Goal: Task Accomplishment & Management: Manage account settings

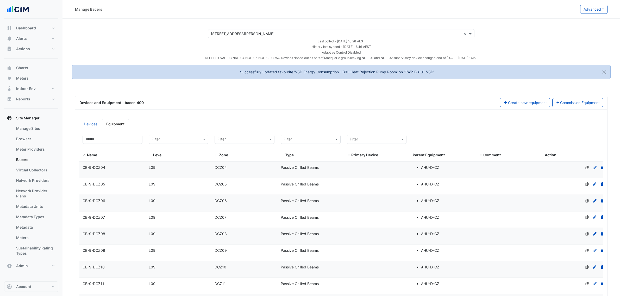
select select "***"
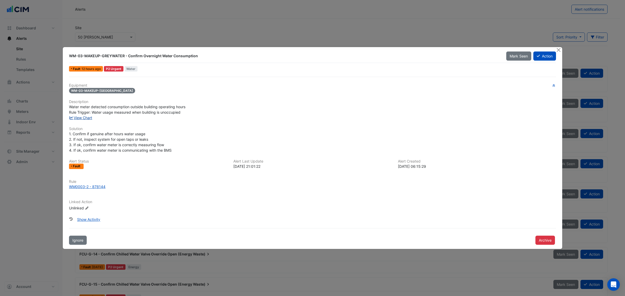
click at [89, 118] on link "View Chart" at bounding box center [80, 118] width 23 height 4
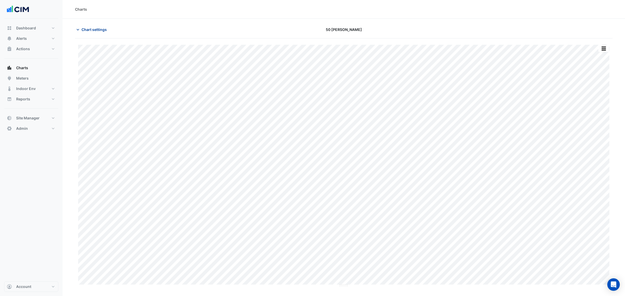
click at [98, 28] on span "Chart settings" at bounding box center [94, 29] width 25 height 5
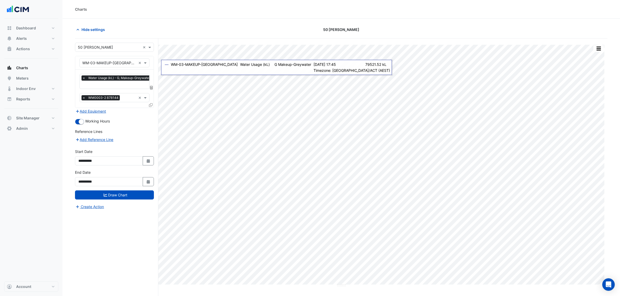
click at [151, 86] on icon at bounding box center [151, 88] width 3 height 4
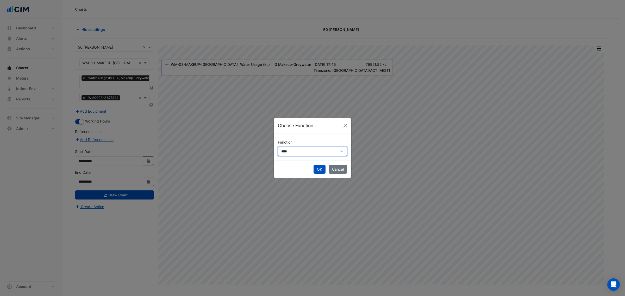
click at [301, 153] on select "**********" at bounding box center [312, 151] width 69 height 9
select select "******"
click at [278, 147] on select "**********" at bounding box center [312, 151] width 69 height 9
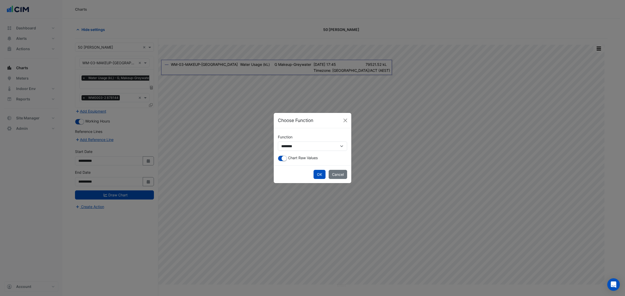
click at [285, 161] on div "**********" at bounding box center [313, 146] width 78 height 37
click at [287, 160] on div "Chart Raw Values" at bounding box center [312, 158] width 69 height 6
click at [287, 159] on div "Chart Raw Values" at bounding box center [312, 158] width 69 height 6
click at [287, 159] on small "button" at bounding box center [284, 158] width 5 height 5
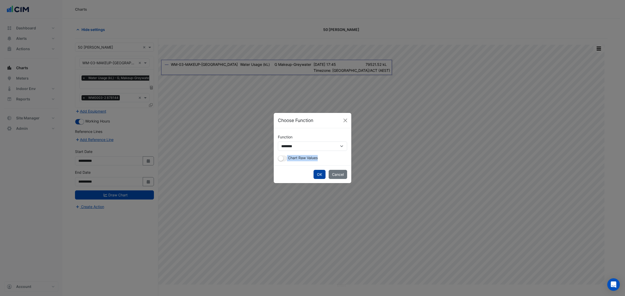
click at [324, 175] on button "OK" at bounding box center [320, 174] width 12 height 9
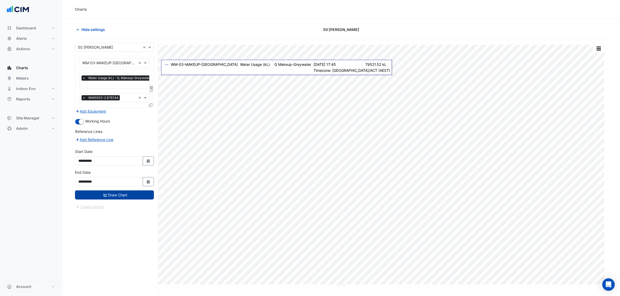
click at [109, 197] on button "Draw Chart" at bounding box center [114, 195] width 79 height 9
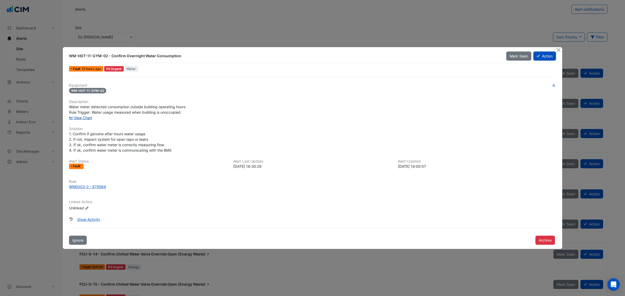
click at [80, 119] on link "View Chart" at bounding box center [80, 118] width 23 height 4
click at [82, 187] on div "WM0003-2 - 879969" at bounding box center [87, 186] width 37 height 5
click at [500, 49] on button "Close" at bounding box center [558, 49] width 5 height 5
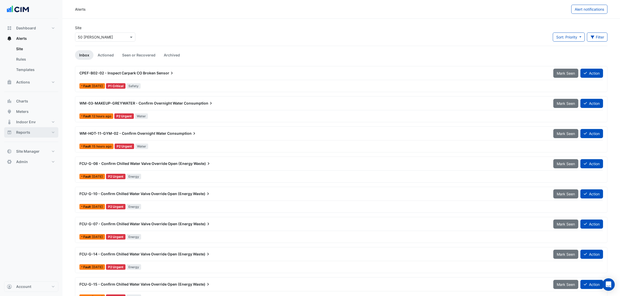
click at [32, 134] on button "Reports" at bounding box center [31, 132] width 54 height 10
select select "***"
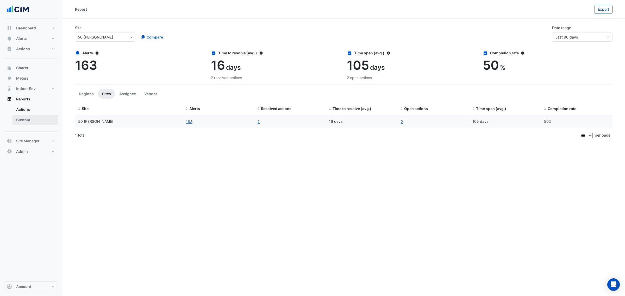
click at [19, 123] on link "Custom" at bounding box center [35, 120] width 46 height 10
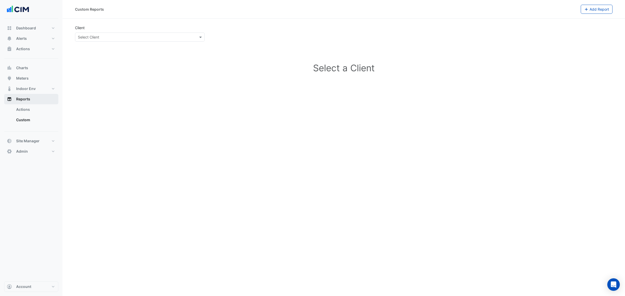
click at [23, 102] on button "Reports" at bounding box center [31, 99] width 54 height 10
click at [27, 109] on link "Actions" at bounding box center [35, 109] width 46 height 10
select select "***"
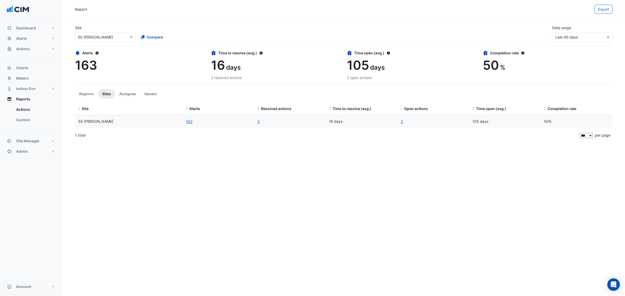
click at [98, 44] on div "Site Select a Site × 50 Marcus Clarke Compare Date range Last 90 days" at bounding box center [344, 33] width 538 height 25
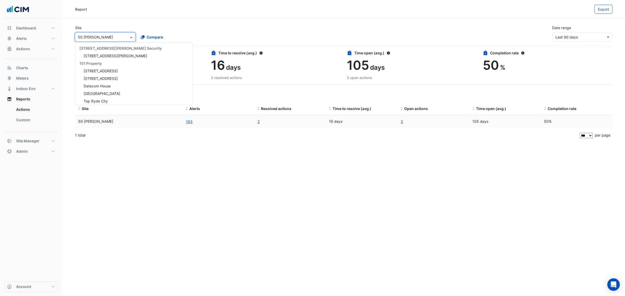
drag, startPoint x: 101, startPoint y: 37, endPoint x: 101, endPoint y: 42, distance: 5.2
click at [101, 37] on input "text" at bounding box center [100, 37] width 44 height 5
type input "*******"
click at [92, 46] on span "CBRE Charter Hall" at bounding box center [98, 48] width 39 height 4
drag, startPoint x: 102, startPoint y: 46, endPoint x: 108, endPoint y: 47, distance: 6.3
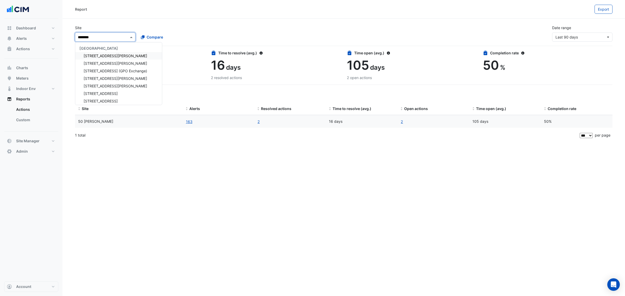
click at [102, 46] on span "CBRE Charter Hall" at bounding box center [98, 48] width 39 height 4
click at [108, 54] on div "1 Martin Place" at bounding box center [118, 56] width 87 height 8
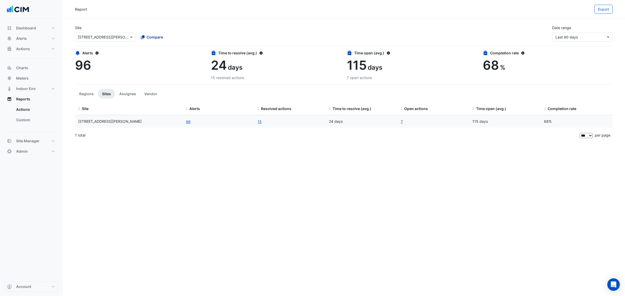
click at [147, 36] on span "Compare" at bounding box center [155, 36] width 16 height 5
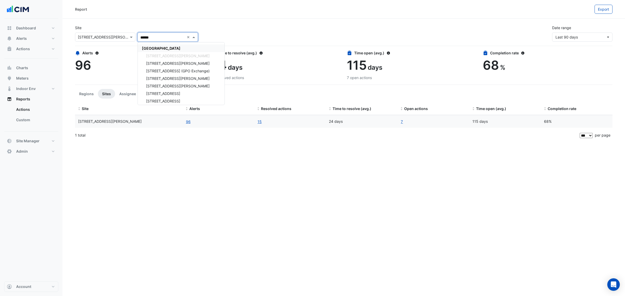
click at [163, 47] on span "CBRE Charter Hall" at bounding box center [161, 48] width 39 height 4
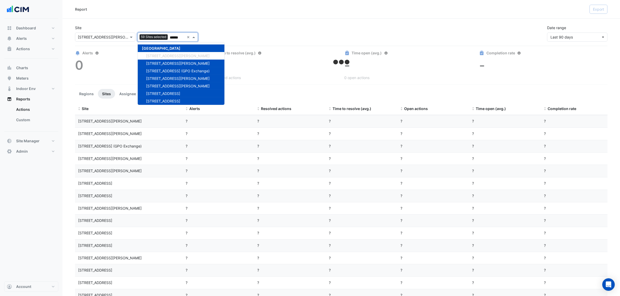
type input "******"
click at [313, 29] on div "Site Select a Site × 1 Martin Place Add sites to compare 59 Sites selected ****…" at bounding box center [341, 31] width 539 height 21
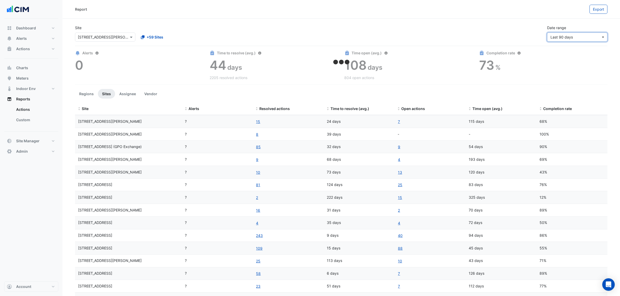
click at [500, 34] on button "Last 90 days" at bounding box center [577, 37] width 60 height 9
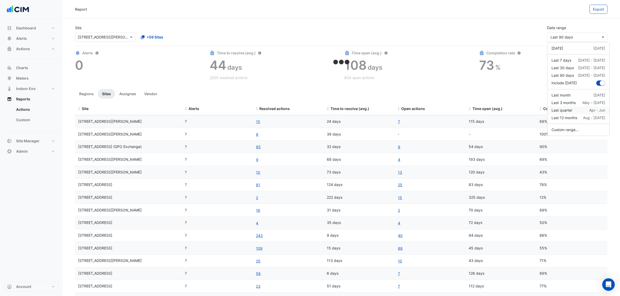
click at [500, 110] on div "Last quarter Apr - Jun" at bounding box center [579, 110] width 54 height 5
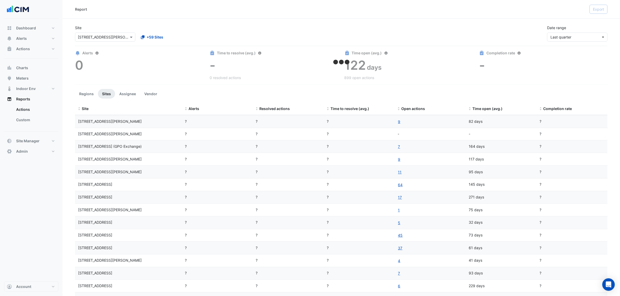
click at [479, 29] on div "Site Select a Site × 1 Martin Place +59 Sites Date range Last quarter" at bounding box center [341, 31] width 539 height 21
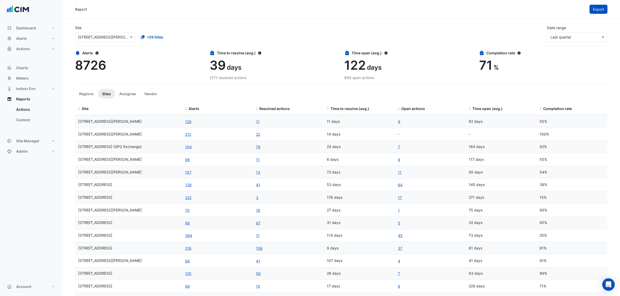
click at [500, 9] on span "Export" at bounding box center [598, 9] width 11 height 4
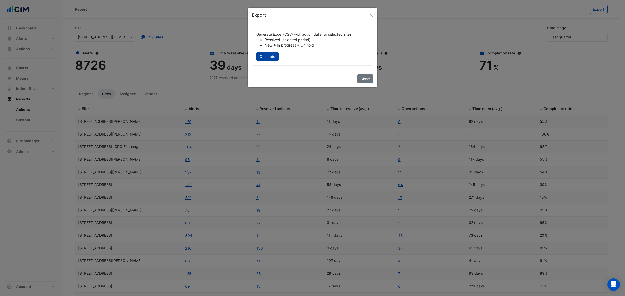
click at [270, 55] on button "Generate" at bounding box center [267, 56] width 22 height 9
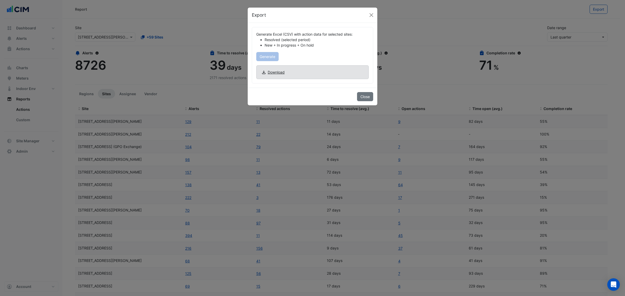
click at [281, 73] on span "Download" at bounding box center [276, 72] width 17 height 5
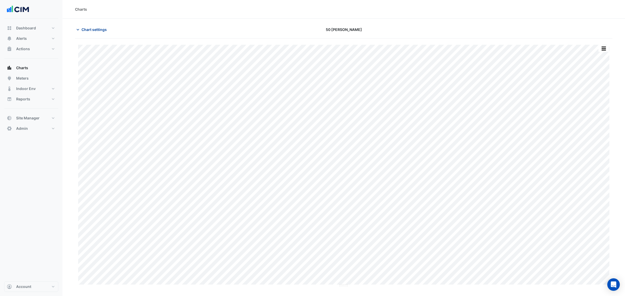
click at [93, 27] on span "Chart settings" at bounding box center [94, 29] width 25 height 5
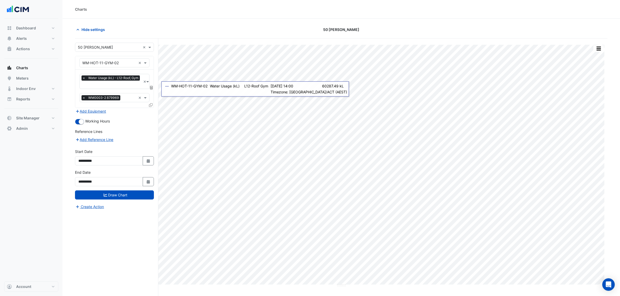
click at [149, 86] on fa-layers at bounding box center [151, 88] width 5 height 4
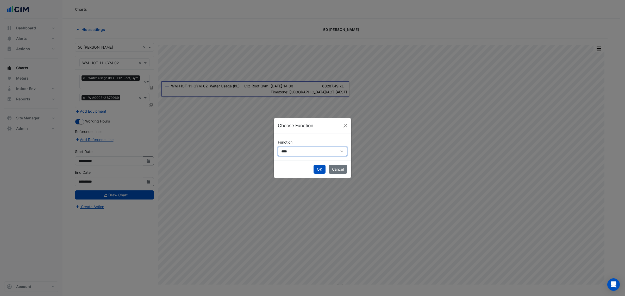
click at [300, 156] on select "**********" at bounding box center [312, 151] width 69 height 9
select select "******"
click at [278, 147] on select "**********" at bounding box center [312, 151] width 69 height 9
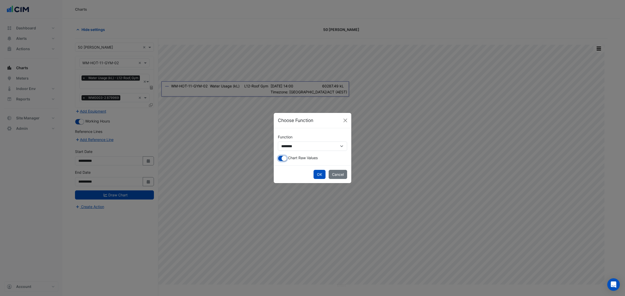
click at [283, 159] on small "button" at bounding box center [284, 158] width 5 height 5
click at [310, 174] on div "OK Cancel" at bounding box center [313, 175] width 78 height 18
click at [314, 174] on button "OK" at bounding box center [320, 174] width 12 height 9
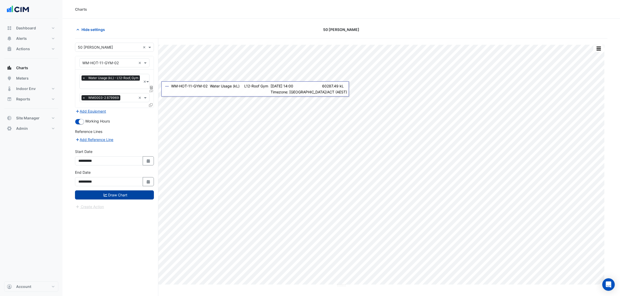
click at [122, 193] on button "Draw Chart" at bounding box center [114, 195] width 79 height 9
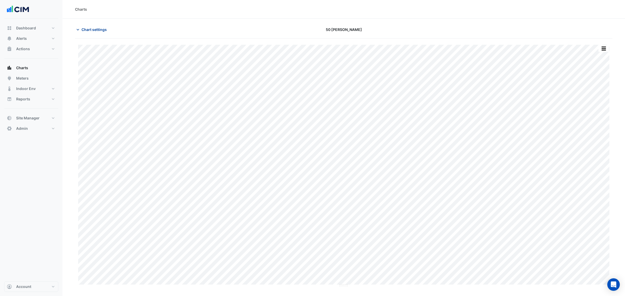
click at [103, 30] on span "Chart settings" at bounding box center [94, 29] width 25 height 5
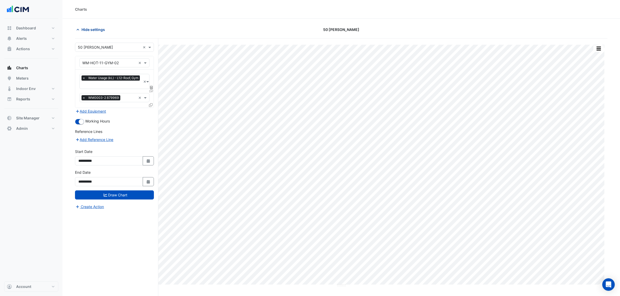
click at [103, 30] on span "Hide settings" at bounding box center [93, 29] width 23 height 5
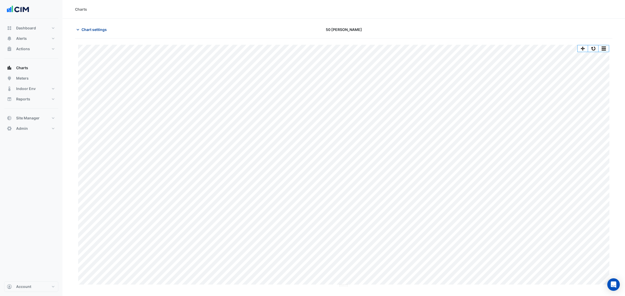
click at [103, 30] on span "Chart settings" at bounding box center [94, 29] width 25 height 5
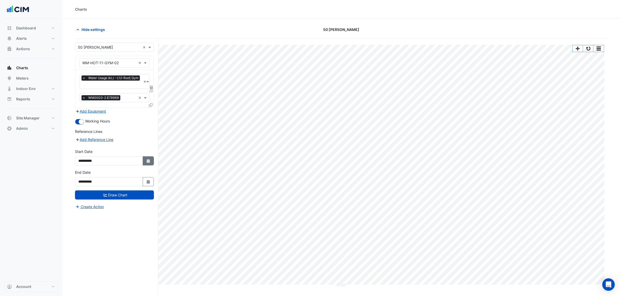
click at [150, 162] on icon "Select Date" at bounding box center [148, 161] width 5 height 4
select select "*"
select select "****"
click at [81, 89] on button "Previous month" at bounding box center [84, 92] width 6 height 8
select select "*"
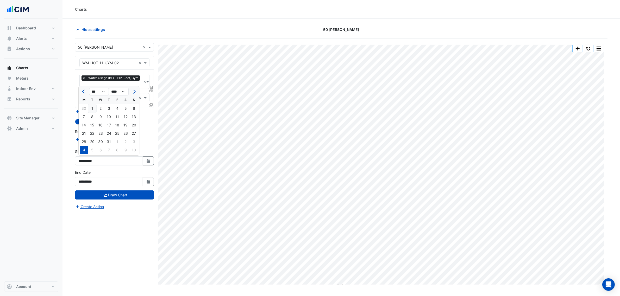
click at [93, 106] on div "1" at bounding box center [92, 108] width 8 height 8
type input "**********"
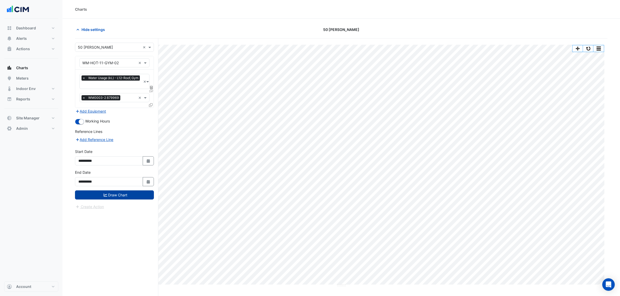
click at [135, 194] on button "Draw Chart" at bounding box center [114, 195] width 79 height 9
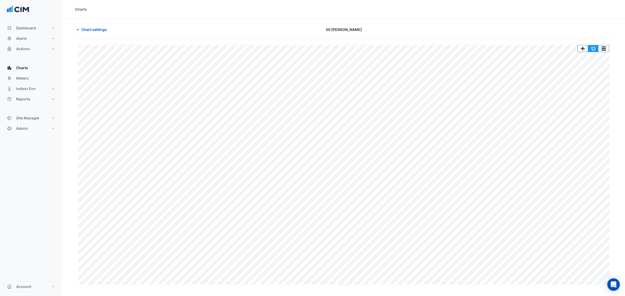
click at [591, 49] on button "button" at bounding box center [593, 48] width 10 height 7
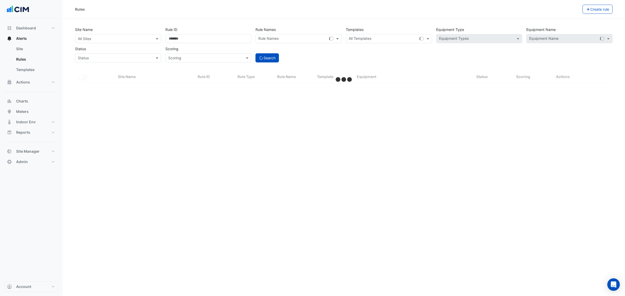
select select "***"
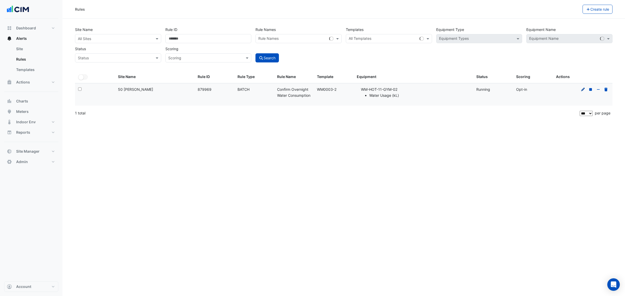
click at [583, 89] on icon at bounding box center [583, 90] width 5 height 4
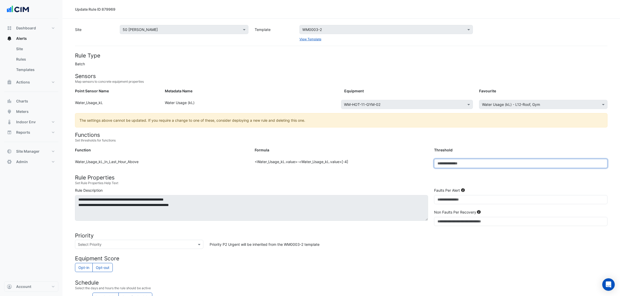
click at [457, 167] on input "****" at bounding box center [521, 163] width 174 height 9
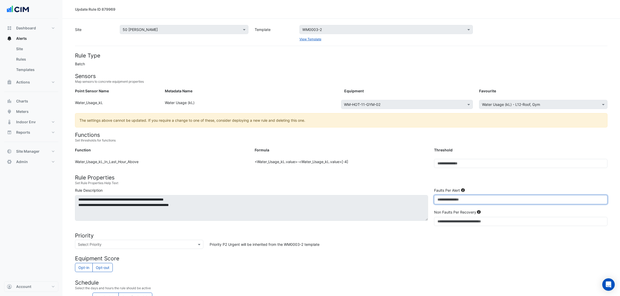
drag, startPoint x: 447, startPoint y: 200, endPoint x: 418, endPoint y: 197, distance: 29.3
click at [418, 197] on div "**********" at bounding box center [341, 208] width 539 height 41
click at [451, 188] on form "Rule Type Batch Sensors Map sensors to concrete equipment properties Point Sens…" at bounding box center [341, 218] width 533 height 333
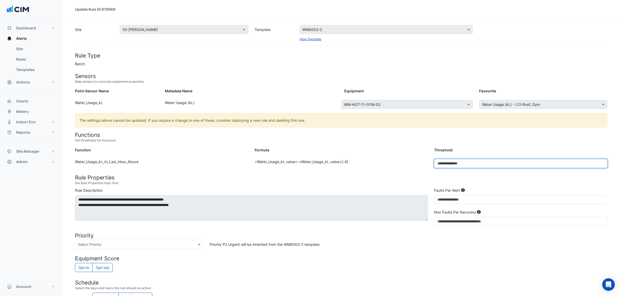
drag, startPoint x: 449, startPoint y: 164, endPoint x: 444, endPoint y: 165, distance: 5.8
click at [444, 165] on input "****" at bounding box center [521, 163] width 174 height 9
click at [472, 147] on div "Threshold" at bounding box center [521, 151] width 180 height 8
drag, startPoint x: 444, startPoint y: 165, endPoint x: 456, endPoint y: 164, distance: 11.8
click at [456, 164] on input "*****" at bounding box center [521, 163] width 174 height 9
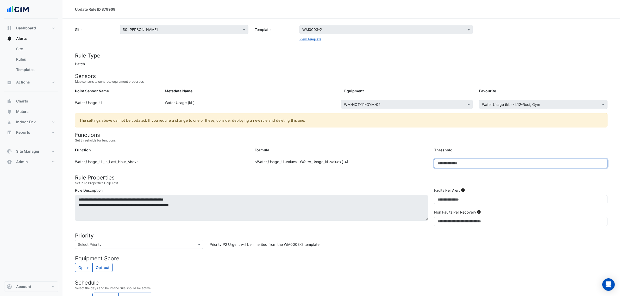
type input "****"
click at [462, 142] on small "Set thresholds for functions" at bounding box center [341, 140] width 533 height 5
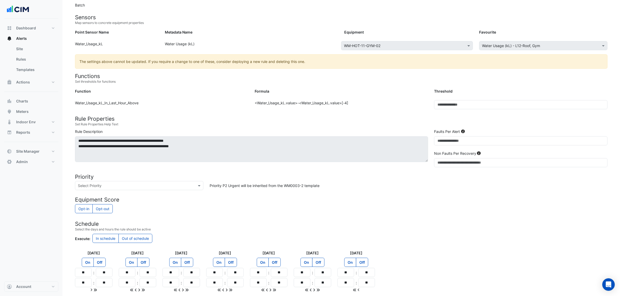
scroll to position [94, 0]
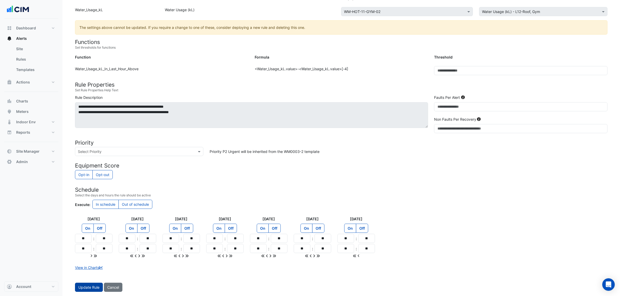
click at [84, 285] on button "Update Rule" at bounding box center [89, 287] width 28 height 9
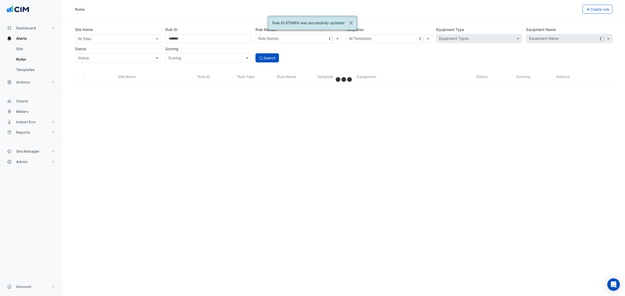
select select "***"
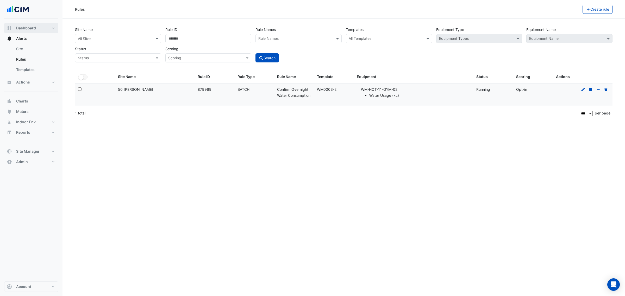
click at [30, 26] on span "Dashboard" at bounding box center [26, 28] width 20 height 5
select select "***"
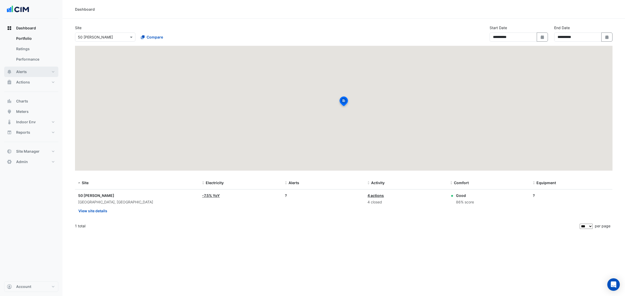
click at [41, 73] on button "Alerts" at bounding box center [31, 72] width 54 height 10
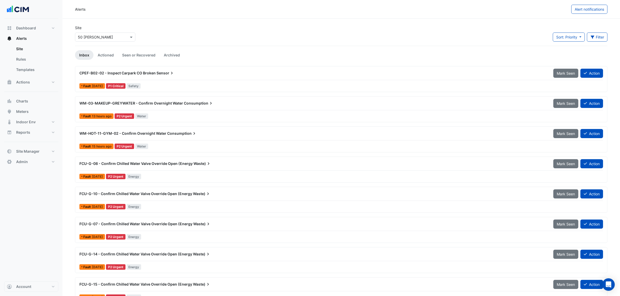
click at [96, 36] on input "text" at bounding box center [100, 37] width 44 height 5
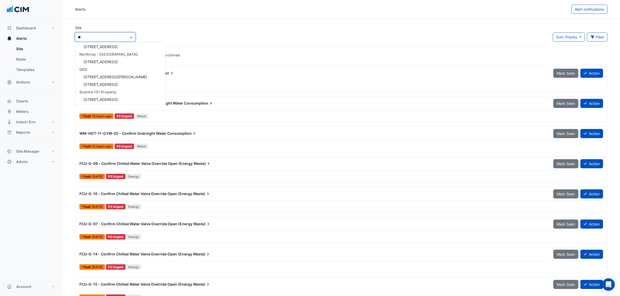
type input "***"
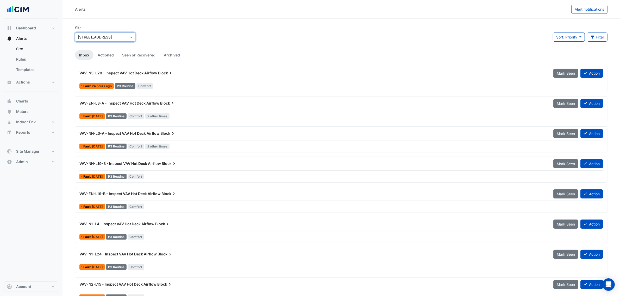
click at [93, 36] on input "text" at bounding box center [100, 37] width 44 height 5
type input "********"
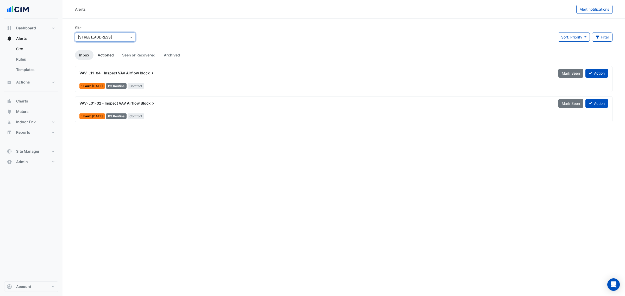
click at [106, 51] on link "Actioned" at bounding box center [106, 55] width 24 height 10
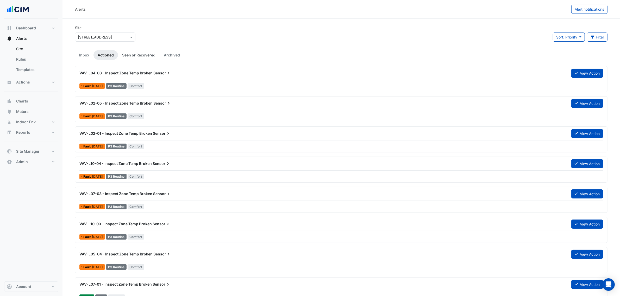
click at [137, 52] on link "Seen or Recovered" at bounding box center [139, 55] width 42 height 10
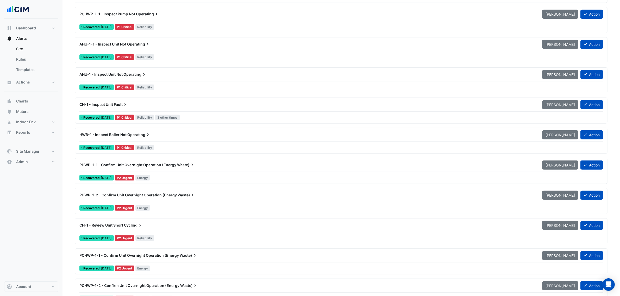
scroll to position [261, 0]
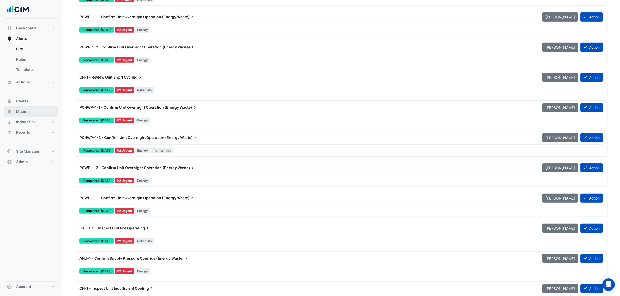
click at [15, 115] on button "Meters" at bounding box center [31, 112] width 54 height 10
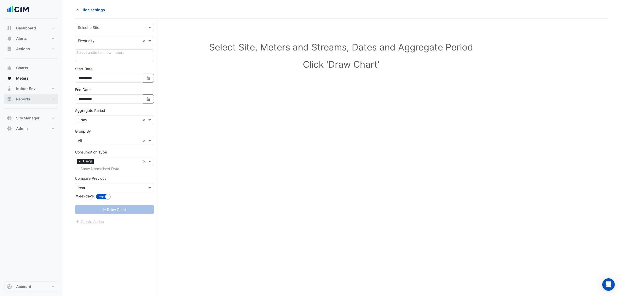
scroll to position [20, 0]
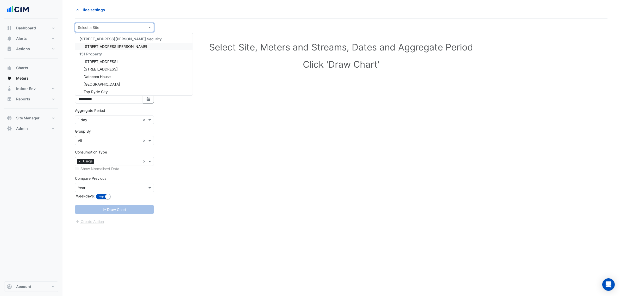
click at [90, 29] on input "text" at bounding box center [109, 27] width 63 height 5
type input "*******"
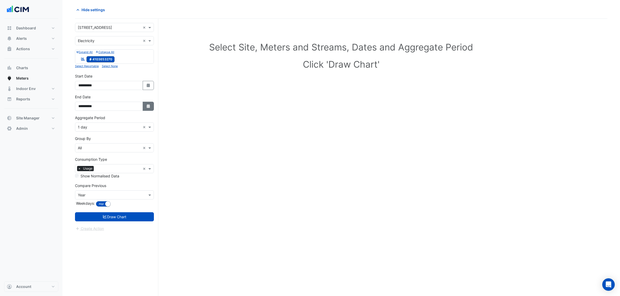
click at [147, 107] on icon "button" at bounding box center [148, 106] width 3 height 4
click at [135, 37] on span "Next month" at bounding box center [134, 38] width 4 height 4
select select "*"
click at [127, 64] on div "9" at bounding box center [125, 63] width 8 height 8
type input "**********"
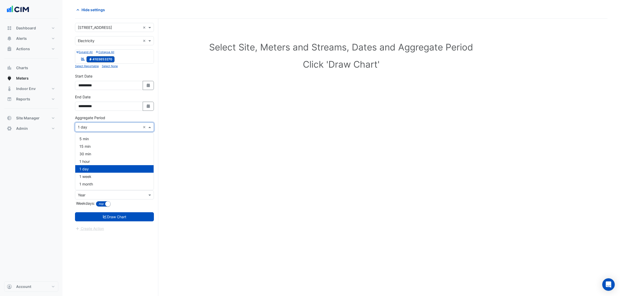
click at [106, 128] on input "text" at bounding box center [109, 127] width 63 height 5
click at [93, 161] on div "1 hour" at bounding box center [114, 162] width 78 height 8
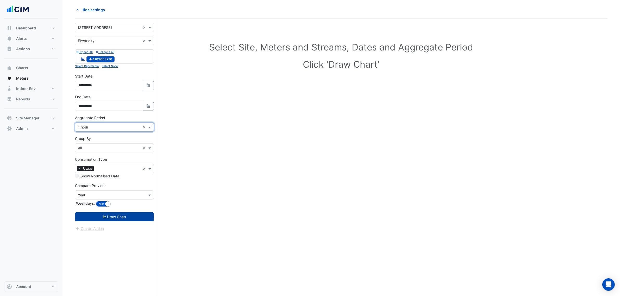
click at [124, 218] on button "Draw Chart" at bounding box center [114, 217] width 79 height 9
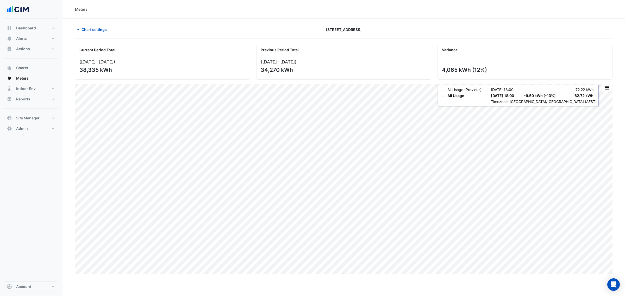
click at [603, 88] on button "button" at bounding box center [607, 87] width 10 height 7
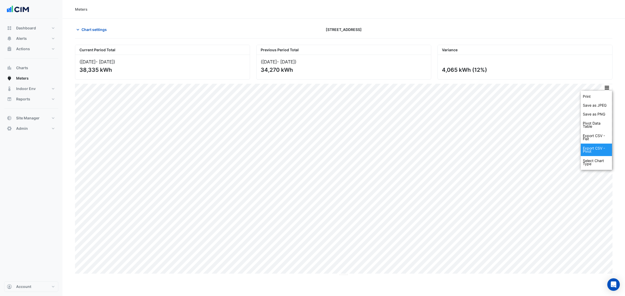
click at [591, 163] on div "Select Chart Type" at bounding box center [596, 162] width 31 height 13
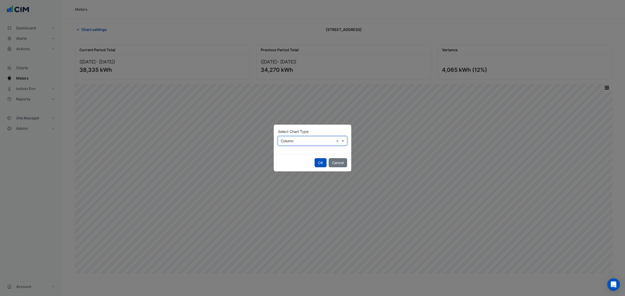
click at [285, 142] on input "text" at bounding box center [307, 141] width 53 height 5
click at [287, 151] on span "Line" at bounding box center [285, 152] width 7 height 4
drag, startPoint x: 313, startPoint y: 162, endPoint x: 317, endPoint y: 163, distance: 3.3
click at [317, 163] on div "OK Cancel" at bounding box center [313, 163] width 78 height 18
click at [317, 163] on button "OK" at bounding box center [321, 162] width 12 height 9
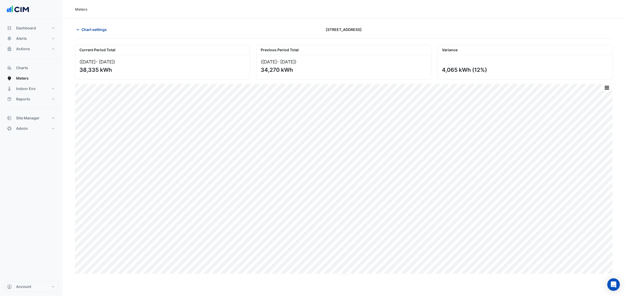
click at [101, 29] on span "Chart settings" at bounding box center [94, 29] width 25 height 5
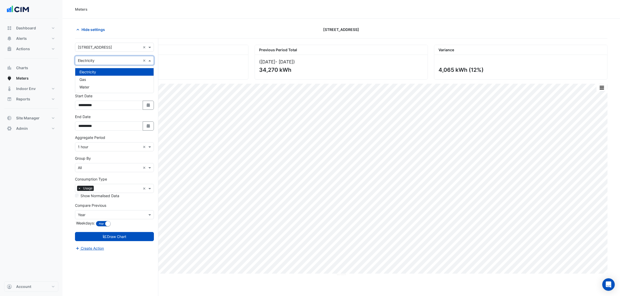
click at [98, 61] on input "text" at bounding box center [109, 60] width 63 height 5
click at [94, 77] on div "Gas" at bounding box center [114, 80] width 78 height 8
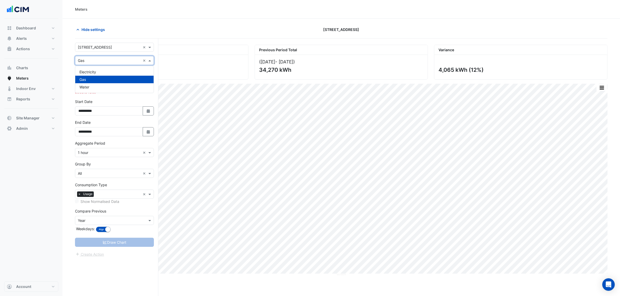
click at [102, 61] on input "text" at bounding box center [109, 60] width 63 height 5
click at [98, 85] on div "Water" at bounding box center [114, 87] width 78 height 8
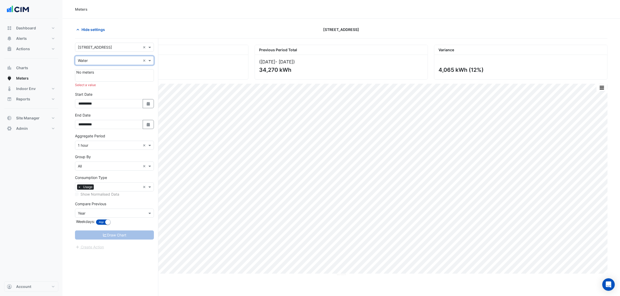
click at [107, 62] on input "text" at bounding box center [109, 60] width 63 height 5
click at [103, 71] on div "Electricity" at bounding box center [114, 72] width 78 height 8
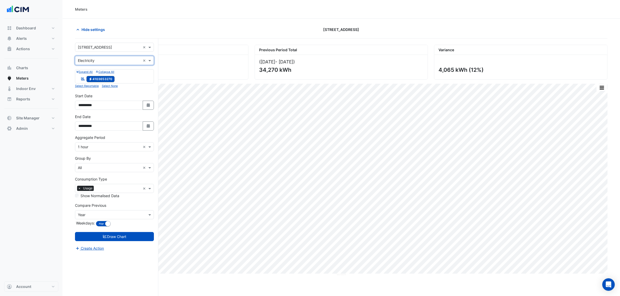
click at [202, 35] on div "Hide settings 151 Macquarie Street" at bounding box center [341, 32] width 533 height 14
drag, startPoint x: 21, startPoint y: 89, endPoint x: 31, endPoint y: 87, distance: 10.2
click at [21, 89] on span "Indoor Env" at bounding box center [26, 88] width 20 height 5
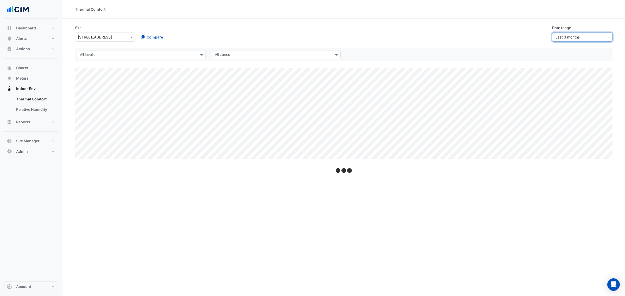
click at [575, 34] on button "Last 3 months" at bounding box center [582, 37] width 60 height 9
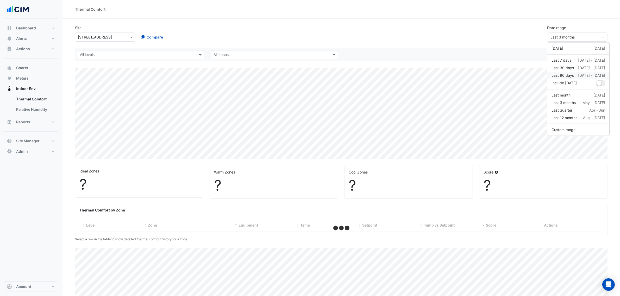
click at [562, 75] on div "Last 90 days" at bounding box center [563, 75] width 22 height 5
select select "***"
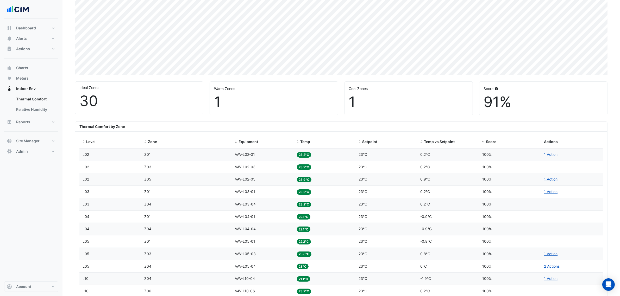
scroll to position [195, 0]
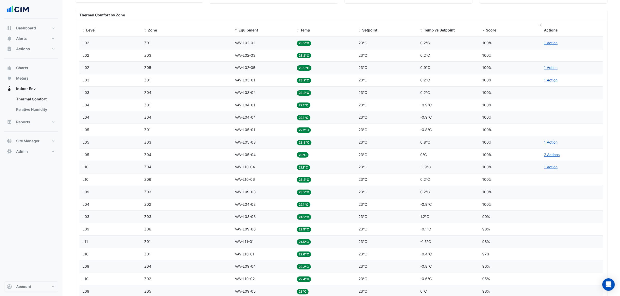
click at [485, 29] on div "Score" at bounding box center [510, 30] width 56 height 6
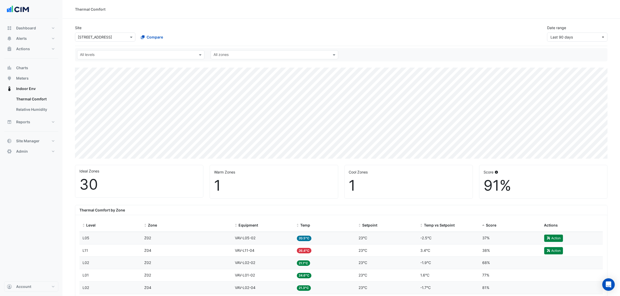
click at [267, 252] on div "Equipment VAV-L11-04" at bounding box center [263, 251] width 56 height 6
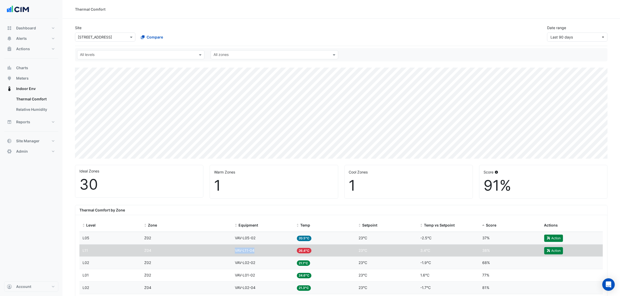
drag, startPoint x: 267, startPoint y: 252, endPoint x: 221, endPoint y: 255, distance: 45.7
click at [221, 255] on div "Level L11 Zone Z04 Equipment VAV-L11-04 Temp 26.4°C Setpoint 23°C Temp vs Setpo…" at bounding box center [341, 251] width 524 height 12
copy div "Equipment VAV-L11-04"
drag, startPoint x: 257, startPoint y: 240, endPoint x: 233, endPoint y: 244, distance: 23.4
click at [233, 244] on datatable-body-cell "Equipment VAV-L05-02" at bounding box center [263, 238] width 62 height 12
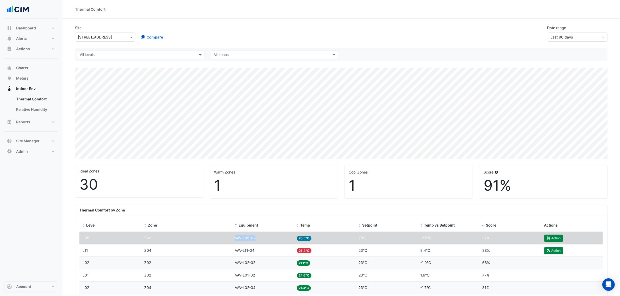
copy span "VAV-L05-02"
click at [41, 41] on button "Alerts" at bounding box center [31, 38] width 54 height 10
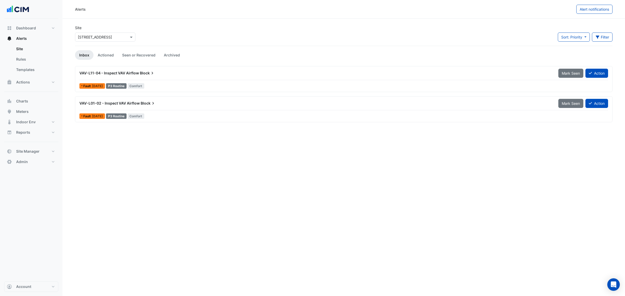
click at [133, 79] on div "VAV-L11-04 - Inspect VAV Airflow Block Mark Seen Action" at bounding box center [343, 75] width 529 height 12
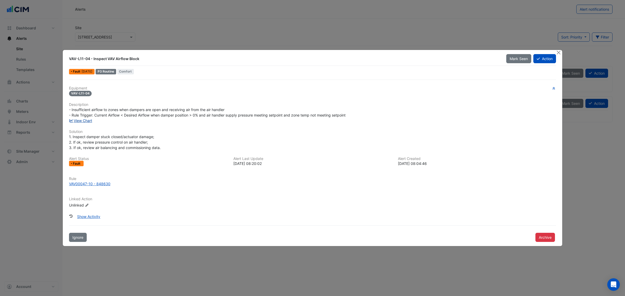
click at [85, 119] on link "View Chart" at bounding box center [80, 121] width 23 height 4
click at [560, 51] on button "Close" at bounding box center [558, 52] width 5 height 5
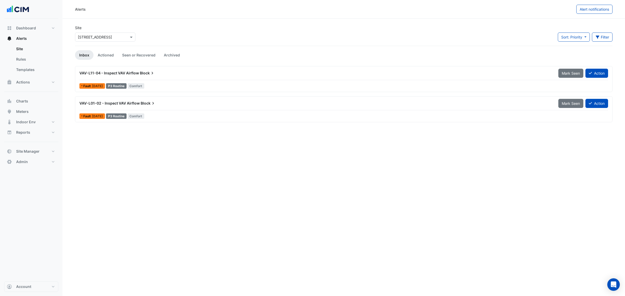
click at [226, 108] on div "VAV-L01-02 - Inspect VAV Airflow Block" at bounding box center [315, 103] width 479 height 9
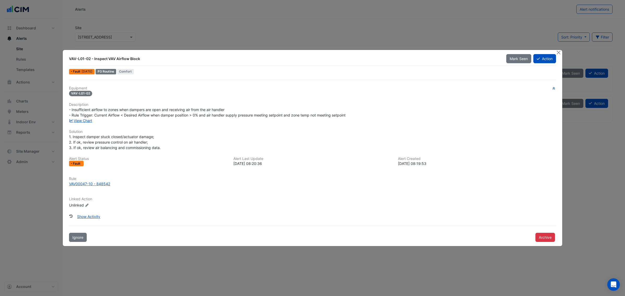
click at [79, 123] on div "Equipment VAV-L01-02 Description - Insufficient airflow to zones when dampers a…" at bounding box center [312, 149] width 487 height 126
click at [81, 120] on link "View Chart" at bounding box center [80, 121] width 23 height 4
click at [560, 51] on button "Close" at bounding box center [558, 52] width 5 height 5
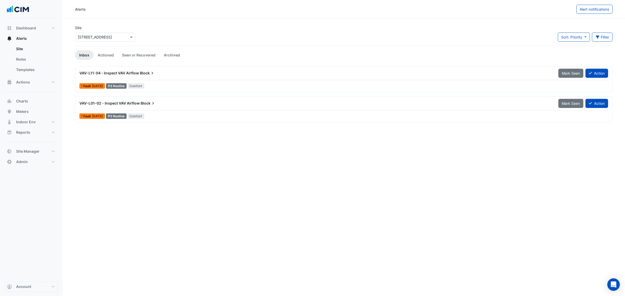
click at [115, 50] on li "Actioned" at bounding box center [106, 55] width 24 height 10
click at [114, 56] on link "Actioned" at bounding box center [106, 55] width 24 height 10
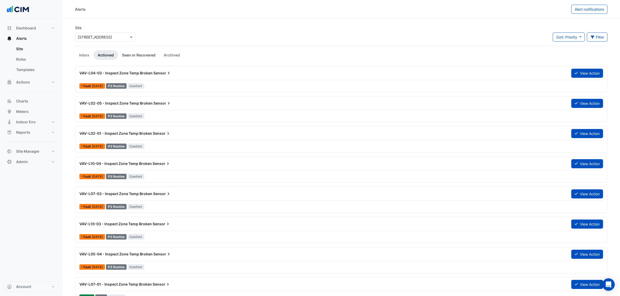
click at [141, 57] on link "Seen or Recovered" at bounding box center [139, 55] width 42 height 10
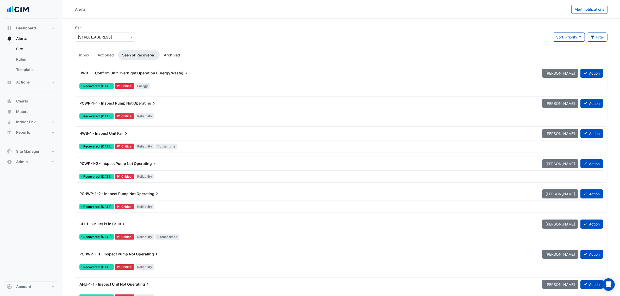
click at [168, 59] on link "Archived" at bounding box center [172, 55] width 24 height 10
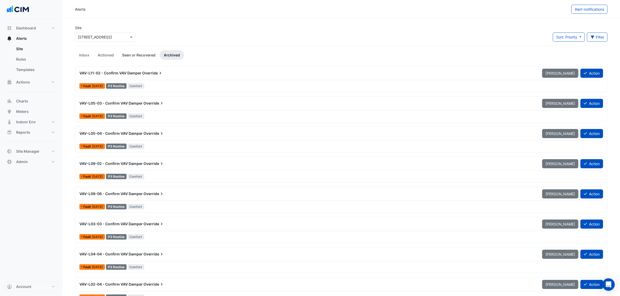
click at [144, 54] on link "Seen or Recovered" at bounding box center [139, 55] width 42 height 10
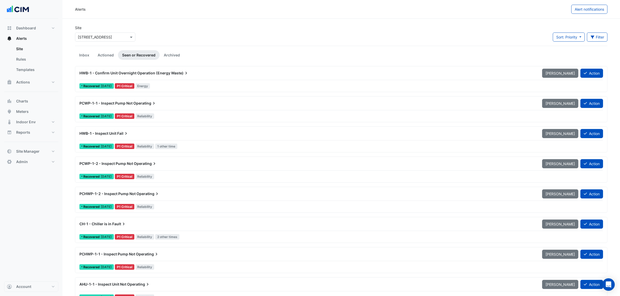
click at [251, 81] on div "HWB-1 - Confirm Unit Overnight Operation (Energy Waste) Mark Unseen Action Reco…" at bounding box center [341, 79] width 528 height 21
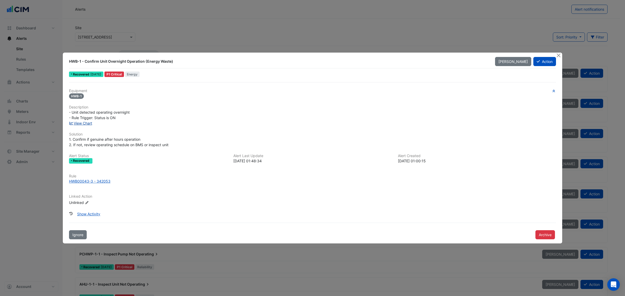
click at [79, 121] on link "View Chart" at bounding box center [80, 123] width 23 height 4
click at [558, 54] on button "Close" at bounding box center [558, 55] width 5 height 5
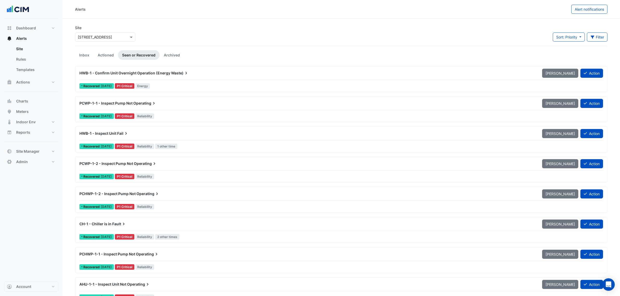
click at [104, 56] on link "Actioned" at bounding box center [106, 55] width 24 height 10
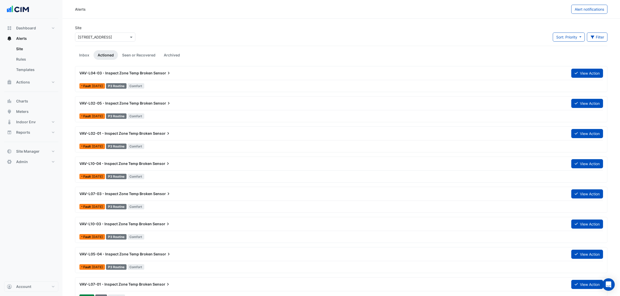
click at [75, 52] on li "Inbox" at bounding box center [84, 55] width 18 height 10
click at [81, 54] on link "Inbox" at bounding box center [84, 55] width 18 height 10
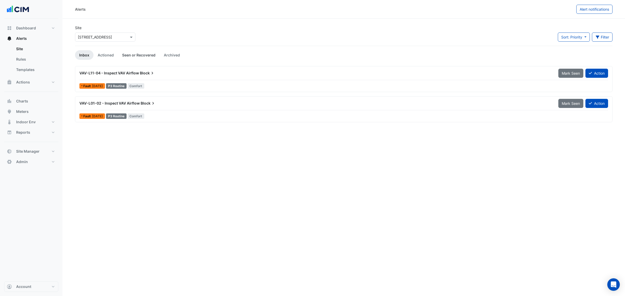
click at [129, 54] on link "Seen or Recovered" at bounding box center [139, 55] width 42 height 10
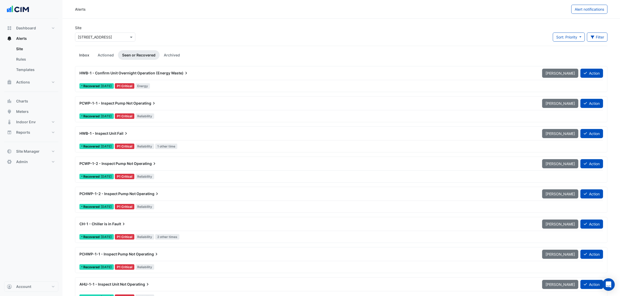
click at [82, 53] on link "Inbox" at bounding box center [84, 55] width 18 height 10
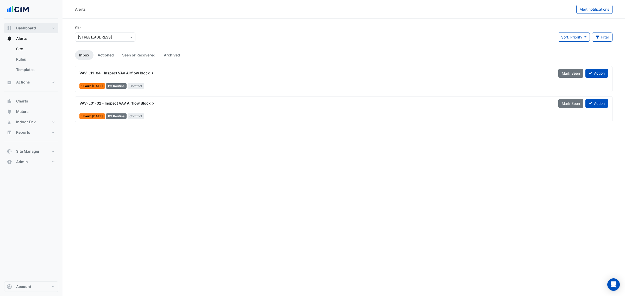
click at [40, 28] on button "Dashboard" at bounding box center [31, 28] width 54 height 10
select select "***"
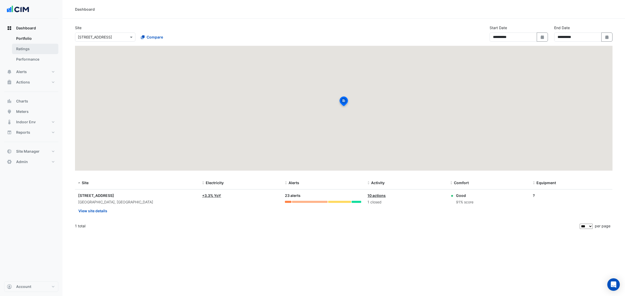
click at [29, 50] on link "Ratings" at bounding box center [35, 49] width 46 height 10
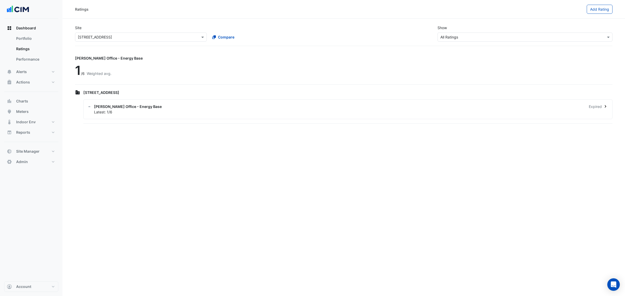
click at [194, 114] on div "Latest: 1/6" at bounding box center [351, 111] width 514 height 5
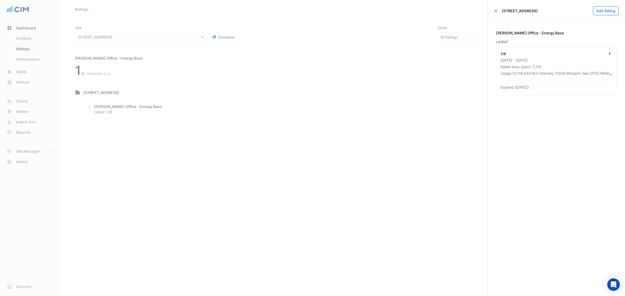
click at [566, 84] on div "1/6 01 Jan 2023 - 31 Dec 2023 Rated Area (sqm): 2,110 Usage (2,119,934 MJ) Inte…" at bounding box center [557, 71] width 120 height 48
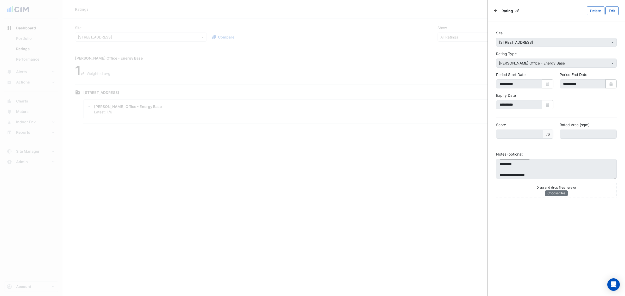
scroll to position [16, 0]
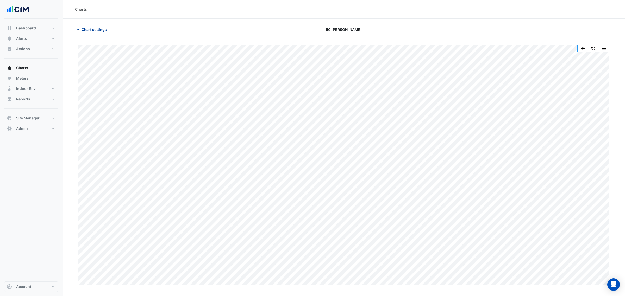
click at [87, 28] on span "Chart settings" at bounding box center [94, 29] width 25 height 5
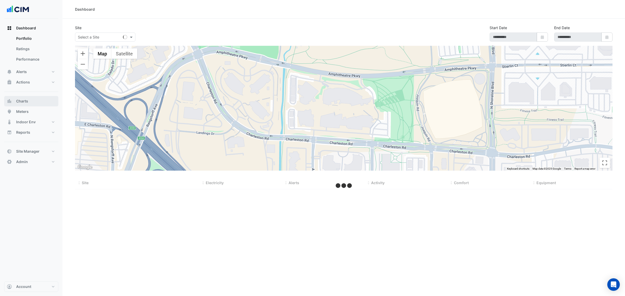
click at [27, 104] on button "Charts" at bounding box center [31, 101] width 54 height 10
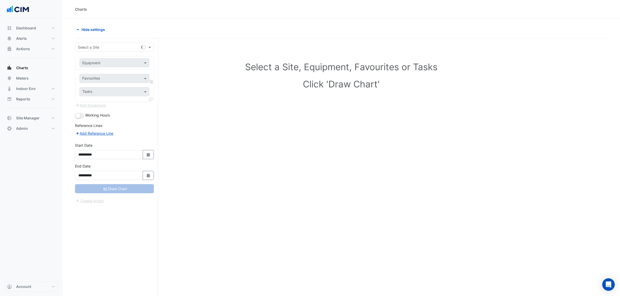
click at [88, 49] on input "text" at bounding box center [109, 47] width 63 height 5
type input "*******"
type input "*"
type input "***"
type input "****"
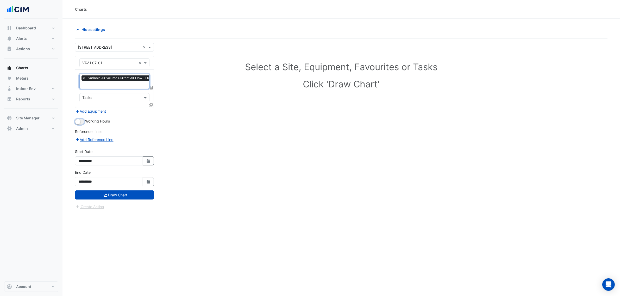
click at [81, 120] on button "button" at bounding box center [79, 122] width 9 height 6
click at [152, 105] on icon at bounding box center [151, 105] width 4 height 4
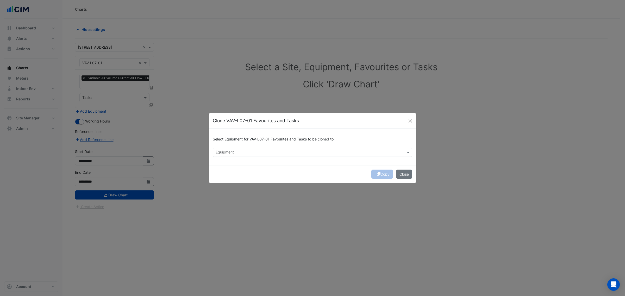
click at [233, 158] on div "Select Equipment for VAV-L07-01 Favourites and Tasks to be cloned to Equipment" at bounding box center [313, 147] width 208 height 36
click at [233, 155] on input "text" at bounding box center [310, 152] width 188 height 5
click at [239, 164] on div "VAV-L07-02" at bounding box center [227, 164] width 29 height 8
drag, startPoint x: 237, startPoint y: 170, endPoint x: 230, endPoint y: 177, distance: 9.6
click at [237, 171] on span "VAV-L07-03" at bounding box center [227, 171] width 21 height 4
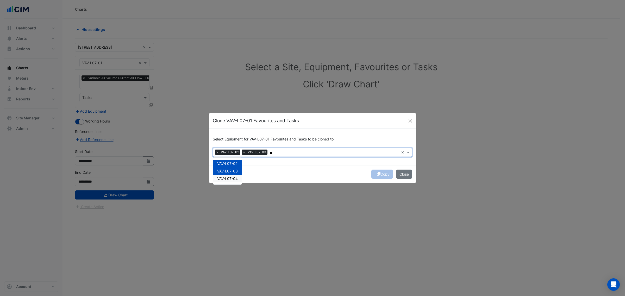
click at [230, 177] on span "VAV-L07-04" at bounding box center [227, 179] width 21 height 4
type input "**"
click at [286, 166] on div "Copy Close" at bounding box center [313, 174] width 208 height 18
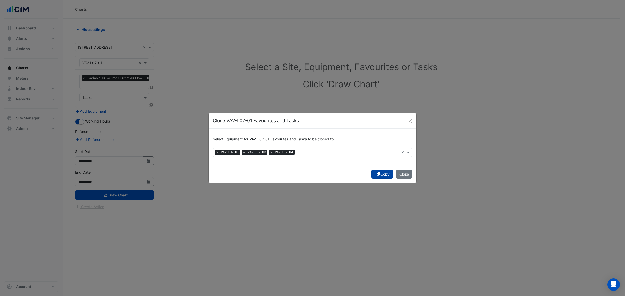
click at [380, 174] on button "Copy" at bounding box center [383, 174] width 22 height 9
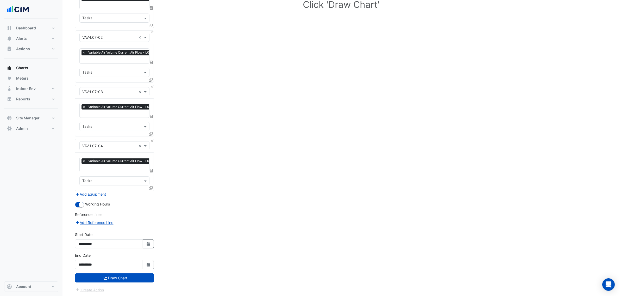
drag, startPoint x: 59, startPoint y: 276, endPoint x: 62, endPoint y: 305, distance: 28.8
click at [108, 276] on button "Draw Chart" at bounding box center [114, 278] width 79 height 9
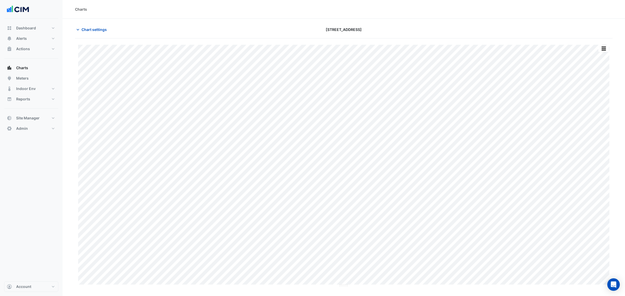
click at [604, 45] on div "Split by Equip Split All Print Save as JPEG Save as PNG Pivot Data Table Export…" at bounding box center [603, 48] width 11 height 7
click at [604, 46] on button "button" at bounding box center [604, 48] width 10 height 7
click at [601, 52] on div "Split by Equip Split All Print Save as JPEG Save as PNG Pivot Data Table Export…" at bounding box center [593, 107] width 31 height 110
click at [600, 54] on div "Split by Equip" at bounding box center [593, 57] width 31 height 9
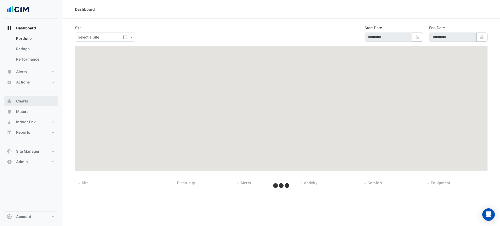
click at [43, 103] on button "Charts" at bounding box center [31, 101] width 54 height 10
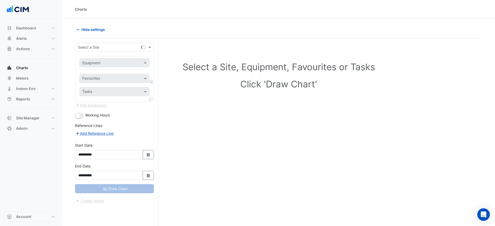
click at [91, 48] on input "text" at bounding box center [109, 47] width 63 height 5
type input "**********"
paste input "**********"
click at [90, 64] on input "**********" at bounding box center [109, 62] width 54 height 5
type input "**********"
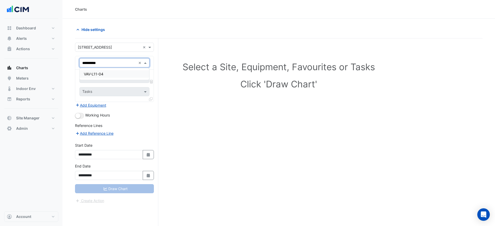
click at [95, 70] on div "VAV-L11-04" at bounding box center [115, 74] width 70 height 8
click at [97, 79] on input "text" at bounding box center [108, 78] width 53 height 5
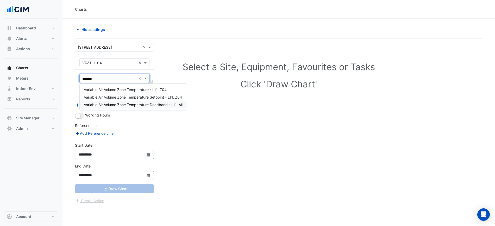
type input "********"
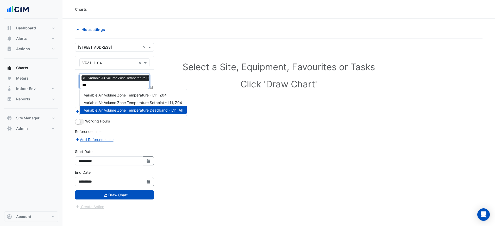
type input "****"
click at [141, 102] on span "Variable Air Volume Zone Temperature Setpoint - L11, Z04" at bounding box center [133, 103] width 98 height 4
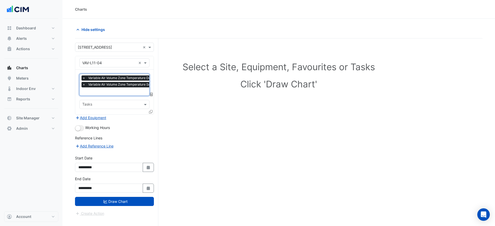
type input "*"
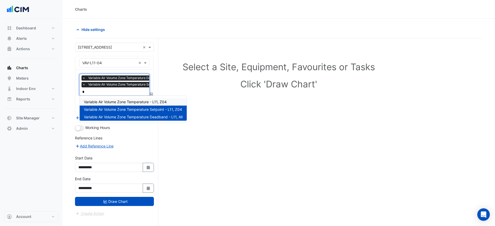
click at [150, 101] on span "Variable Air Volume Zone Temperature - L11, Z04" at bounding box center [125, 102] width 83 height 4
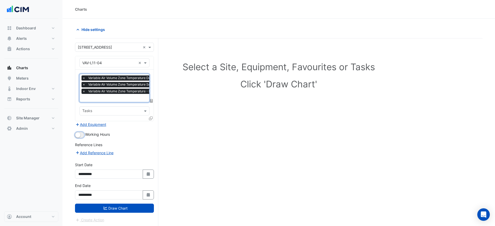
click at [78, 137] on small "button" at bounding box center [77, 135] width 5 height 5
click at [145, 218] on div "Create Action" at bounding box center [114, 220] width 79 height 6
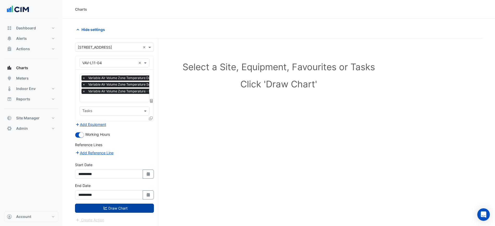
click at [139, 211] on button "Draw Chart" at bounding box center [114, 208] width 79 height 9
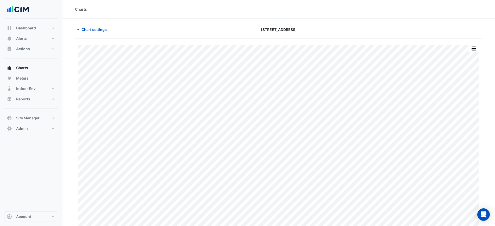
scroll to position [4, 0]
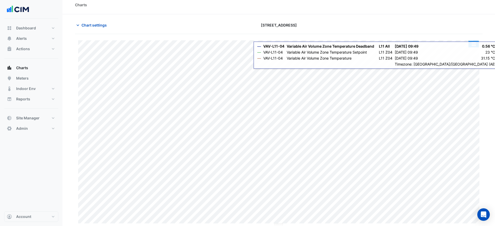
click at [476, 42] on button "button" at bounding box center [474, 44] width 10 height 7
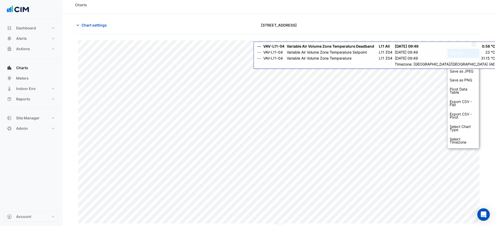
click at [473, 50] on div "Split All" at bounding box center [463, 53] width 31 height 9
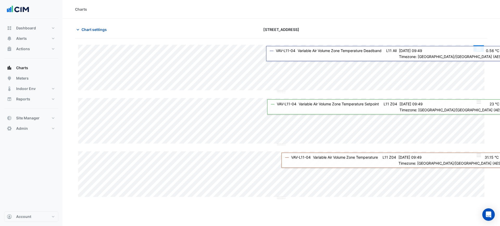
click at [483, 49] on button "button" at bounding box center [479, 48] width 10 height 7
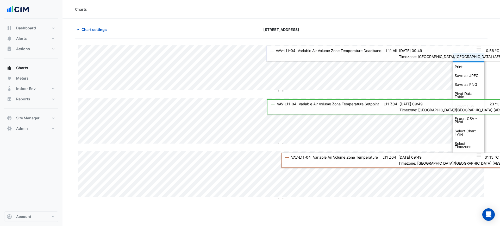
click at [477, 57] on div "Split None" at bounding box center [468, 57] width 31 height 9
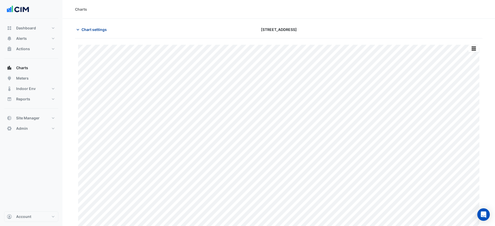
click at [95, 33] on button "Chart settings" at bounding box center [92, 29] width 35 height 9
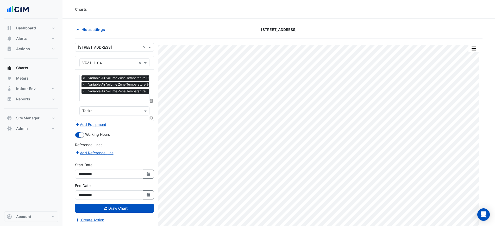
scroll to position [0, 3]
click at [106, 98] on input "text" at bounding box center [127, 98] width 95 height 5
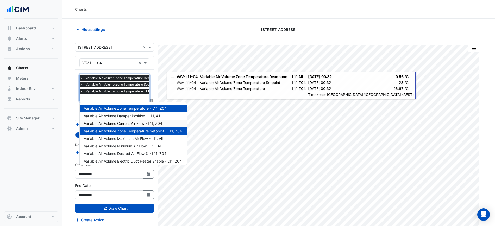
click at [161, 122] on span "Variable Air Volume Current Air Flow - L11, Z04" at bounding box center [123, 123] width 78 height 4
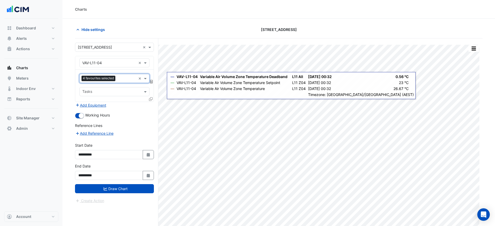
scroll to position [0, 0]
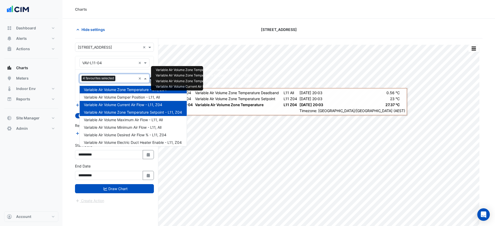
click at [122, 80] on input "text" at bounding box center [126, 78] width 19 height 5
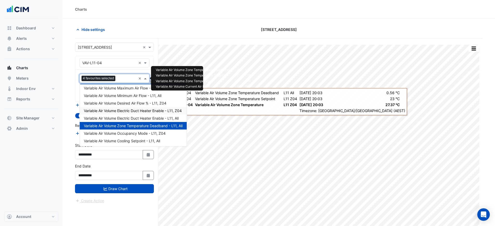
scroll to position [33, 0]
click at [162, 112] on div "Variable Air Volume Electric Duct Heater Enable - L11, Z04" at bounding box center [133, 110] width 107 height 8
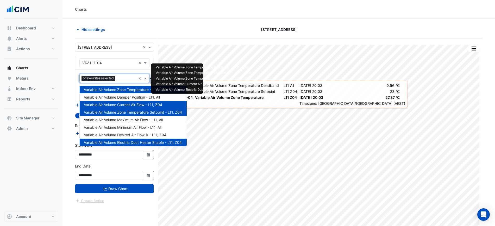
click at [123, 80] on input "text" at bounding box center [126, 78] width 19 height 5
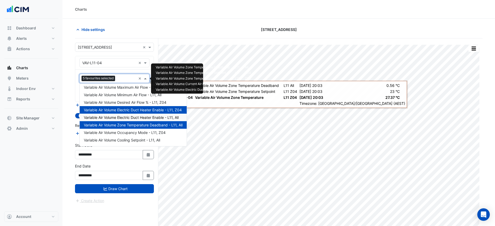
click at [148, 117] on span "Variable Air Volume Electric Duct Heater Enable - L11, All" at bounding box center [131, 117] width 95 height 4
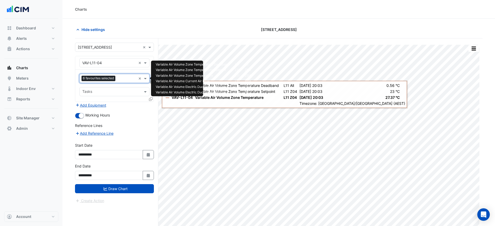
click at [128, 77] on input "text" at bounding box center [126, 78] width 19 height 5
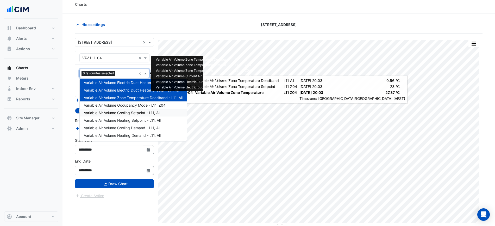
scroll to position [20, 0]
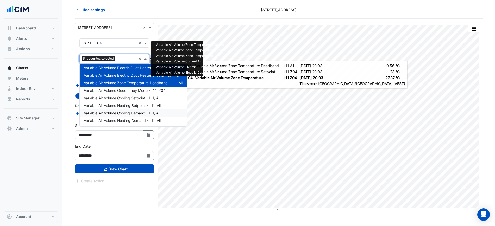
click at [153, 116] on div "Variable Air Volume Cooling Demand - L11, All" at bounding box center [133, 113] width 107 height 8
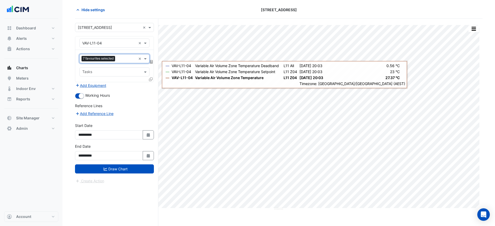
click at [111, 58] on span "7 favourites selected" at bounding box center [99, 58] width 34 height 5
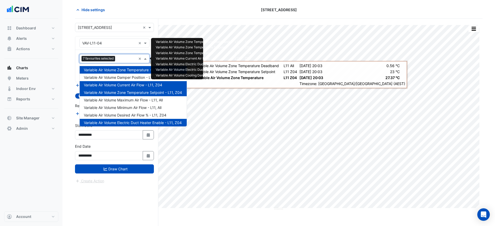
scroll to position [55, 0]
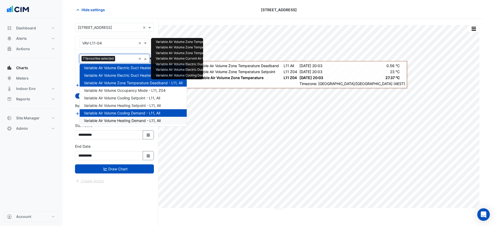
click at [137, 119] on span "Variable Air Volume Heating Demand - L11, All" at bounding box center [122, 121] width 77 height 4
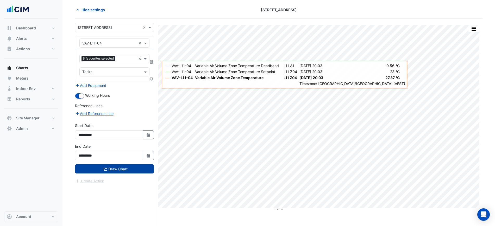
click at [127, 173] on button "Draw Chart" at bounding box center [114, 169] width 79 height 9
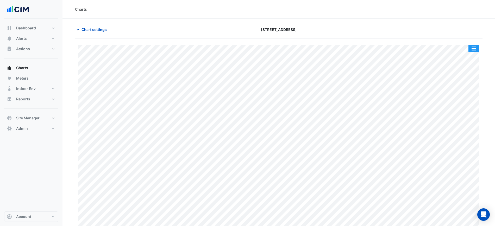
click at [473, 48] on button "button" at bounding box center [474, 48] width 10 height 7
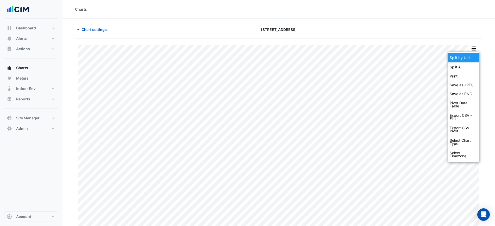
click at [474, 61] on div "Split by Unit" at bounding box center [463, 57] width 31 height 9
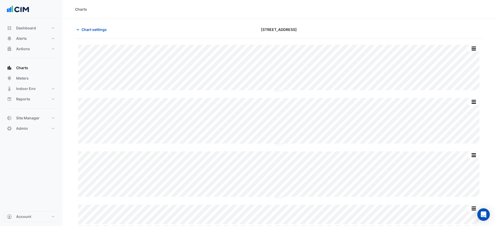
scroll to position [20, 0]
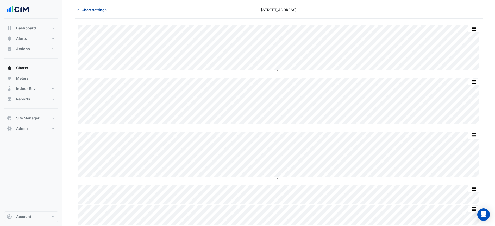
click at [105, 13] on button "Chart settings" at bounding box center [92, 9] width 35 height 9
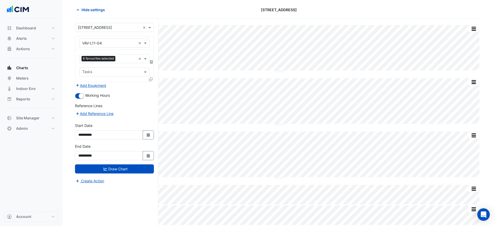
click at [117, 61] on div at bounding box center [127, 59] width 20 height 7
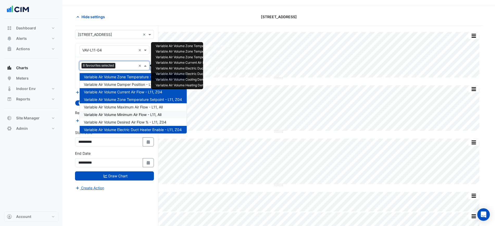
scroll to position [0, 0]
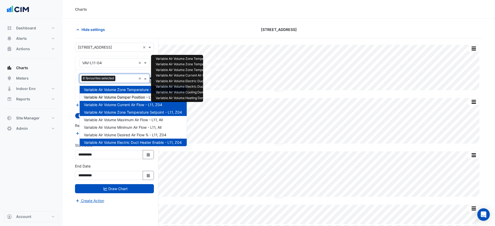
click at [125, 96] on span "Variable Air Volume Damper Position - L11, All" at bounding box center [122, 97] width 76 height 4
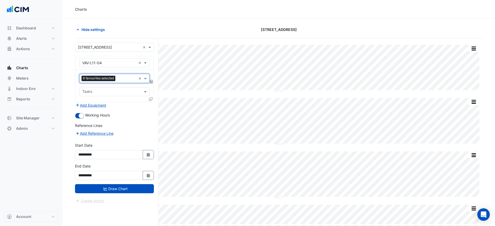
click at [126, 81] on input "text" at bounding box center [126, 78] width 19 height 5
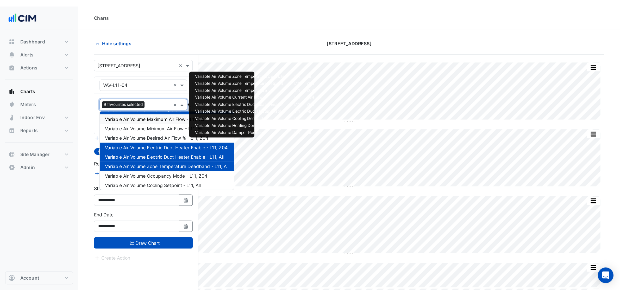
scroll to position [55, 0]
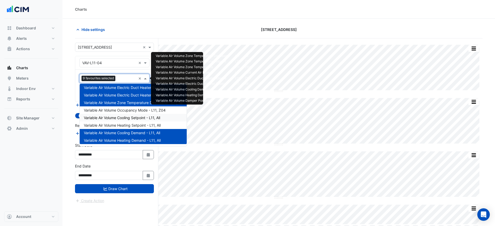
click at [154, 119] on span "Variable Air Volume Cooling Setpoint - L11, All" at bounding box center [122, 118] width 76 height 4
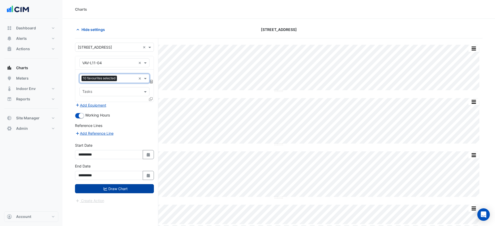
click at [147, 184] on button "Draw Chart" at bounding box center [114, 188] width 79 height 9
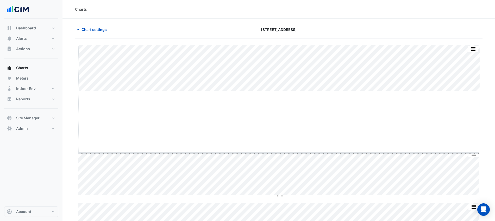
drag, startPoint x: 278, startPoint y: 91, endPoint x: 286, endPoint y: 153, distance: 62.5
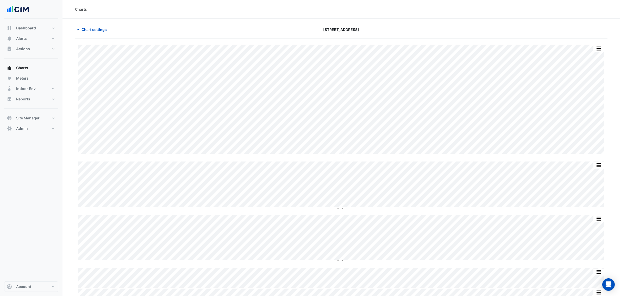
click at [92, 37] on div "Chart settings [STREET_ADDRESS]" at bounding box center [341, 32] width 533 height 14
drag, startPoint x: 89, startPoint y: 28, endPoint x: 90, endPoint y: 34, distance: 6.0
click at [89, 28] on span "Chart settings" at bounding box center [94, 29] width 25 height 5
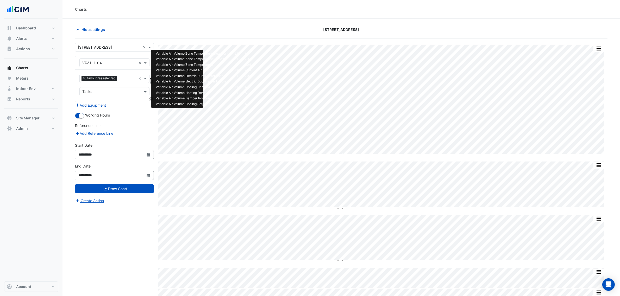
click at [119, 77] on input "text" at bounding box center [127, 78] width 17 height 5
click at [126, 89] on span "Variable Air Volume Zone Temperature Deadband - L11, All" at bounding box center [133, 90] width 99 height 4
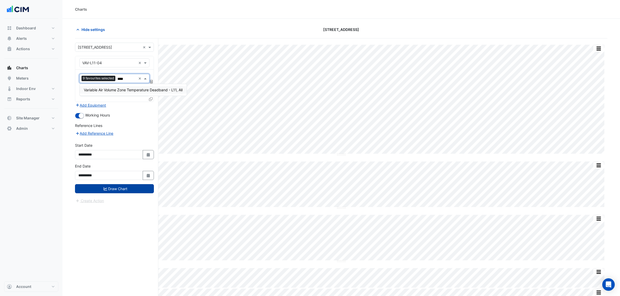
type input "****"
click at [127, 190] on button "Draw Chart" at bounding box center [114, 188] width 79 height 9
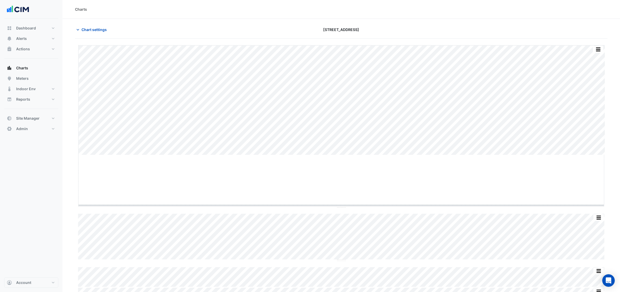
drag, startPoint x: 340, startPoint y: 155, endPoint x: 342, endPoint y: 219, distance: 64.4
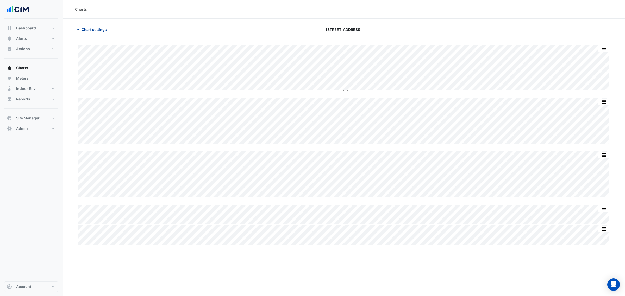
click at [102, 31] on span "Chart settings" at bounding box center [94, 29] width 25 height 5
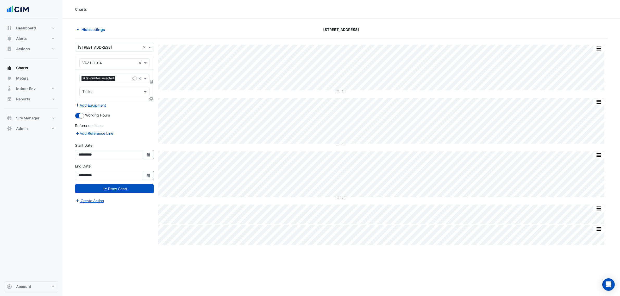
click at [151, 98] on icon at bounding box center [151, 99] width 4 height 4
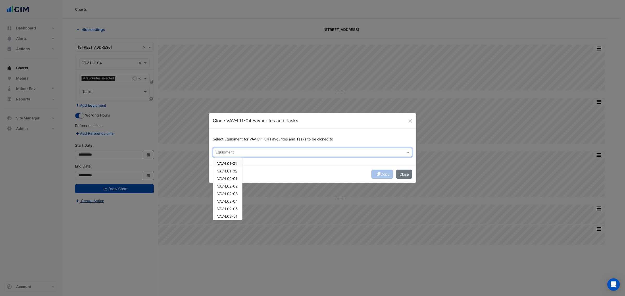
click at [284, 154] on input "text" at bounding box center [310, 152] width 188 height 5
paste input "**********"
click at [226, 165] on span "VAV-L05-02" at bounding box center [227, 164] width 21 height 4
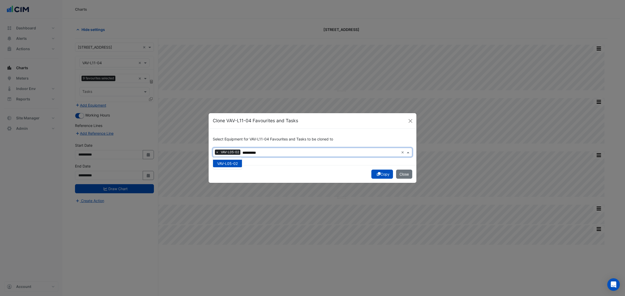
type input "**********"
click at [380, 170] on button "Copy" at bounding box center [383, 174] width 22 height 9
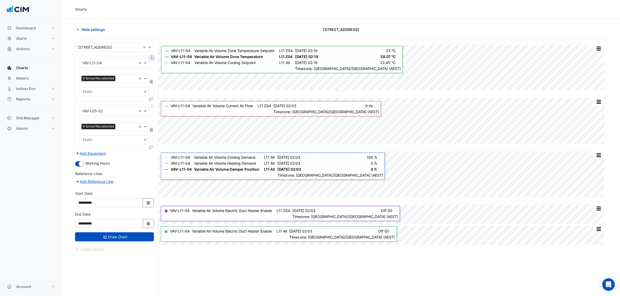
click at [151, 58] on button "Close" at bounding box center [151, 57] width 3 height 3
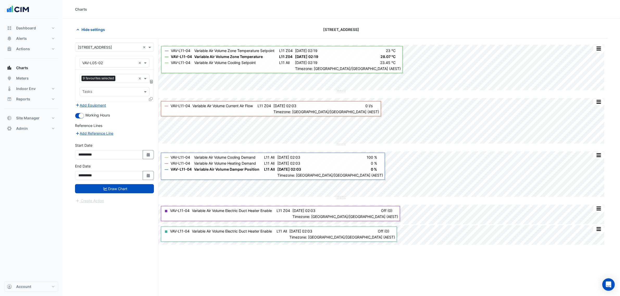
click at [126, 194] on form "**********" at bounding box center [114, 123] width 79 height 161
click at [129, 187] on button "Draw Chart" at bounding box center [114, 188] width 79 height 9
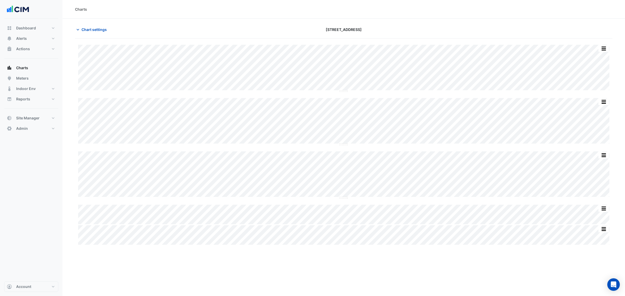
click at [343, 92] on div "Split All Split None Print Save as JPEG Save as PNG Pivot Data Table Export CSV…" at bounding box center [344, 145] width 538 height 200
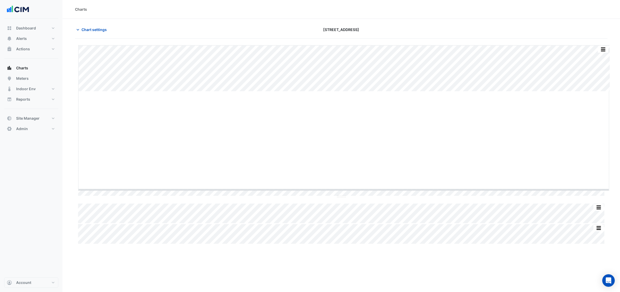
drag, startPoint x: 344, startPoint y: 91, endPoint x: 351, endPoint y: 193, distance: 102.1
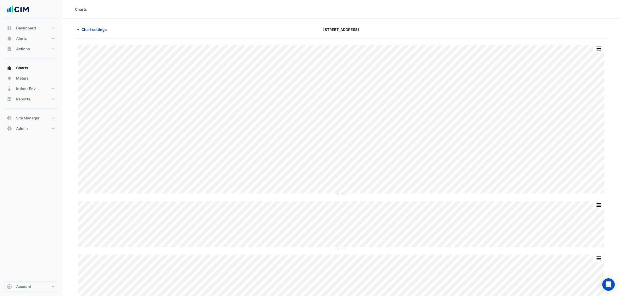
click at [94, 32] on span "Chart settings" at bounding box center [94, 29] width 25 height 5
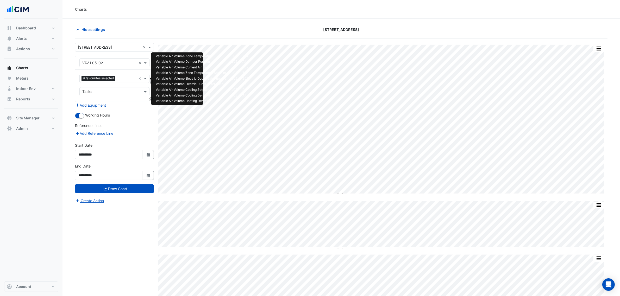
click at [109, 81] on span "9 favourites selected" at bounding box center [99, 78] width 34 height 5
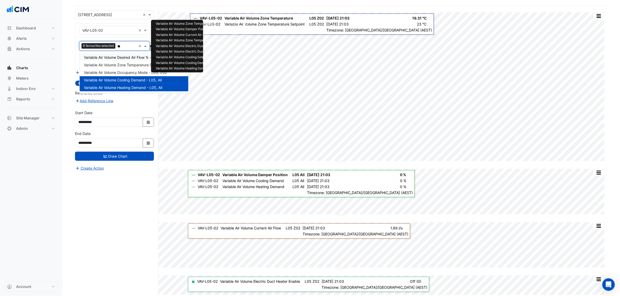
type input "*"
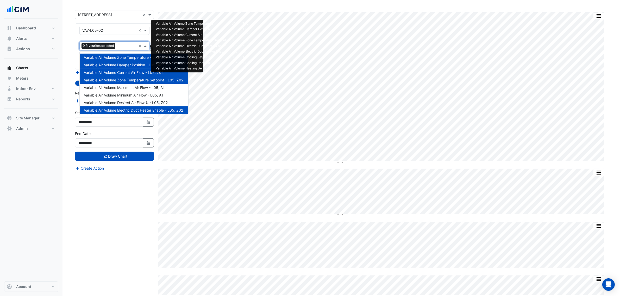
click at [185, 9] on div "Split All Split None Print Save as JPEG Save as PNG Pivot Data Table Export CSV…" at bounding box center [341, 161] width 533 height 311
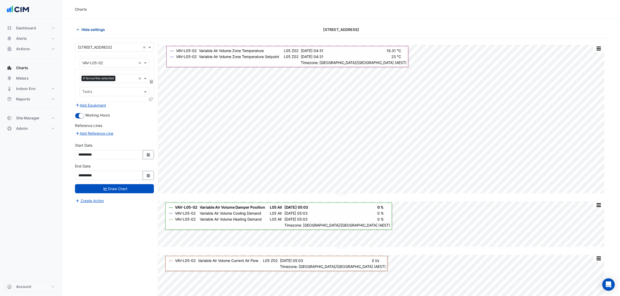
click at [86, 26] on button "Hide settings" at bounding box center [91, 29] width 33 height 9
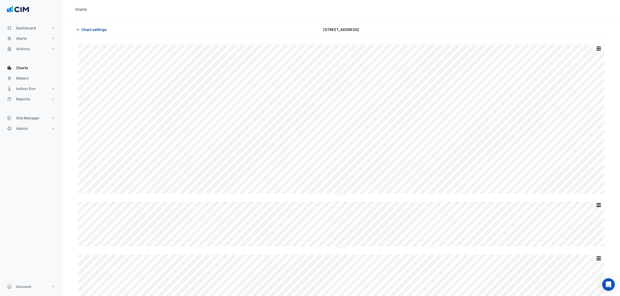
click at [78, 29] on icon "button" at bounding box center [77, 29] width 5 height 5
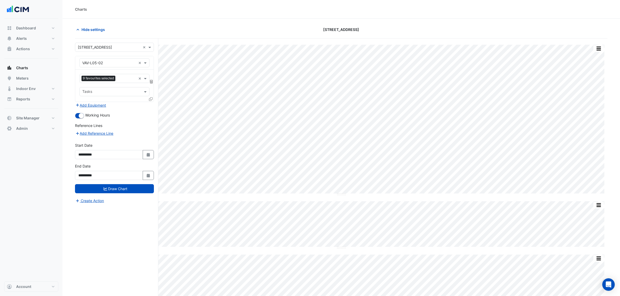
click at [114, 76] on span "9 favourites selected" at bounding box center [99, 78] width 34 height 5
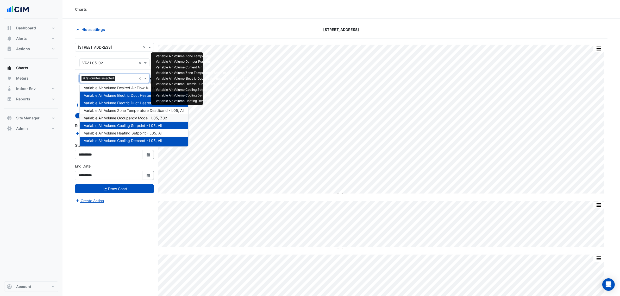
scroll to position [55, 0]
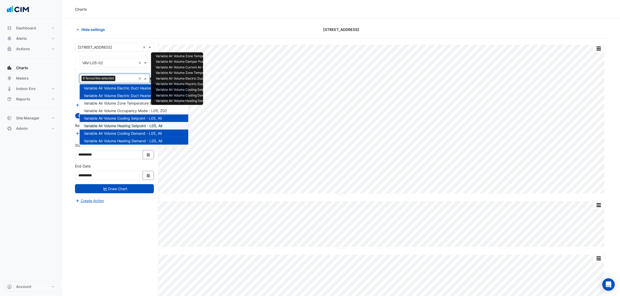
click at [145, 125] on span "Variable Air Volume Heating Setpoint - L05, All" at bounding box center [123, 126] width 78 height 4
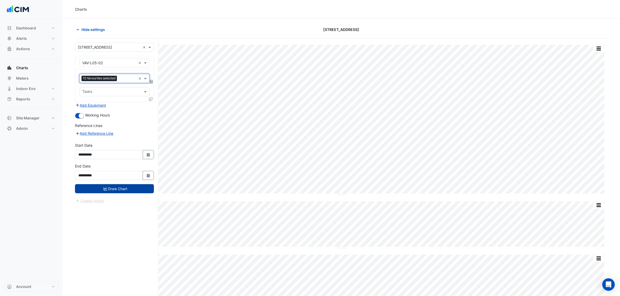
click at [125, 192] on button "Draw Chart" at bounding box center [114, 188] width 79 height 9
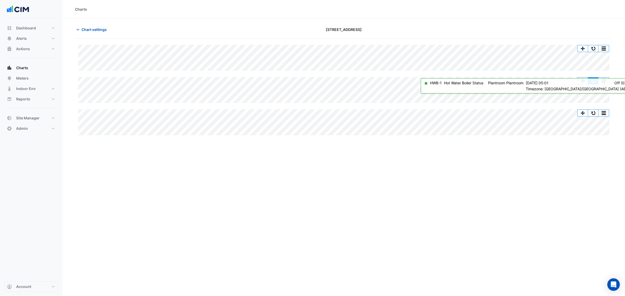
click at [595, 83] on button "button" at bounding box center [593, 81] width 10 height 7
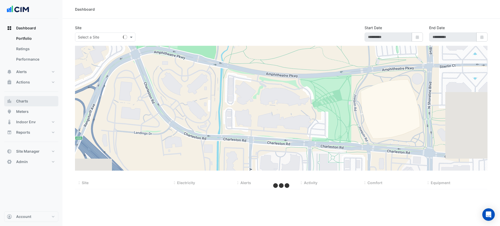
click at [33, 104] on button "Charts" at bounding box center [31, 101] width 54 height 10
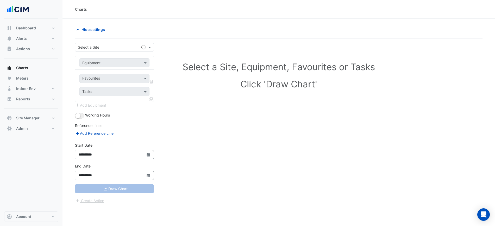
click at [113, 48] on input "text" at bounding box center [109, 47] width 63 height 5
type input "**********"
click at [103, 59] on div "Equipment" at bounding box center [114, 62] width 70 height 9
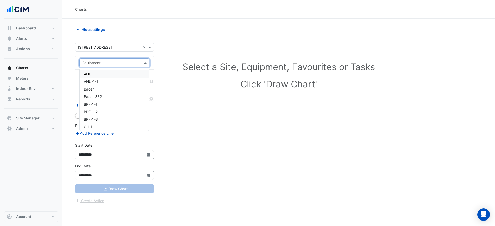
click at [98, 73] on div "AHU-1" at bounding box center [115, 74] width 70 height 8
click at [98, 73] on div "Favourites Tasks" at bounding box center [114, 86] width 78 height 32
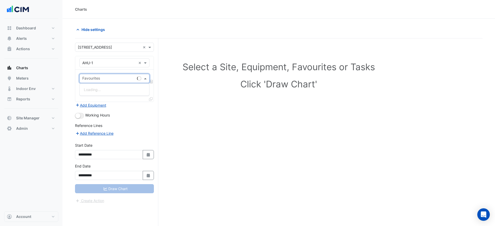
click at [100, 76] on div "Favourites" at bounding box center [107, 79] width 55 height 8
click at [101, 77] on input "*" at bounding box center [106, 78] width 48 height 5
type input "****"
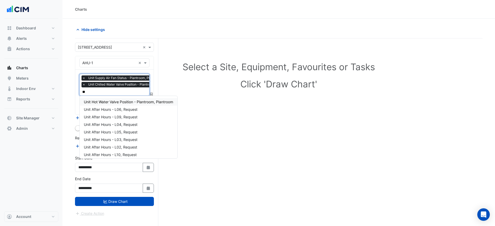
type input "***"
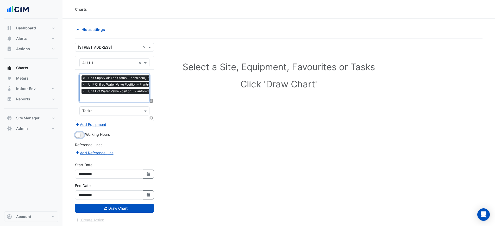
click at [80, 132] on button "button" at bounding box center [79, 135] width 9 height 6
click at [149, 119] on div "Favourites × Unit Supply Air Fan Status - Plantroom, Plantroom × Unit Chilled W…" at bounding box center [114, 95] width 78 height 51
click at [150, 118] on icon at bounding box center [151, 119] width 4 height 4
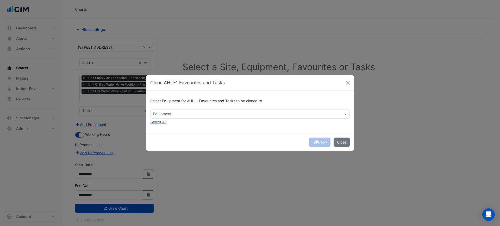
click at [215, 119] on div "Select Equipment for AHU-1 Favourites and Tasks to be cloned to Equipment Selec…" at bounding box center [250, 112] width 208 height 42
drag, startPoint x: 212, startPoint y: 117, endPoint x: 191, endPoint y: 120, distance: 20.8
click at [212, 117] on input "text" at bounding box center [247, 114] width 188 height 5
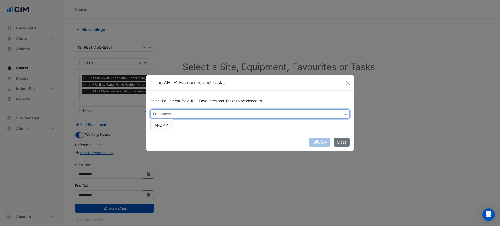
click at [168, 127] on span "AHU-1-1" at bounding box center [162, 125] width 14 height 4
click at [238, 133] on div "Select Equipment for AHU-1 Favourites and Tasks to be cloned to Equipment × AHU…" at bounding box center [250, 112] width 208 height 42
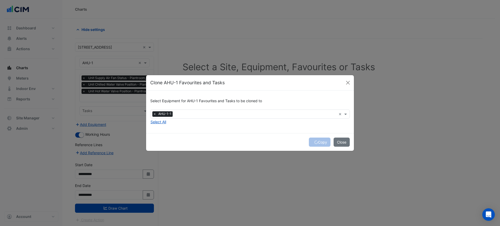
click at [317, 143] on div "Copy Close" at bounding box center [250, 142] width 208 height 18
click at [317, 143] on icon "submit" at bounding box center [316, 143] width 4 height 4
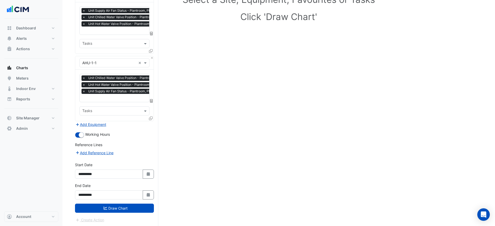
drag, startPoint x: 73, startPoint y: 142, endPoint x: 66, endPoint y: 225, distance: 83.6
click at [102, 206] on button "Draw Chart" at bounding box center [114, 208] width 79 height 9
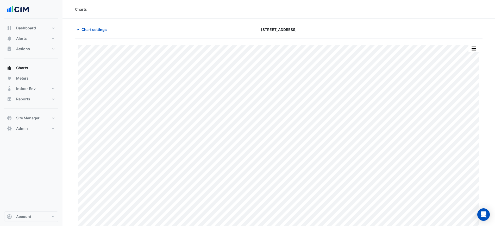
click at [480, 46] on div "Split by Equip Split by Unit Split All Print Save as JPEG Save as PNG Pivot Dat…" at bounding box center [279, 138] width 408 height 186
click at [479, 48] on div "Split by Equip Split by Unit Split All Print Save as JPEG Save as PNG Pivot Dat…" at bounding box center [473, 48] width 11 height 7
click at [477, 50] on button "button" at bounding box center [474, 48] width 10 height 7
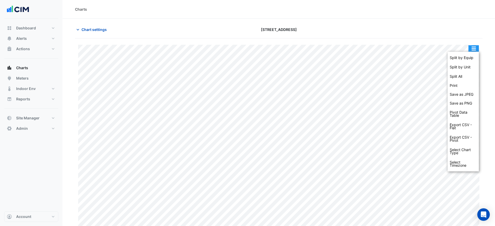
click at [471, 58] on div "Split by Equip" at bounding box center [463, 57] width 31 height 9
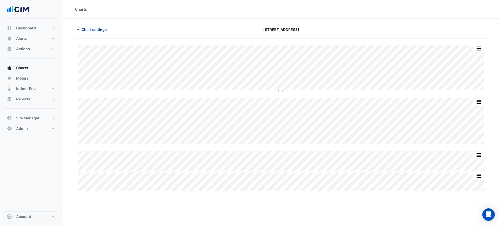
click at [107, 29] on span "Chart settings" at bounding box center [94, 29] width 25 height 5
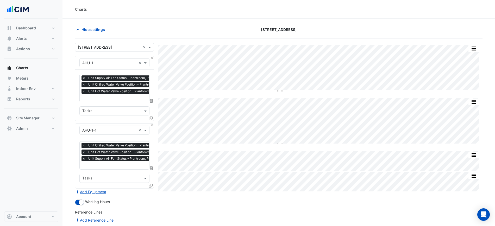
scroll to position [67, 0]
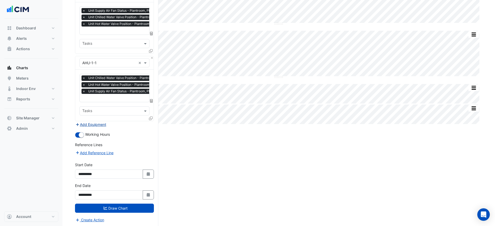
click at [95, 122] on button "Add Equipment" at bounding box center [91, 125] width 32 height 6
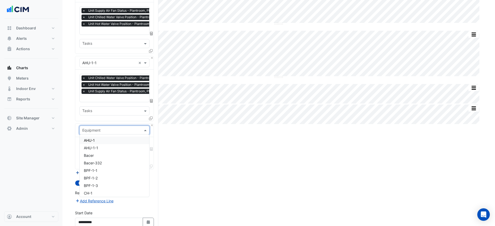
click at [96, 131] on input "text" at bounding box center [109, 130] width 54 height 5
type input "***"
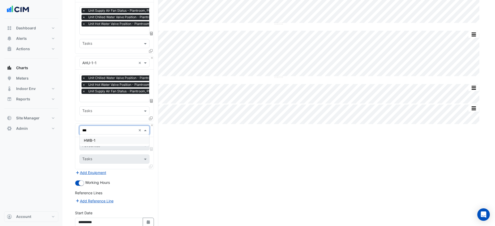
click at [97, 141] on div "HWB-1" at bounding box center [115, 141] width 70 height 8
click at [99, 144] on input "text" at bounding box center [108, 146] width 53 height 5
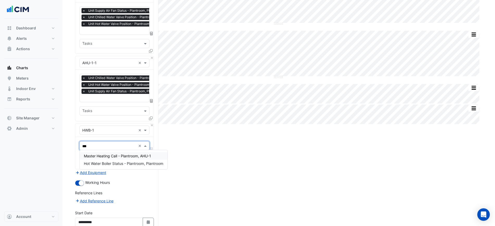
type input "****"
click at [112, 156] on span "Hot Water Boiler Status - Plantroom, Plantroom" at bounding box center [123, 156] width 79 height 4
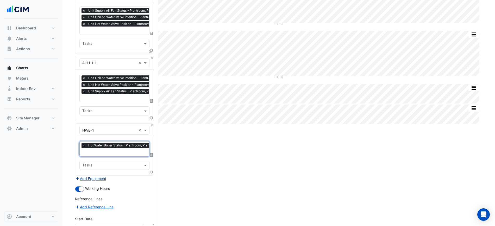
click at [95, 176] on button "Add Equipment" at bounding box center [91, 179] width 32 height 6
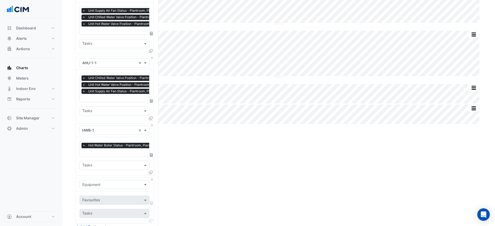
click at [97, 183] on input "text" at bounding box center [109, 184] width 54 height 5
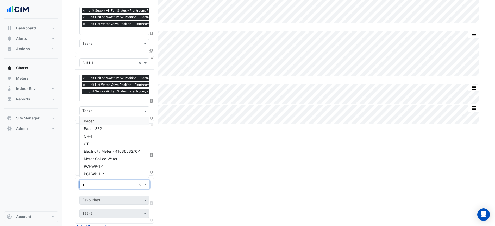
type input "**"
click at [109, 149] on div "CH-1" at bounding box center [115, 150] width 70 height 8
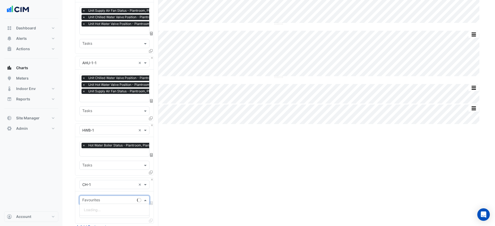
click at [108, 197] on div "Favourites" at bounding box center [107, 200] width 55 height 8
type input "****"
click at [106, 209] on span "Chiller Status - Plantroom, Plantroom" at bounding box center [115, 210] width 63 height 4
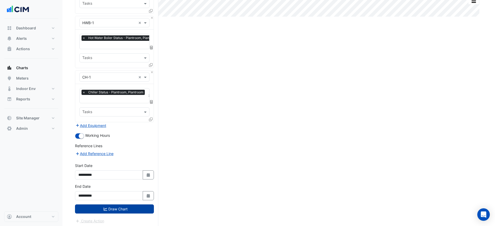
click at [118, 208] on button "Draw Chart" at bounding box center [114, 209] width 79 height 9
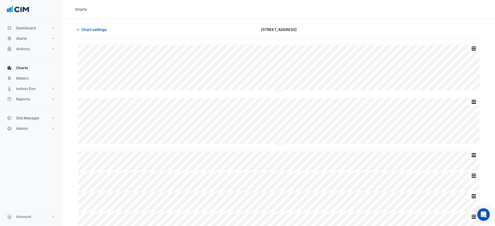
scroll to position [8, 0]
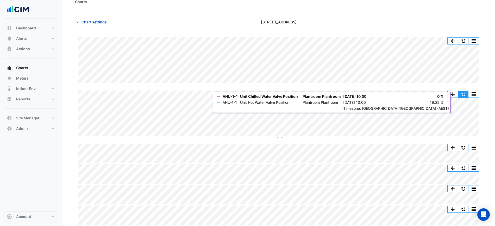
click at [462, 92] on button "button" at bounding box center [463, 94] width 10 height 7
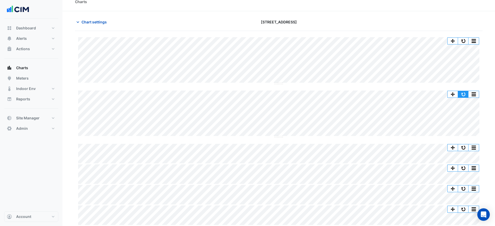
click at [462, 94] on button "button" at bounding box center [463, 94] width 10 height 7
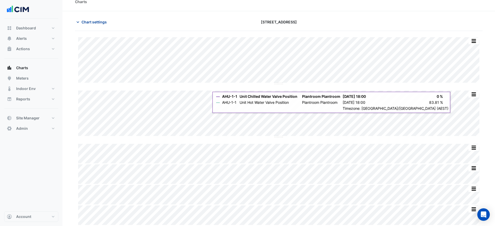
click at [88, 25] on button "Chart settings" at bounding box center [92, 21] width 35 height 9
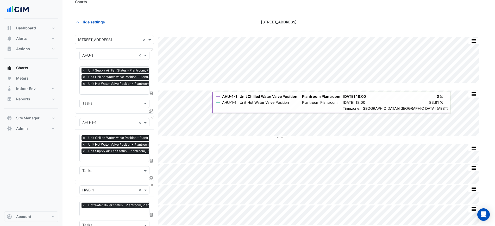
click at [153, 53] on div "Equipment × AHU-1 ×" at bounding box center [114, 56] width 78 height 14
click at [153, 52] on button "Close" at bounding box center [151, 50] width 3 height 3
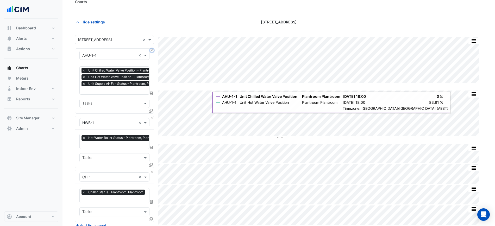
click at [152, 52] on button "Close" at bounding box center [151, 50] width 3 height 3
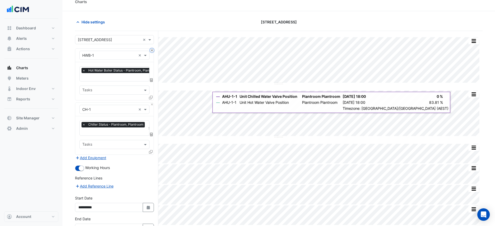
click at [152, 52] on button "Close" at bounding box center [151, 50] width 3 height 3
click at [152, 103] on div "Equipment × CH-1 ×" at bounding box center [114, 110] width 78 height 14
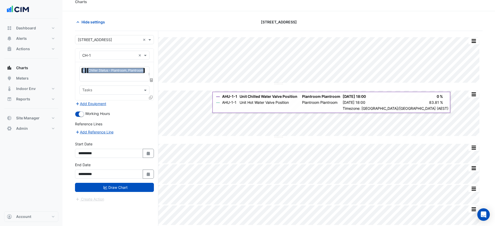
click at [152, 52] on div "Equipment × CH-1 ×" at bounding box center [114, 56] width 78 height 14
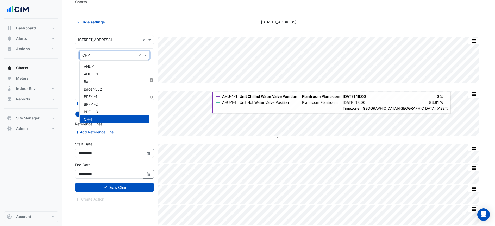
click at [131, 55] on input "text" at bounding box center [109, 55] width 54 height 5
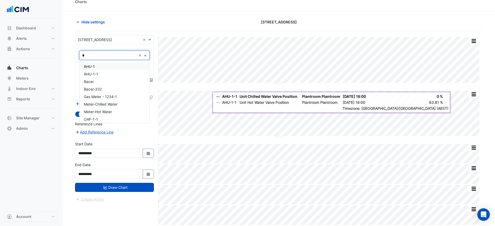
type input "**"
click at [120, 64] on div "AHU-1" at bounding box center [115, 67] width 70 height 8
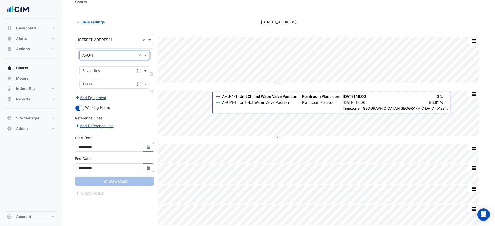
click at [119, 67] on div "Favourites" at bounding box center [107, 71] width 55 height 8
type input "******"
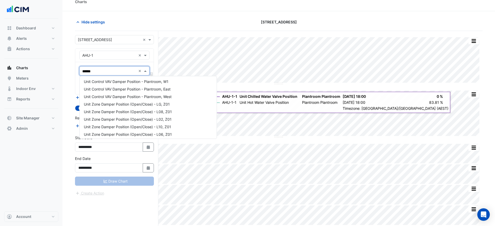
scroll to position [164, 0]
click at [172, 116] on div "Unit Zone Damper Position (Open/Close) - LG, Z01" at bounding box center [148, 115] width 137 height 8
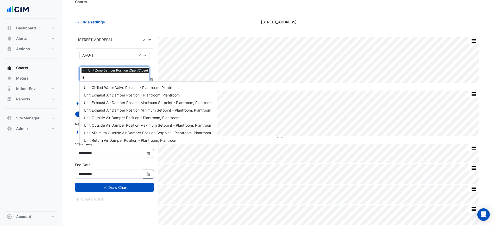
type input "**"
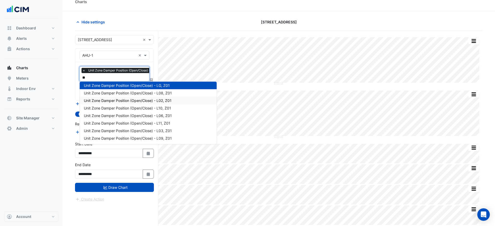
click at [129, 93] on span "Unit Zone Damper Position (Open/Close) - L08, Z01" at bounding box center [128, 93] width 88 height 4
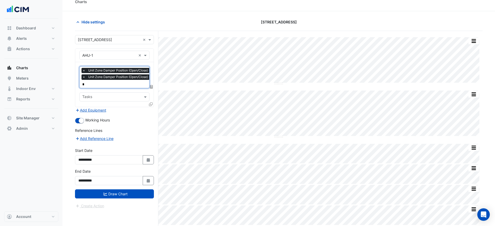
type input "**"
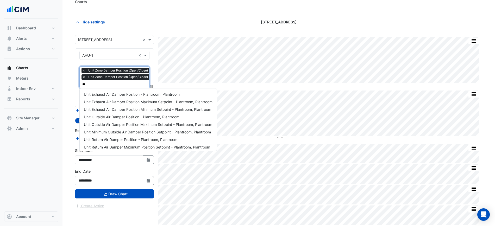
scroll to position [206, 0]
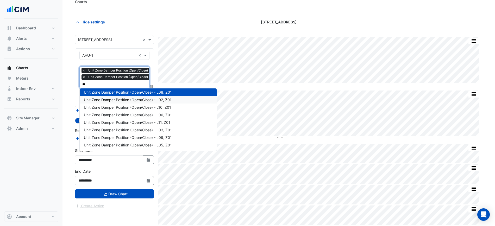
click at [131, 101] on span "Unit Zone Damper Position (Open/Close) - L02, Z01" at bounding box center [128, 100] width 88 height 4
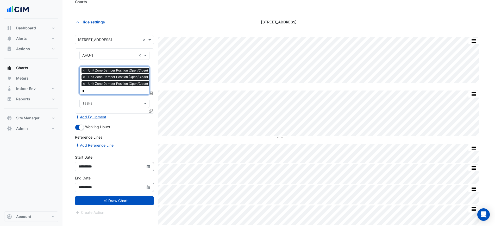
type input "**"
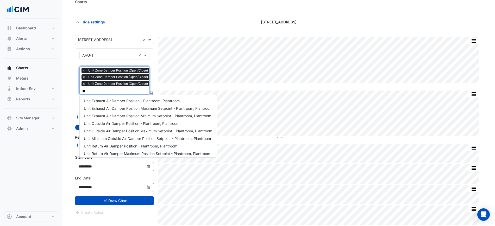
scroll to position [214, 0]
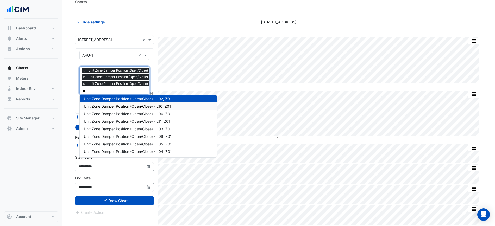
click at [135, 107] on span "Unit Zone Damper Position (Open/Close) - L10, Z01" at bounding box center [127, 106] width 87 height 4
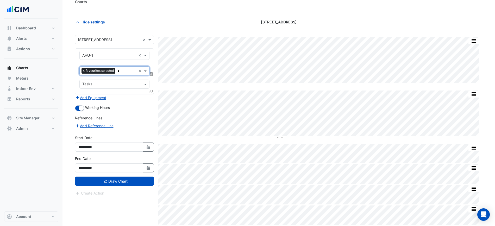
type input "**"
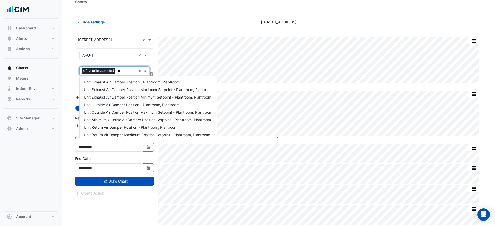
scroll to position [221, 0]
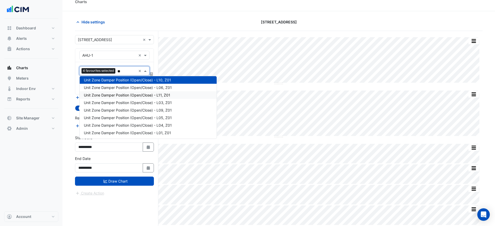
click at [139, 89] on span "Unit Zone Damper Position (Open/Close) - L06, Z01" at bounding box center [128, 87] width 88 height 4
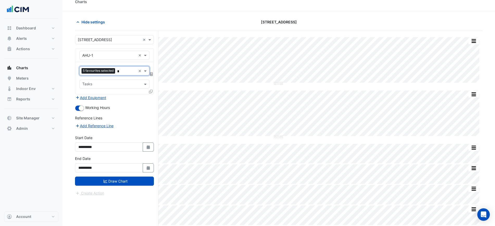
type input "**"
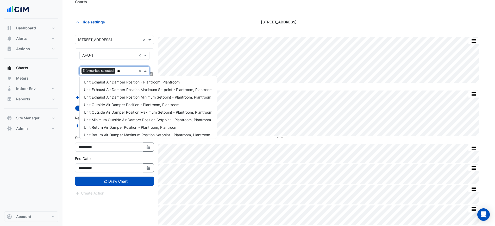
scroll to position [229, 0]
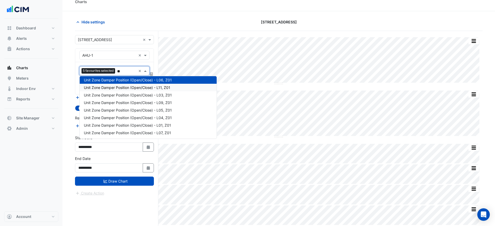
click at [139, 90] on div "Unit Zone Damper Position (Open/Close) - L11, Z01" at bounding box center [148, 88] width 137 height 8
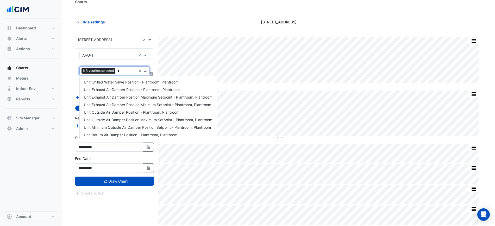
type input "**"
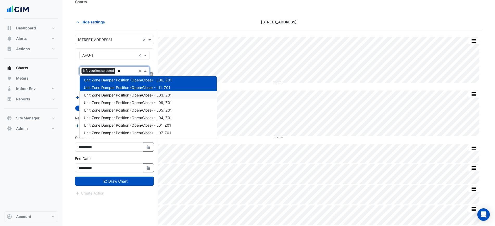
click at [138, 96] on span "Unit Zone Damper Position (Open/Close) - L03, Z01" at bounding box center [128, 95] width 88 height 4
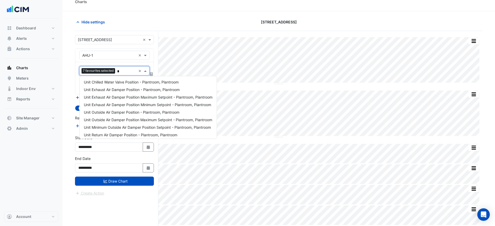
type input "**"
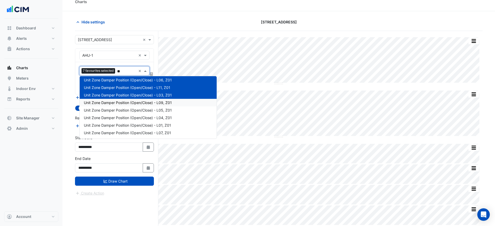
click at [139, 105] on div "Unit Zone Damper Position (Open/Close) - L09, Z01" at bounding box center [148, 103] width 137 height 8
type input "**"
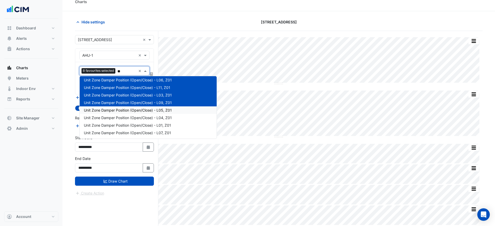
click at [139, 110] on span "Unit Zone Damper Position (Open/Close) - L05, Z01" at bounding box center [128, 110] width 88 height 4
type input "**"
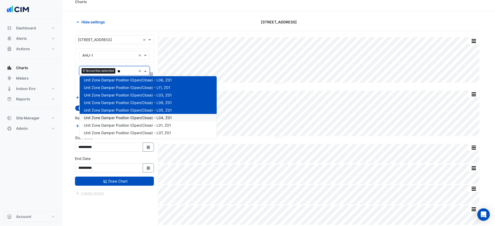
click at [137, 120] on span "Unit Zone Damper Position (Open/Close) - L04, Z01" at bounding box center [128, 118] width 88 height 4
type input "**"
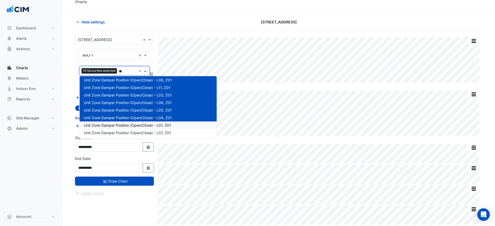
click at [138, 125] on span "Unit Zone Damper Position (Open/Close) - L01, Z01" at bounding box center [127, 125] width 87 height 4
type input "**"
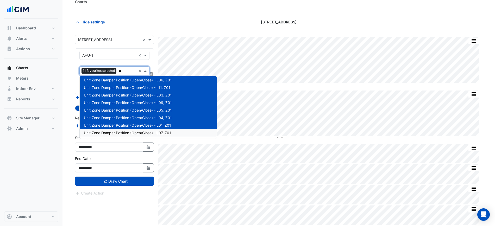
click at [139, 132] on span "Unit Zone Damper Position (Open/Close) - L07, Z01" at bounding box center [127, 133] width 87 height 4
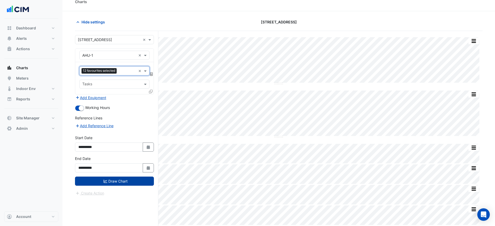
click at [130, 182] on button "Draw Chart" at bounding box center [114, 181] width 79 height 9
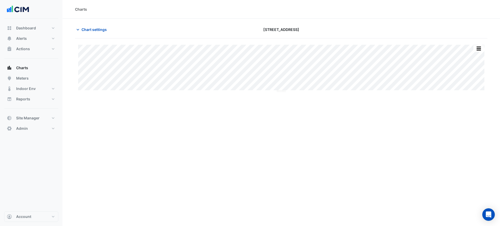
click at [114, 30] on div "Chart settings" at bounding box center [142, 29] width 140 height 9
click at [113, 30] on div "Chart settings" at bounding box center [142, 29] width 140 height 9
click at [109, 31] on button "Chart settings" at bounding box center [92, 29] width 35 height 9
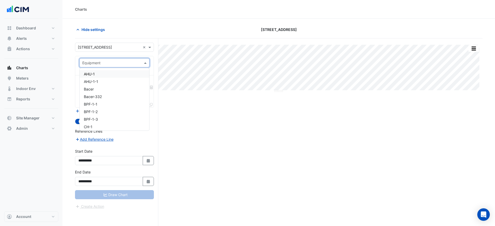
click at [128, 62] on input "text" at bounding box center [109, 62] width 54 height 5
type input "*"
click at [113, 76] on div "AHU-1" at bounding box center [115, 74] width 70 height 8
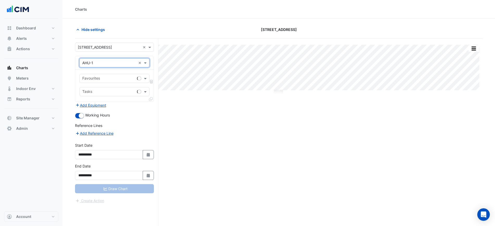
click at [112, 76] on input "text" at bounding box center [108, 78] width 53 height 5
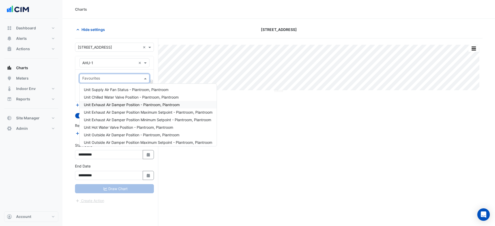
scroll to position [33, 0]
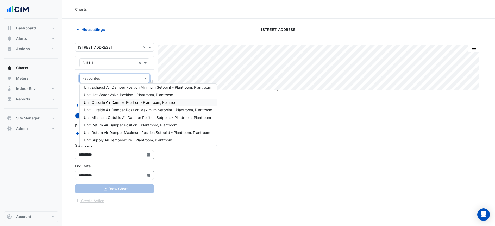
click at [153, 102] on span "Unit Outside Air Damper Position - Plantroom, Plantroom" at bounding box center [132, 102] width 96 height 4
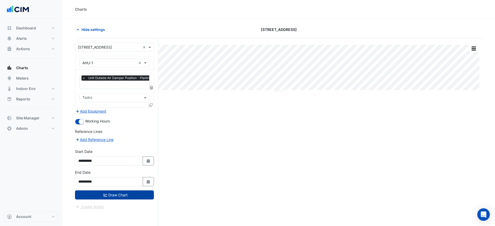
click at [140, 196] on button "Draw Chart" at bounding box center [114, 195] width 79 height 9
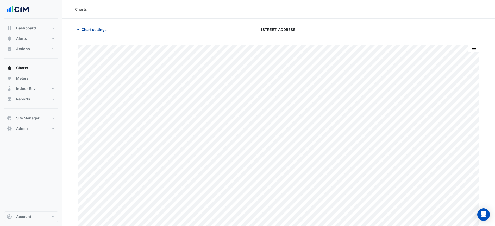
click at [105, 31] on span "Chart settings" at bounding box center [94, 29] width 25 height 5
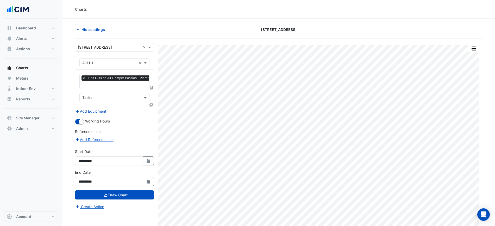
click at [151, 103] on icon at bounding box center [151, 105] width 4 height 4
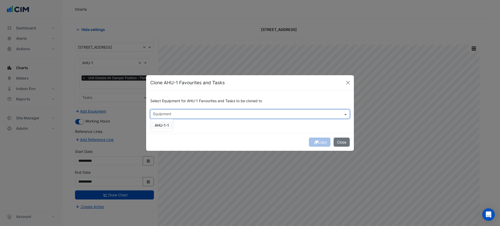
click at [167, 118] on div "Equipment" at bounding box center [250, 114] width 200 height 9
click at [164, 124] on span "AHU-1-1" at bounding box center [162, 125] width 14 height 4
click at [190, 127] on div "Select Equipment for AHU-1 Favourites and Tasks to be cloned to Equipment × AHU…" at bounding box center [250, 112] width 208 height 42
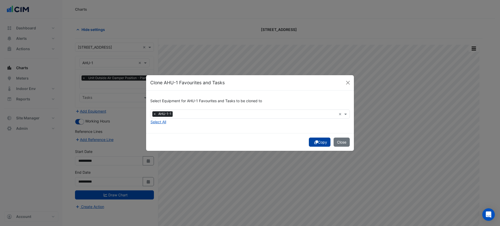
click at [309, 140] on button "Copy" at bounding box center [320, 142] width 22 height 9
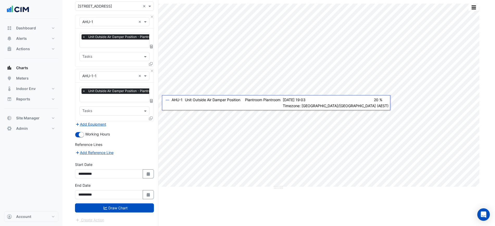
drag, startPoint x: 65, startPoint y: 158, endPoint x: 41, endPoint y: 226, distance: 72.4
click at [102, 204] on button "Draw Chart" at bounding box center [114, 208] width 79 height 9
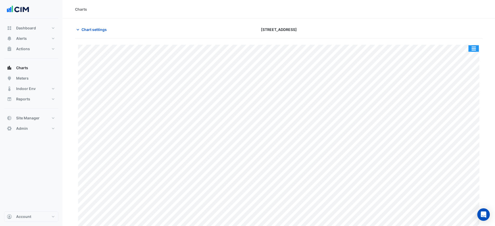
click at [473, 45] on button "button" at bounding box center [474, 48] width 10 height 7
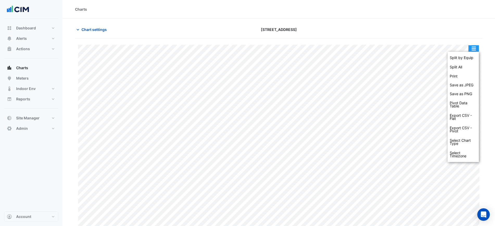
click at [474, 48] on button "button" at bounding box center [474, 48] width 10 height 7
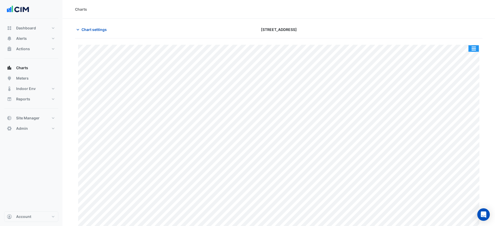
click at [474, 50] on button "button" at bounding box center [474, 48] width 10 height 7
click at [0, 0] on div "Split by Equip" at bounding box center [0, 0] width 0 height 0
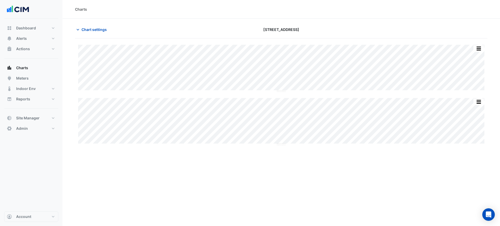
click at [99, 20] on section "Chart settings 151 Macquarie Street Split All Split None Print Save as JPEG Sav…" at bounding box center [282, 85] width 438 height 133
click at [93, 30] on span "Chart settings" at bounding box center [94, 29] width 25 height 5
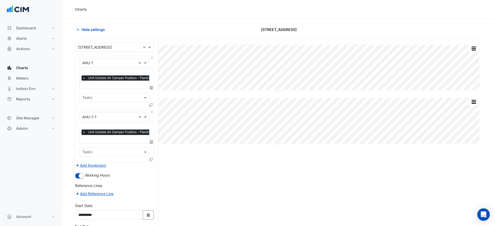
click at [110, 83] on input "text" at bounding box center [128, 85] width 92 height 5
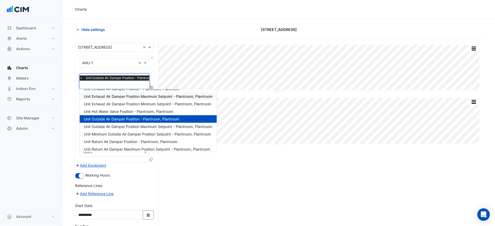
scroll to position [33, 0]
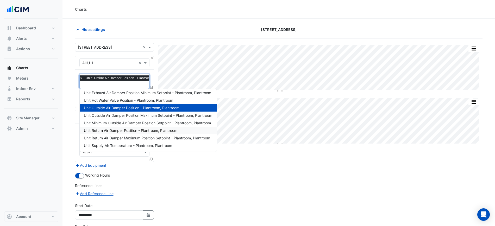
click at [137, 133] on div "Unit Return Air Damper Position - Plantroom, Plantroom" at bounding box center [148, 131] width 137 height 8
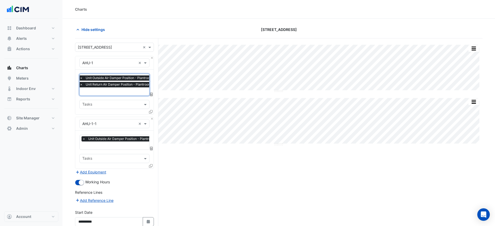
click at [114, 145] on input "text" at bounding box center [128, 146] width 92 height 5
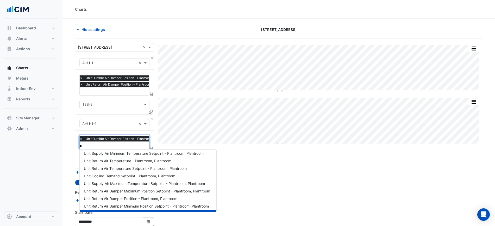
type input "**"
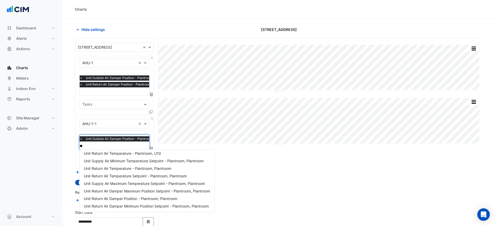
scroll to position [78, 0]
drag, startPoint x: 117, startPoint y: 157, endPoint x: 155, endPoint y: 198, distance: 56.4
click at [155, 198] on div "Unit Return Air Fan Status - Plantroom, Plantroom Unit Return Air Fan Fault - P…" at bounding box center [147, 142] width 135 height 136
click at [155, 198] on span "Unit Return Air Damper Position - Plantroom, Plantroom" at bounding box center [131, 199] width 94 height 4
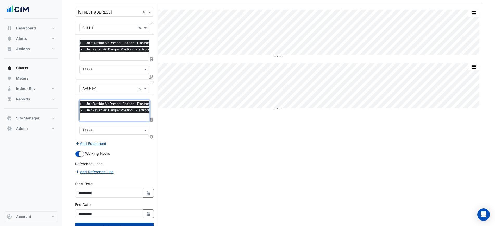
scroll to position [54, 0]
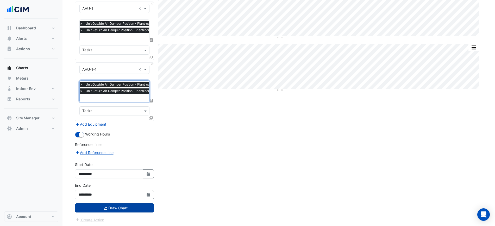
click at [143, 205] on button "Draw Chart" at bounding box center [114, 208] width 79 height 9
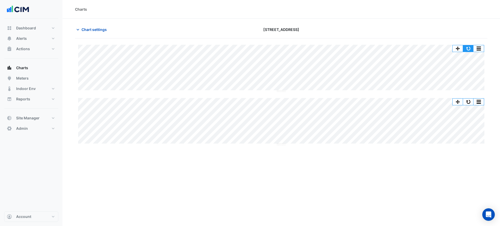
click at [471, 47] on button "button" at bounding box center [468, 48] width 10 height 7
click at [100, 31] on span "Chart settings" at bounding box center [94, 29] width 25 height 5
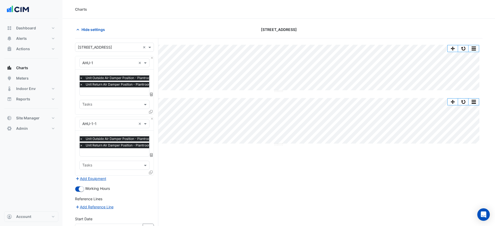
click at [83, 84] on span "×" at bounding box center [81, 84] width 5 height 5
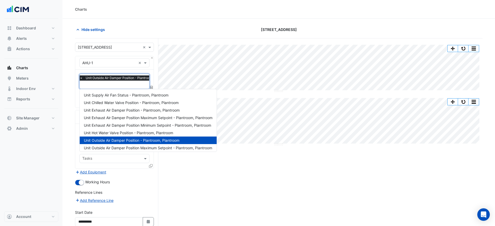
click at [82, 86] on input "text" at bounding box center [126, 85] width 92 height 5
click at [73, 104] on section "Hide settings 151 Macquarie Street Split All Split None Print Save as JPEG Save…" at bounding box center [279, 147] width 433 height 256
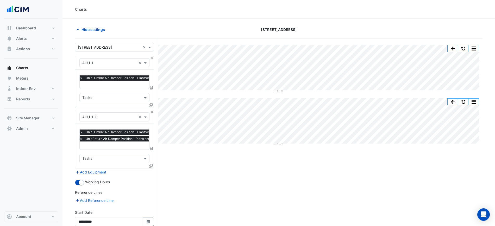
click at [78, 139] on div "Favourites × Unit Outside Air Damper Position - Plantroom, Plantroom × Unit Ret…" at bounding box center [114, 146] width 78 height 45
click at [81, 138] on span "×" at bounding box center [81, 139] width 5 height 5
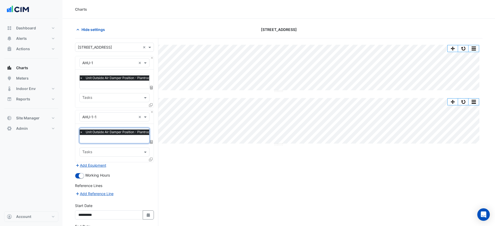
click at [102, 83] on input "text" at bounding box center [126, 85] width 92 height 5
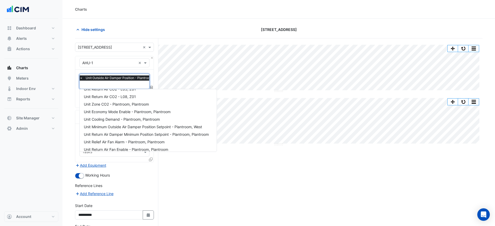
scroll to position [195, 0]
click at [150, 112] on span "Unit Economy Mode Enable - Plantroom, Plantroom" at bounding box center [127, 111] width 87 height 4
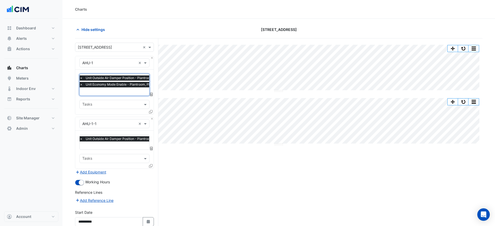
click at [115, 145] on input "text" at bounding box center [126, 146] width 92 height 5
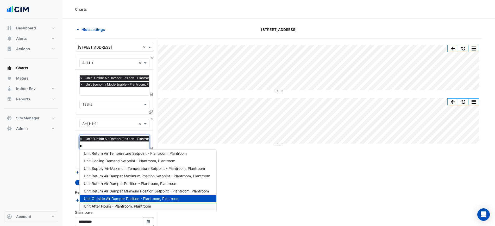
scroll to position [153, 0]
type input "**"
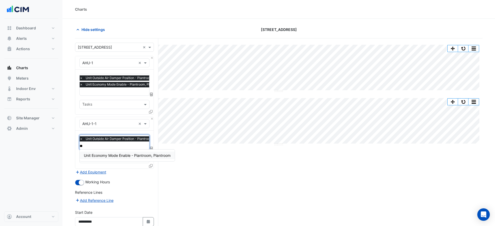
click at [118, 153] on div "Unit Economy Mode Enable - Plantroom, Plantroom" at bounding box center [127, 156] width 95 height 8
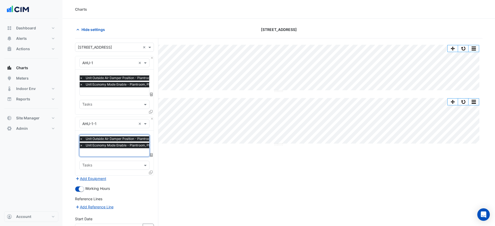
scroll to position [54, 0]
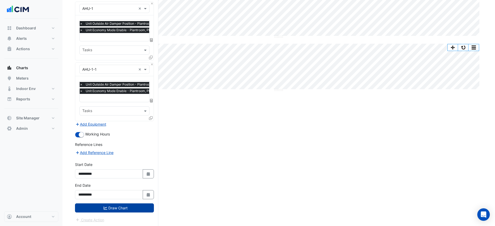
click at [134, 205] on button "Draw Chart" at bounding box center [114, 208] width 79 height 9
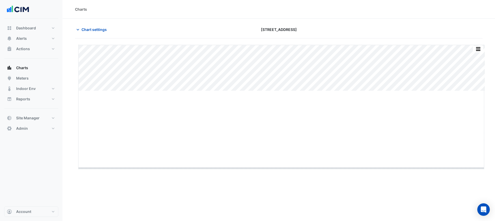
drag, startPoint x: 280, startPoint y: 91, endPoint x: 283, endPoint y: 169, distance: 77.5
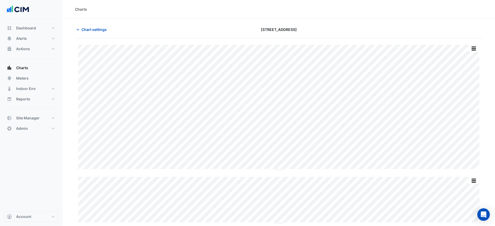
click at [339, 32] on div "[STREET_ADDRESS]" at bounding box center [279, 29] width 138 height 9
click at [105, 27] on span "Chart settings" at bounding box center [94, 29] width 25 height 5
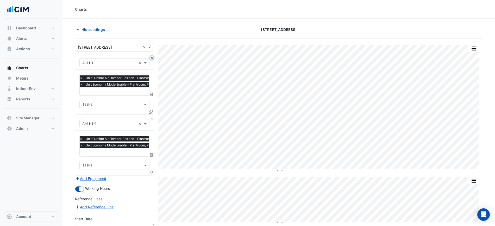
click at [151, 58] on button "Close" at bounding box center [151, 57] width 3 height 3
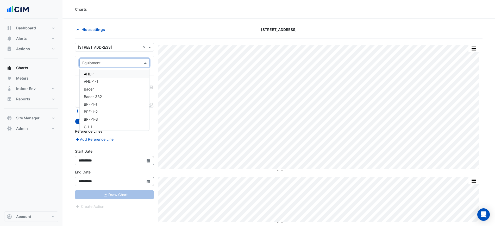
click at [137, 63] on div at bounding box center [115, 63] width 70 height 6
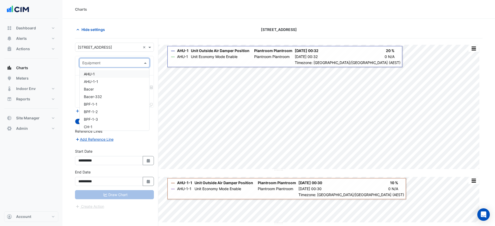
click at [108, 63] on input "text" at bounding box center [109, 62] width 54 height 5
type input "***"
click at [109, 77] on div "AHU-1" at bounding box center [115, 74] width 70 height 8
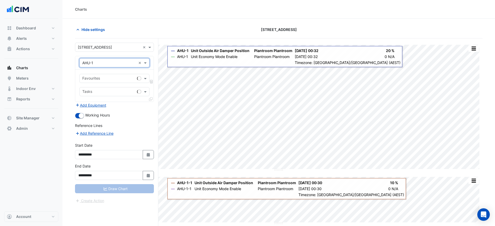
click at [109, 77] on input "text" at bounding box center [108, 78] width 53 height 5
type input "****"
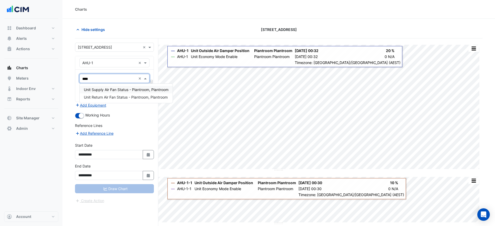
click at [112, 91] on span "Unit Supply Air Fan Status - Plantroom, Plantroom" at bounding box center [126, 90] width 85 height 4
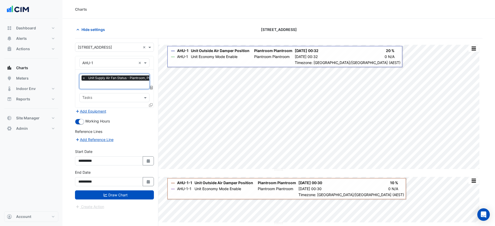
click at [116, 85] on input "text" at bounding box center [123, 85] width 82 height 5
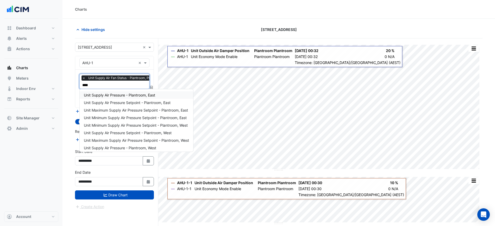
type input "*****"
click at [124, 95] on span "Unit Supply Air Pressure - Plantroom, East" at bounding box center [119, 95] width 71 height 4
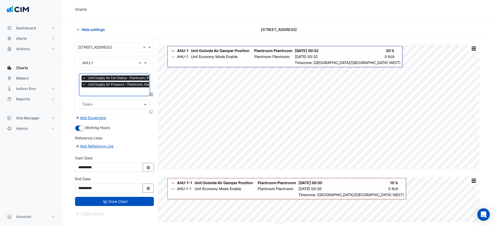
click at [151, 112] on icon at bounding box center [151, 112] width 4 height 4
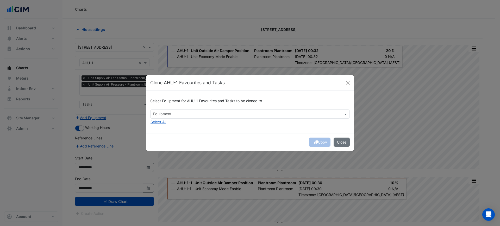
click at [151, 126] on div "Select Equipment for AHU-1 Favourites and Tasks to be cloned to Equipment Selec…" at bounding box center [250, 112] width 208 height 42
click at [160, 125] on div "Select Equipment for AHU-1 Favourites and Tasks to be cloned to Equipment Selec…" at bounding box center [250, 112] width 208 height 42
click at [162, 124] on button "Select All" at bounding box center [158, 122] width 16 height 6
click at [320, 142] on button "Copy" at bounding box center [320, 142] width 22 height 9
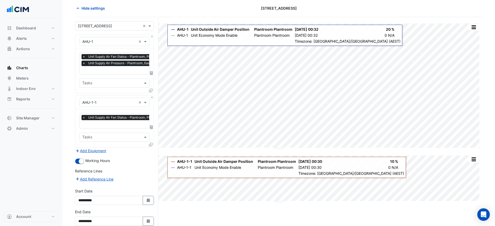
scroll to position [33, 0]
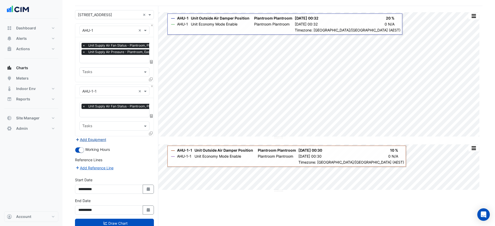
click at [106, 139] on button "Add Equipment" at bounding box center [91, 140] width 32 height 6
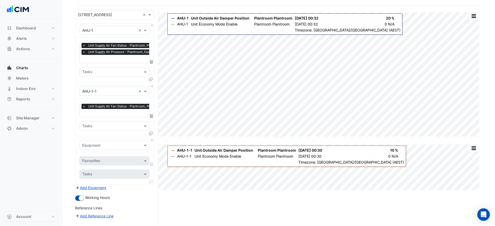
click at [113, 109] on div "× Unit Supply Air Fan Status - Plantroom, Plantroom" at bounding box center [123, 107] width 83 height 7
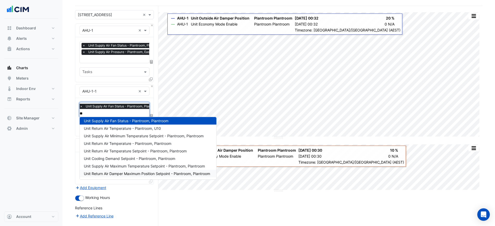
scroll to position [0, 0]
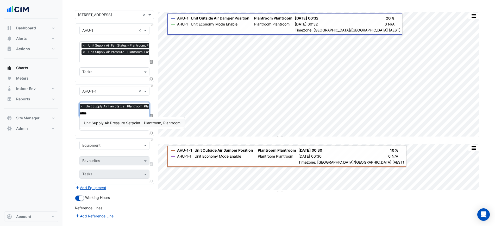
type input "*****"
click at [70, 124] on section "Hide settings 151 Macquarie Street Split by Unit Split All Split None Print Sav…" at bounding box center [279, 138] width 433 height 305
click at [151, 143] on div "Equipment" at bounding box center [114, 146] width 78 height 14
click at [151, 142] on div "Equipment" at bounding box center [114, 146] width 78 height 14
click at [151, 139] on button "Close" at bounding box center [151, 140] width 3 height 3
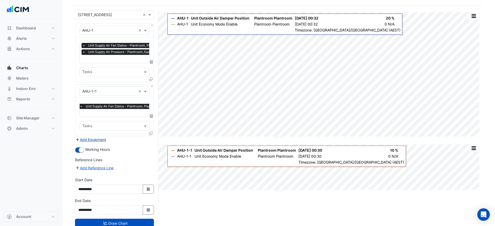
click at [101, 139] on button "Add Equipment" at bounding box center [91, 140] width 32 height 6
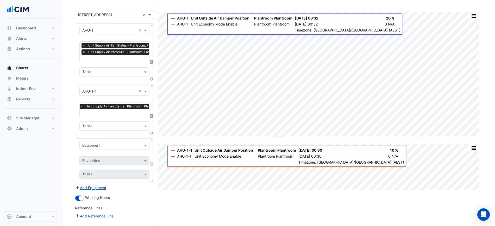
click at [101, 141] on div "Equipment" at bounding box center [114, 145] width 70 height 9
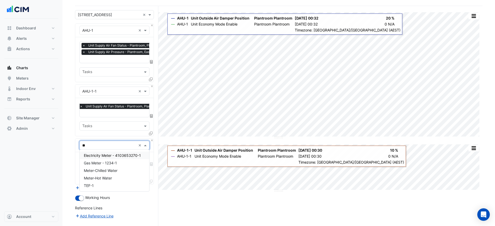
type input "***"
click at [104, 157] on div "TEF-1" at bounding box center [115, 156] width 70 height 8
click at [102, 163] on div at bounding box center [108, 161] width 53 height 7
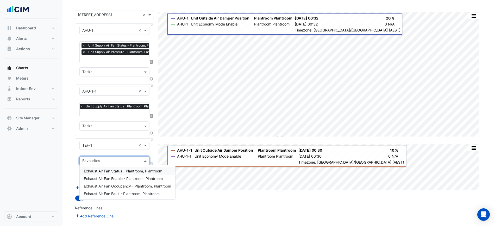
click at [111, 172] on span "Exhaust Air Fan Status - Plantroom, Plantroom" at bounding box center [123, 171] width 78 height 4
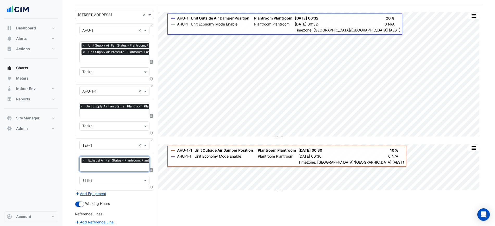
scroll to position [102, 0]
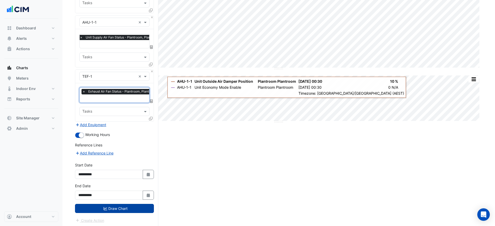
click at [112, 209] on button "Draw Chart" at bounding box center [114, 208] width 79 height 9
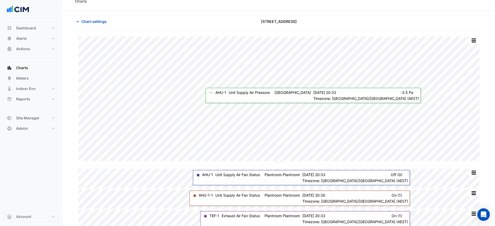
scroll to position [13, 0]
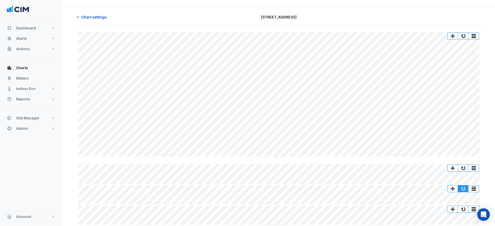
click at [465, 188] on button "button" at bounding box center [463, 189] width 10 height 7
click at [101, 19] on span "Chart settings" at bounding box center [94, 16] width 25 height 5
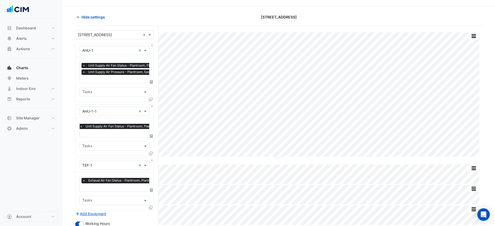
click at [99, 50] on input "text" at bounding box center [109, 50] width 54 height 5
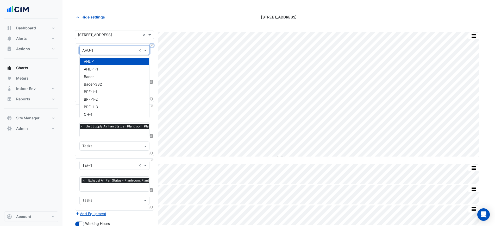
click at [152, 45] on button "Close" at bounding box center [151, 45] width 3 height 3
click at [152, 105] on button "Close" at bounding box center [151, 106] width 3 height 3
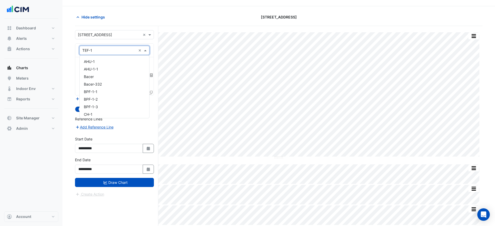
click at [122, 49] on input "text" at bounding box center [109, 50] width 54 height 5
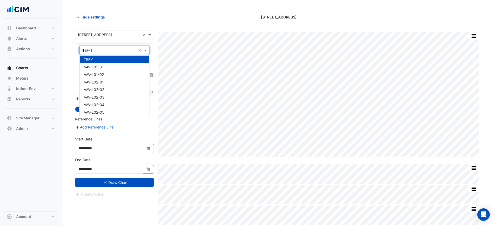
scroll to position [0, 0]
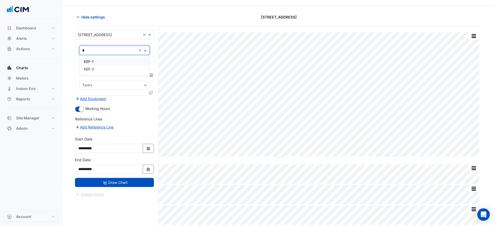
type input "**"
click at [116, 58] on div "KEF-1" at bounding box center [115, 62] width 70 height 8
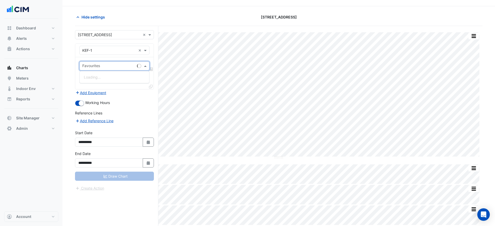
click at [114, 61] on div "Favourites" at bounding box center [114, 65] width 70 height 9
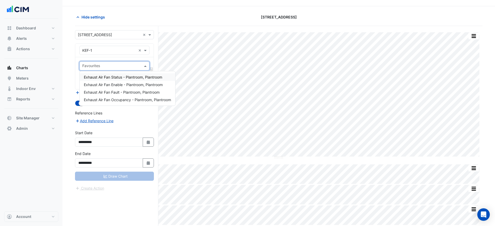
click at [107, 79] on span "Exhaust Air Fan Status - Plantroom, Plantroom" at bounding box center [123, 77] width 78 height 4
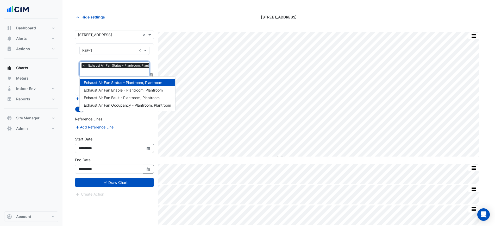
click at [109, 74] on input "text" at bounding box center [120, 72] width 77 height 5
click at [113, 102] on div "Exhaust Air Fan Occupancy - Plantroom, Plantroom" at bounding box center [128, 106] width 96 height 8
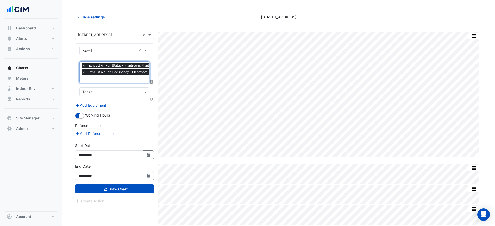
click at [114, 84] on div "Favourites × Exhaust Air Fan Status - Plantroom, Plantroom × Exhaust Air Fan Oc…" at bounding box center [114, 79] width 78 height 45
click at [114, 82] on div at bounding box center [124, 79] width 85 height 7
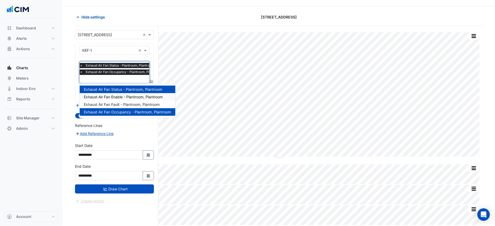
click at [114, 95] on span "Exhaust Air Fan Enable - Plantroom, Plantroom" at bounding box center [123, 97] width 79 height 4
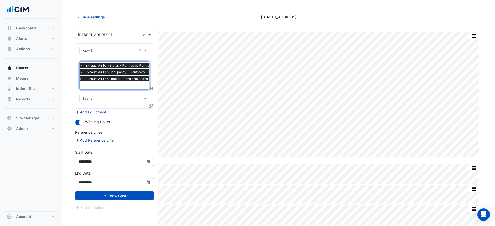
click at [149, 103] on div "Favourites × Exhaust Air Fan Status - Plantroom, Plantroom × Exhaust Air Fan Oc…" at bounding box center [114, 82] width 78 height 51
click at [150, 106] on icon at bounding box center [151, 106] width 4 height 4
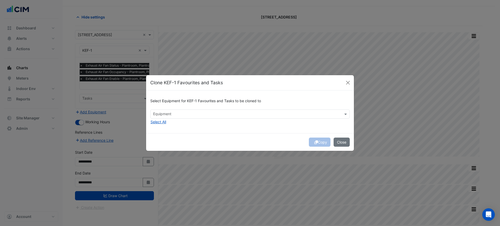
click at [224, 116] on input "text" at bounding box center [247, 114] width 188 height 5
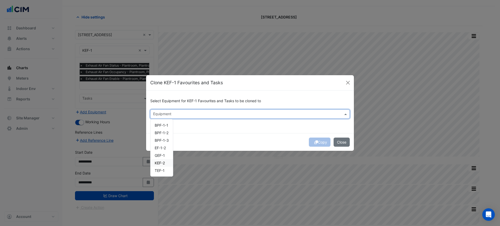
click at [159, 163] on span "KEF-2" at bounding box center [160, 163] width 10 height 4
click at [209, 137] on div "Copy Close" at bounding box center [250, 142] width 208 height 18
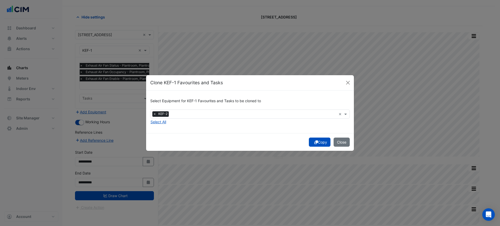
click at [319, 144] on button "Copy" at bounding box center [320, 142] width 22 height 9
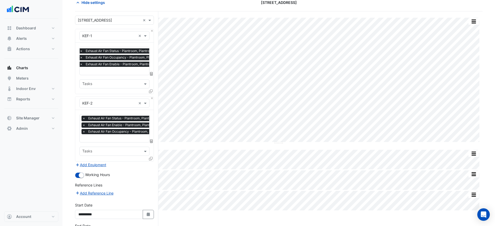
scroll to position [67, 0]
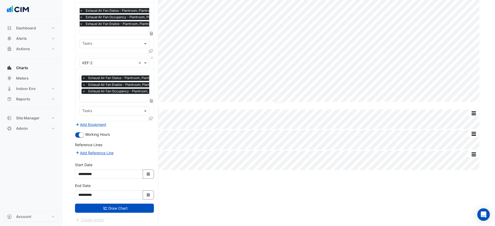
drag, startPoint x: 70, startPoint y: 162, endPoint x: 63, endPoint y: 242, distance: 79.5
click at [116, 213] on form "Select a Site × 151 Macquarie Street × Equipment × KEF-1 × Favourites × Exhaust…" at bounding box center [114, 99] width 79 height 248
click at [120, 208] on button "Draw Chart" at bounding box center [114, 208] width 79 height 9
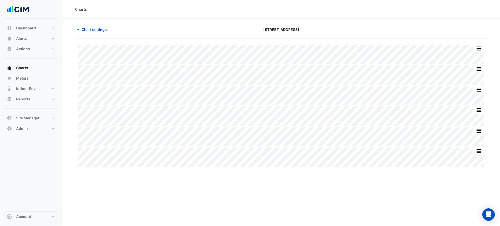
click at [460, 29] on div at bounding box center [421, 29] width 140 height 9
drag, startPoint x: 302, startPoint y: 22, endPoint x: 303, endPoint y: 12, distance: 9.9
click at [303, 13] on div "Charts Chart settings 151 Macquarie Street Split All Split None Print Save as J…" at bounding box center [282, 113] width 438 height 226
click at [334, 24] on section "Chart settings 151 Macquarie Street Split All Split None Print Save as JPEG Sav…" at bounding box center [282, 94] width 438 height 150
click at [38, 41] on button "Alerts" at bounding box center [31, 38] width 54 height 10
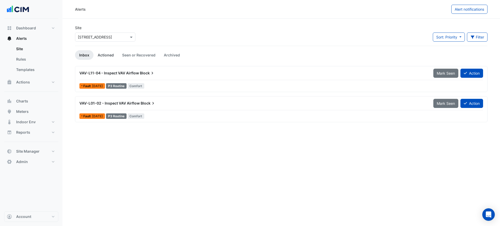
click at [101, 52] on link "Actioned" at bounding box center [106, 55] width 24 height 10
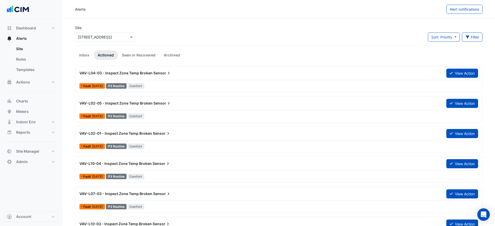
click at [118, 52] on li "Seen or Recovered" at bounding box center [139, 55] width 42 height 10
click at [121, 52] on link "Seen or Recovered" at bounding box center [139, 55] width 42 height 10
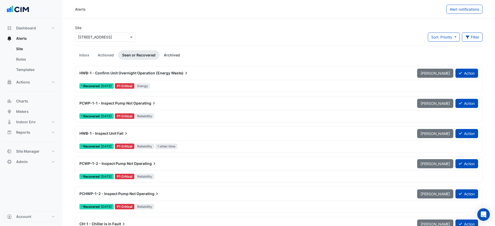
click at [165, 52] on link "Archived" at bounding box center [172, 55] width 24 height 10
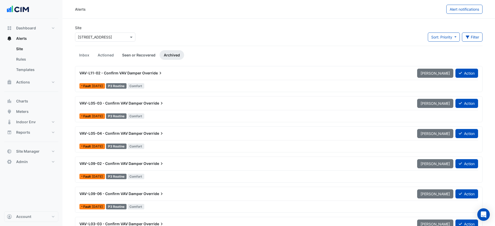
click at [147, 52] on link "Seen or Recovered" at bounding box center [139, 55] width 42 height 10
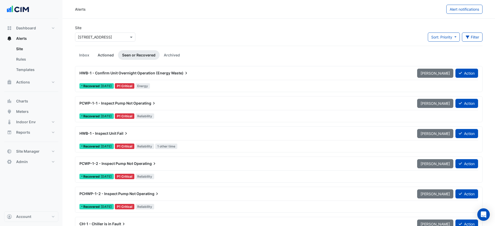
click at [110, 53] on link "Actioned" at bounding box center [106, 55] width 24 height 10
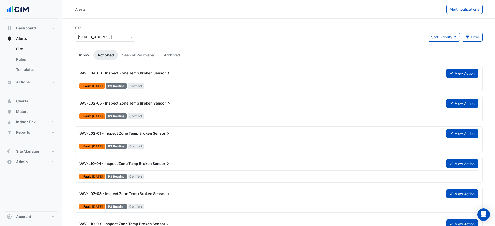
click at [85, 54] on link "Inbox" at bounding box center [84, 55] width 18 height 10
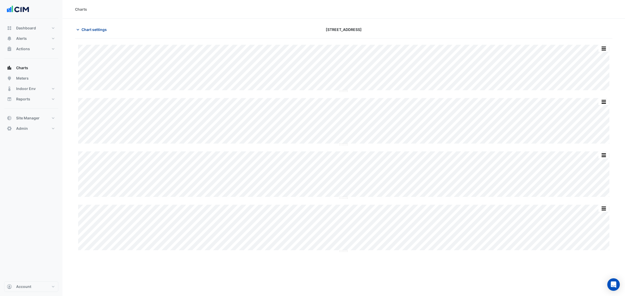
click at [92, 30] on span "Chart settings" at bounding box center [94, 29] width 25 height 5
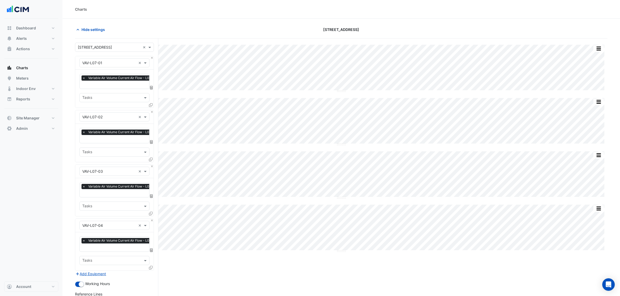
click at [106, 83] on input "text" at bounding box center [121, 85] width 78 height 5
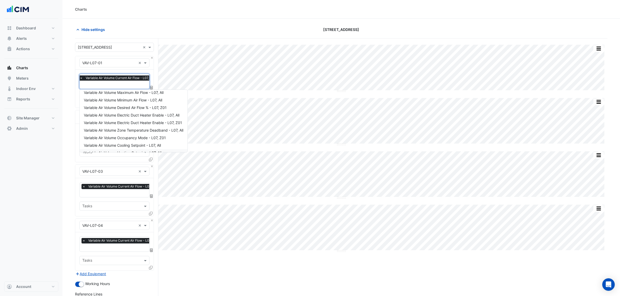
scroll to position [22, 0]
click at [159, 128] on div "Variable Air Volume Electric Duct Heater Enable - L07, All" at bounding box center [134, 127] width 108 height 8
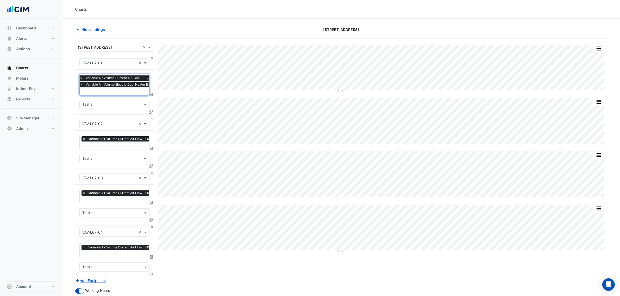
click at [129, 90] on input "text" at bounding box center [126, 91] width 93 height 5
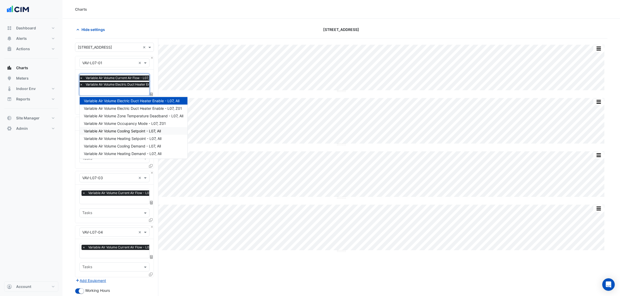
scroll to position [55, 0]
click at [157, 109] on span "Variable Air Volume Electric Duct Heater Enable - L07, Z01" at bounding box center [133, 108] width 98 height 4
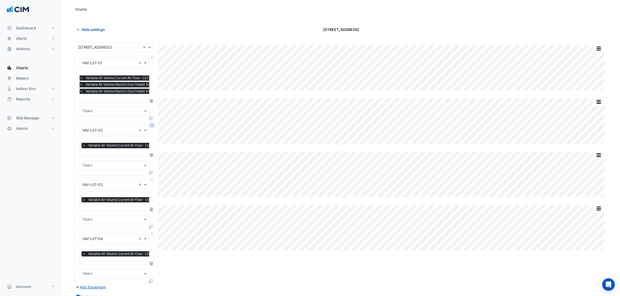
click at [150, 126] on button "Close" at bounding box center [151, 125] width 3 height 3
click at [150, 178] on button "Close" at bounding box center [151, 179] width 3 height 3
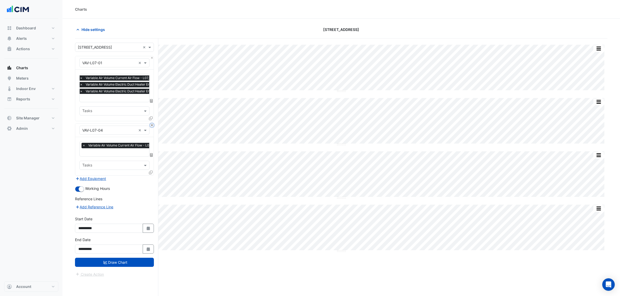
click at [150, 126] on button "Close" at bounding box center [151, 125] width 3 height 3
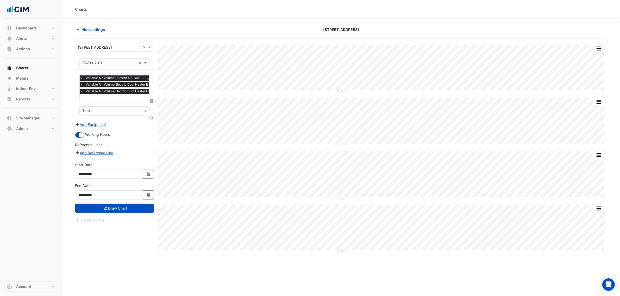
click at [150, 126] on div "Add Equipment" at bounding box center [114, 124] width 79 height 6
click at [137, 97] on input "text" at bounding box center [127, 98] width 95 height 5
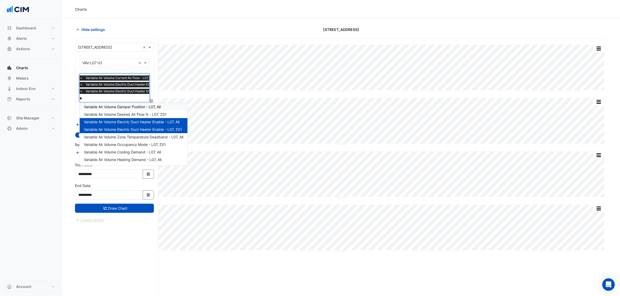
scroll to position [0, 0]
type input "**"
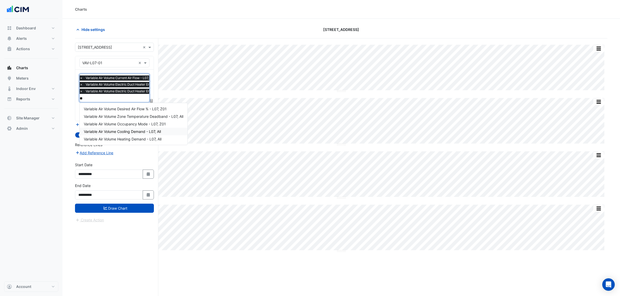
click at [144, 131] on span "Variable Air Volume Cooling Demand - L07, All" at bounding box center [122, 131] width 77 height 4
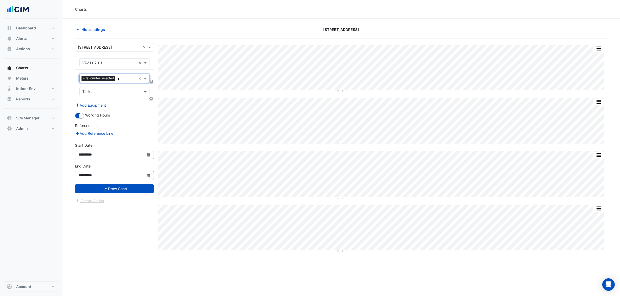
type input "**"
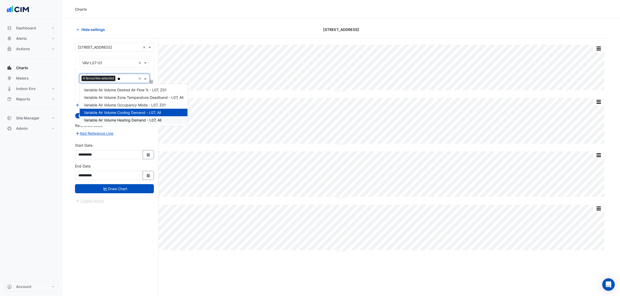
click at [144, 122] on span "Variable Air Volume Heating Demand - L07, All" at bounding box center [123, 120] width 78 height 4
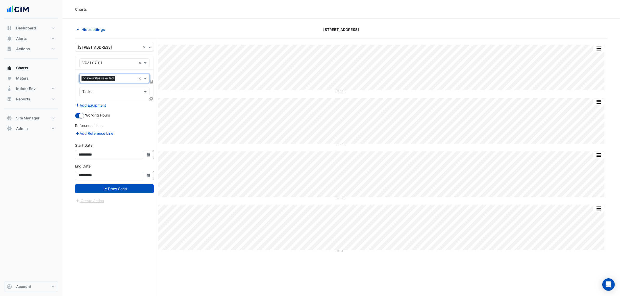
click at [151, 100] on icon at bounding box center [151, 99] width 4 height 4
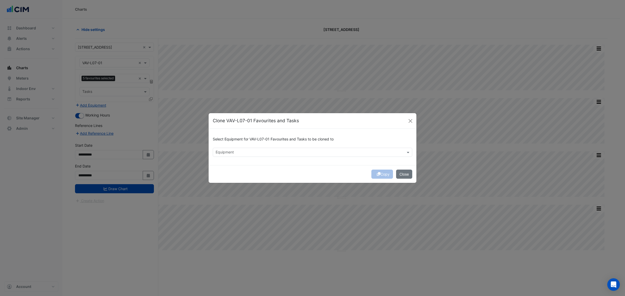
click at [239, 150] on input "text" at bounding box center [310, 152] width 188 height 5
click at [229, 162] on span "VAV-L07-02" at bounding box center [227, 164] width 20 height 4
click at [231, 172] on span "VAV-L07-03" at bounding box center [227, 171] width 21 height 4
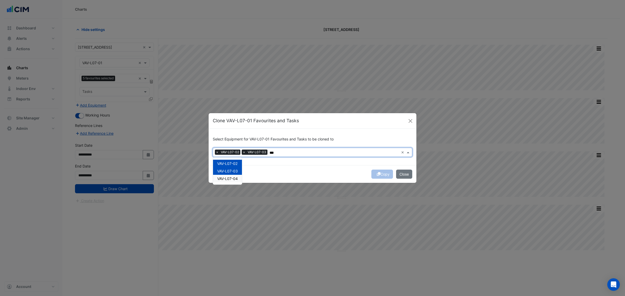
click at [233, 183] on div "VAV-L07-02 VAV-L07-03 VAV-L07-04" at bounding box center [227, 171] width 29 height 27
click at [241, 177] on div "VAV-L07-04" at bounding box center [227, 179] width 29 height 8
type input "***"
click at [284, 172] on div "Copy Close" at bounding box center [313, 174] width 208 height 18
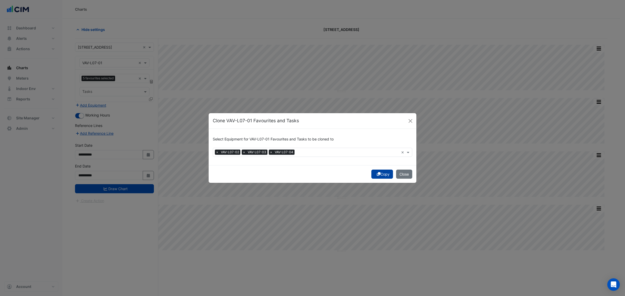
click at [377, 174] on icon "submit" at bounding box center [379, 174] width 4 height 4
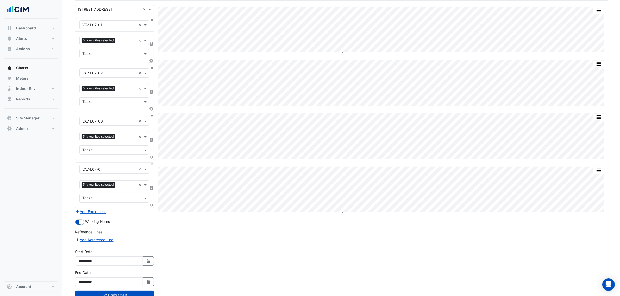
scroll to position [57, 0]
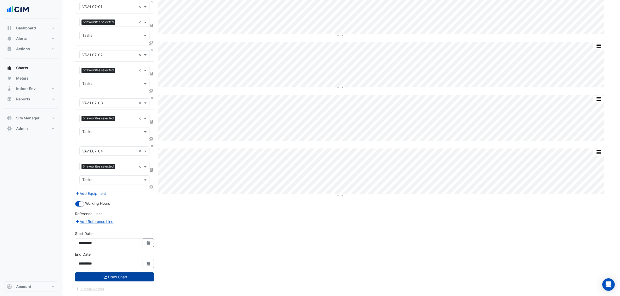
click at [130, 277] on button "Draw Chart" at bounding box center [114, 277] width 79 height 9
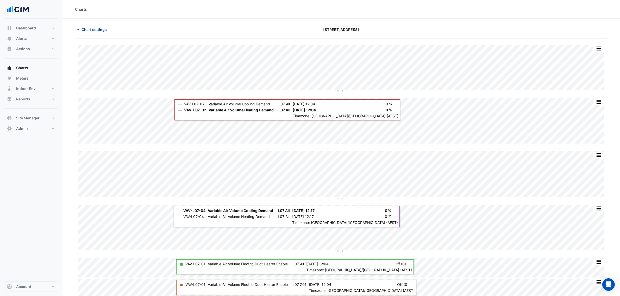
click at [98, 27] on span "Chart settings" at bounding box center [94, 29] width 25 height 5
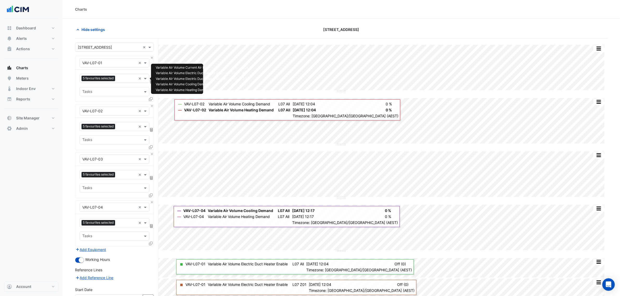
click at [108, 82] on div "5 favourites selected" at bounding box center [99, 79] width 35 height 7
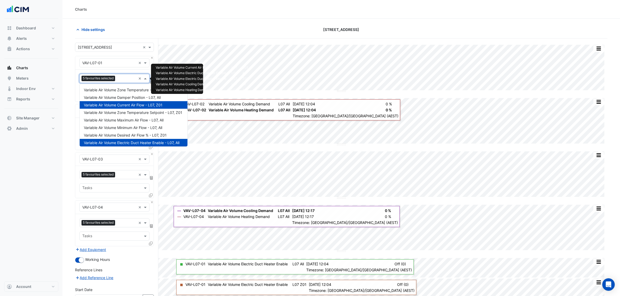
scroll to position [55, 0]
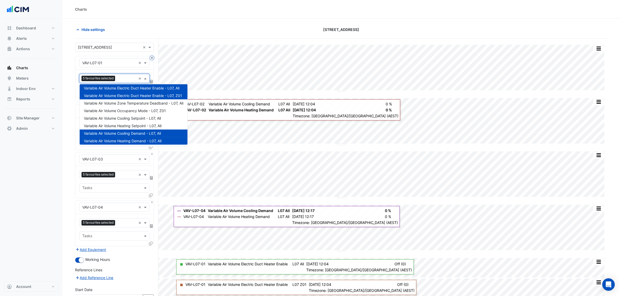
click at [151, 58] on button "Close" at bounding box center [151, 57] width 3 height 3
click at [151, 104] on button "Close" at bounding box center [151, 105] width 3 height 3
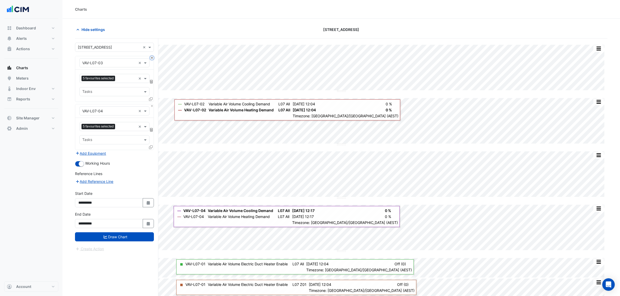
click at [151, 58] on button "Close" at bounding box center [151, 57] width 3 height 3
click at [151, 104] on div "Equipment × VAV-L07-04 ×" at bounding box center [114, 111] width 78 height 14
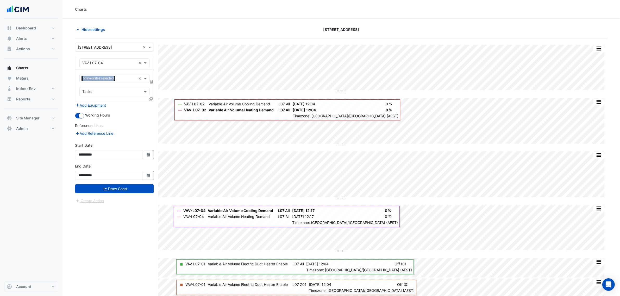
click at [151, 58] on div "Equipment × VAV-L07-04 ×" at bounding box center [114, 63] width 78 height 14
click at [136, 63] on div at bounding box center [115, 63] width 70 height 6
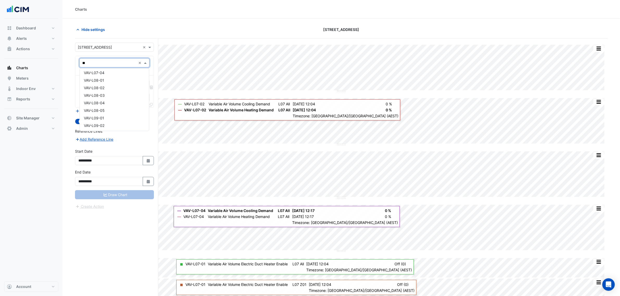
scroll to position [198, 0]
type input "***"
click at [127, 75] on div "VAV-L07-01" at bounding box center [114, 75] width 69 height 8
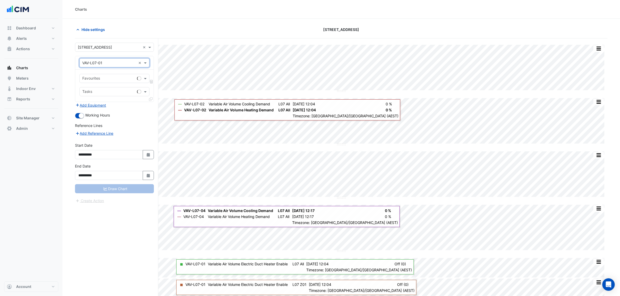
click at [127, 75] on div "Favourites" at bounding box center [107, 79] width 55 height 8
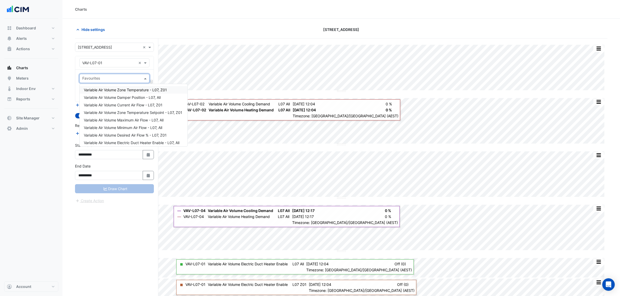
click at [152, 91] on span "Variable Air Volume Zone Temperature - L07, Z01" at bounding box center [125, 90] width 83 height 4
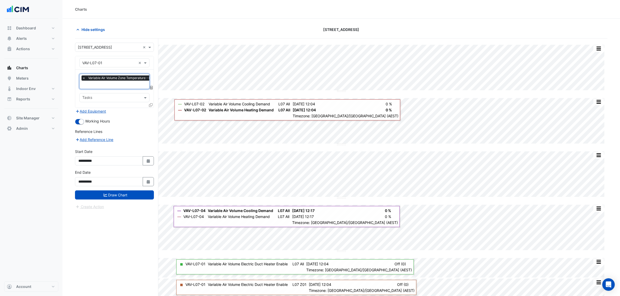
type input "*"
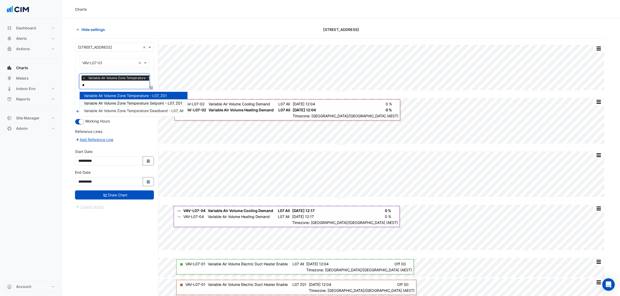
click at [151, 104] on span "Variable Air Volume Zone Temperature Setpoint - L07, Z01" at bounding box center [133, 103] width 98 height 4
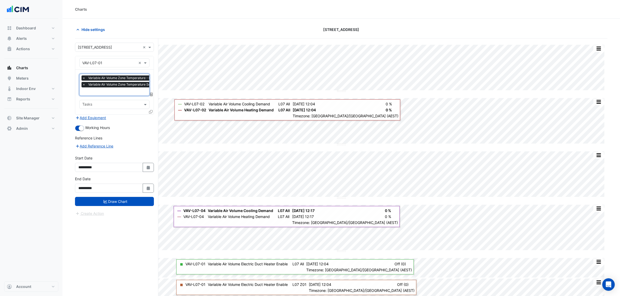
click at [150, 110] on icon at bounding box center [151, 112] width 4 height 4
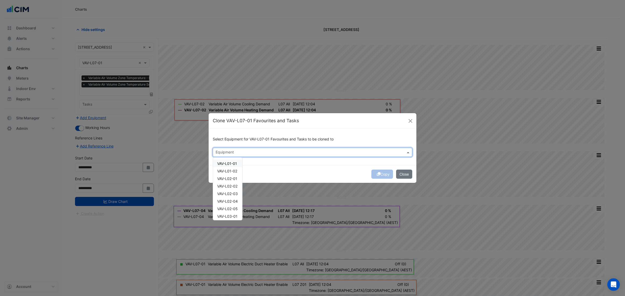
drag, startPoint x: 224, startPoint y: 149, endPoint x: 229, endPoint y: 149, distance: 4.7
click at [224, 149] on div "Equipment" at bounding box center [308, 152] width 190 height 8
click at [233, 164] on span "VAV-L07-02" at bounding box center [227, 164] width 20 height 4
click at [235, 175] on div "VAV-L07-04" at bounding box center [227, 179] width 29 height 8
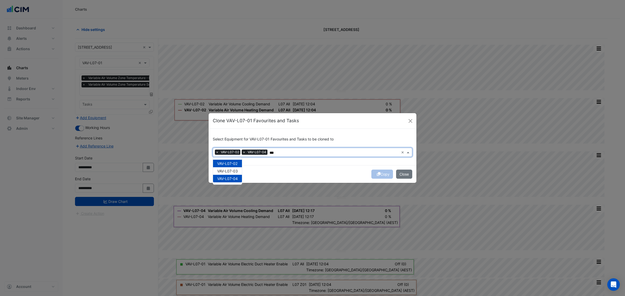
click at [238, 177] on span "VAV-L07-04" at bounding box center [227, 179] width 21 height 4
drag, startPoint x: 239, startPoint y: 173, endPoint x: 240, endPoint y: 177, distance: 3.9
click at [240, 173] on div "VAV-L07-03" at bounding box center [227, 172] width 29 height 8
click at [240, 178] on div "VAV-L07-04" at bounding box center [227, 179] width 29 height 8
type input "***"
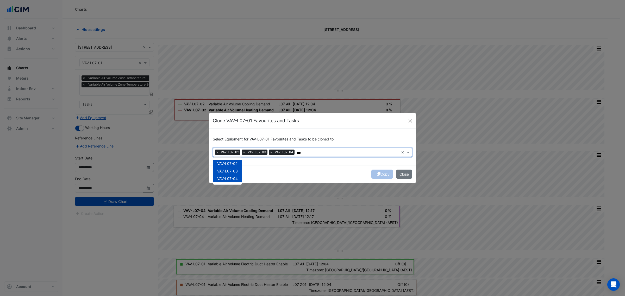
click at [357, 170] on div "Copy Close" at bounding box center [313, 174] width 208 height 18
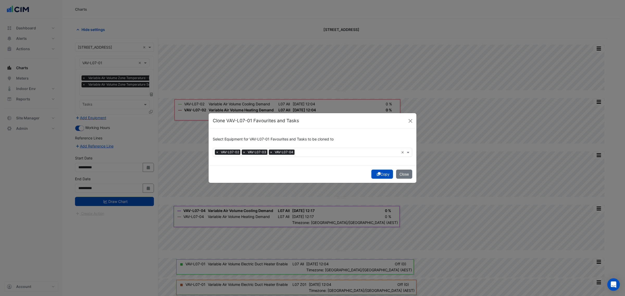
click at [381, 173] on button "Copy" at bounding box center [383, 174] width 22 height 9
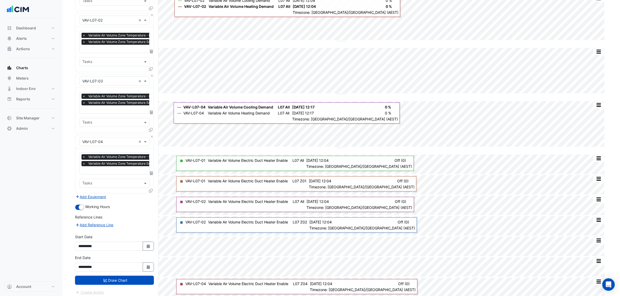
scroll to position [127, 0]
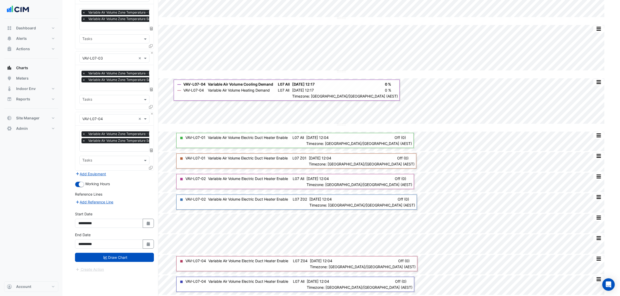
drag, startPoint x: 65, startPoint y: 189, endPoint x: 91, endPoint y: 290, distance: 103.9
click at [116, 261] on button "Draw Chart" at bounding box center [114, 257] width 79 height 9
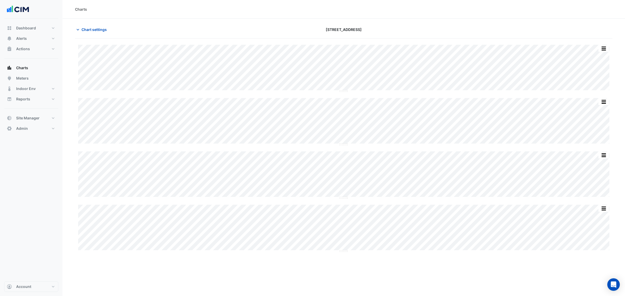
click at [104, 24] on section "Chart settings 151 Macquarie Street Split All Split None Print Save as JPEG Sav…" at bounding box center [344, 139] width 563 height 240
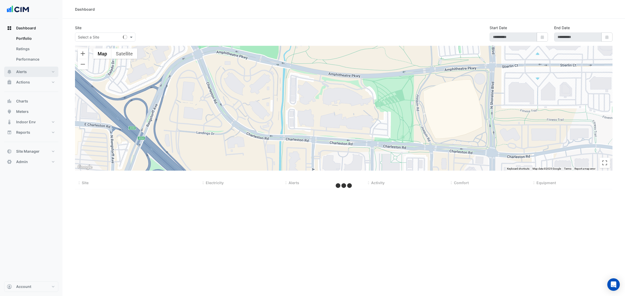
click at [39, 75] on button "Alerts" at bounding box center [31, 72] width 54 height 10
click at [36, 77] on button "Actions" at bounding box center [31, 82] width 54 height 10
click at [36, 71] on link "Manager" at bounding box center [35, 70] width 46 height 10
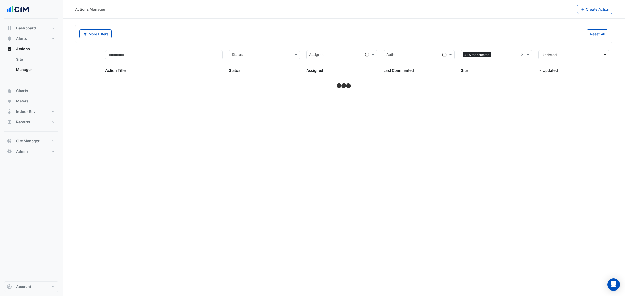
select select "***"
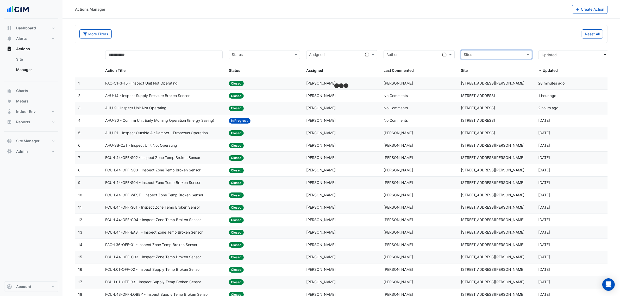
type input "**********"
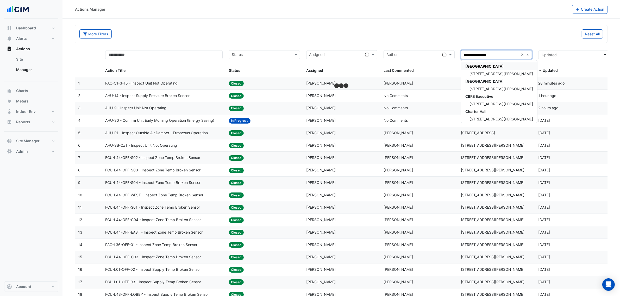
click at [492, 72] on span "[STREET_ADDRESS][PERSON_NAME]" at bounding box center [502, 74] width 64 height 4
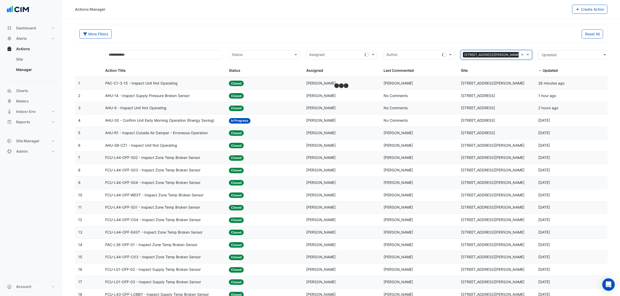
click at [500, 26] on div "More Filters Reset All" at bounding box center [341, 33] width 532 height 17
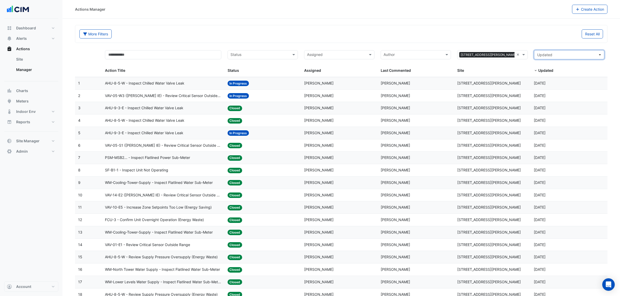
click at [558, 55] on span "Updated" at bounding box center [568, 54] width 61 height 5
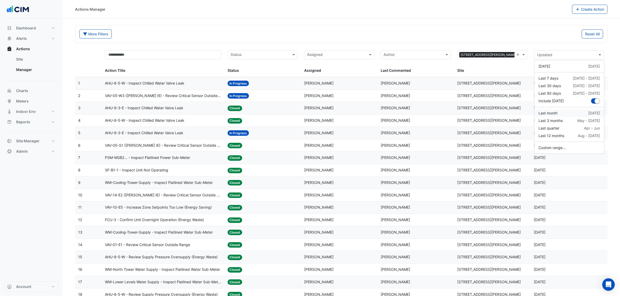
click at [560, 115] on div "Last month Jul" at bounding box center [569, 112] width 61 height 5
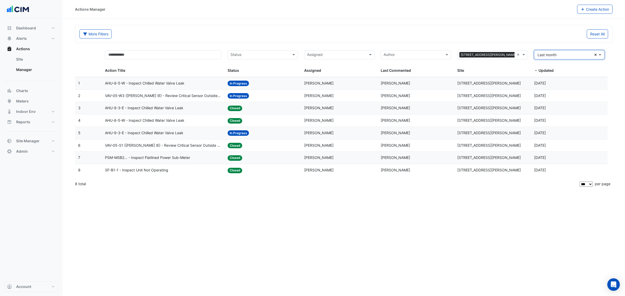
click at [542, 54] on span "Last month" at bounding box center [547, 55] width 19 height 4
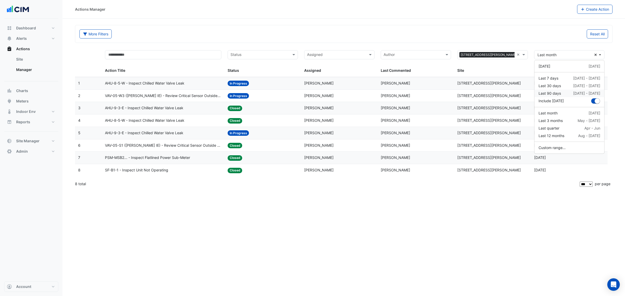
click at [549, 92] on div "Last 90 days" at bounding box center [550, 93] width 22 height 5
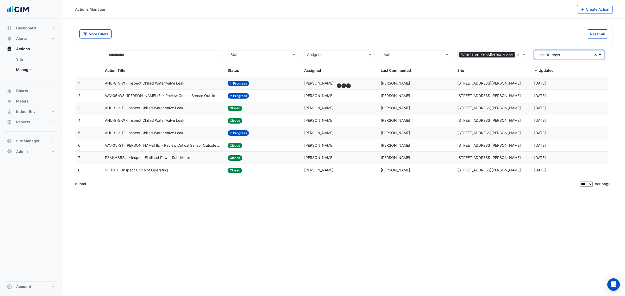
drag, startPoint x: 553, startPoint y: 57, endPoint x: 580, endPoint y: 57, distance: 27.1
click at [553, 57] on span "Last 90 days" at bounding box center [549, 55] width 22 height 4
click at [595, 55] on icon "Clear" at bounding box center [596, 55] width 3 height 4
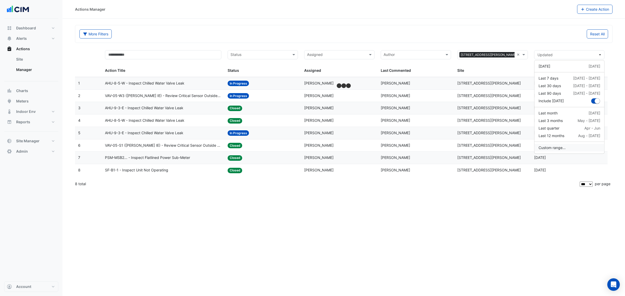
click at [553, 148] on button "Custom range..." at bounding box center [570, 148] width 70 height 8
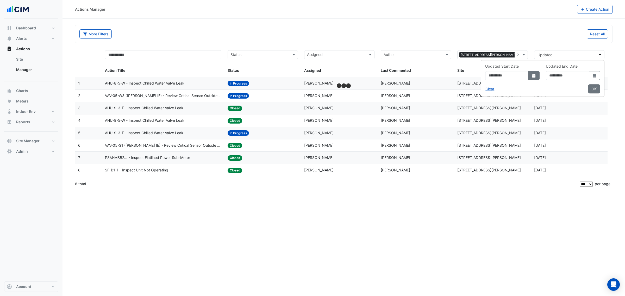
click at [528, 78] on button "Select Date" at bounding box center [533, 75] width 11 height 9
select select "*"
select select "****"
click at [460, 86] on button "Previous month" at bounding box center [463, 86] width 6 height 8
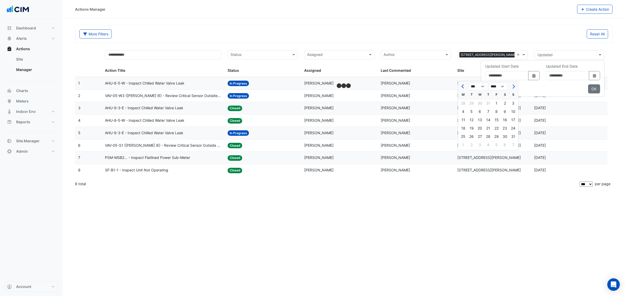
select select "*"
click at [512, 102] on div "1" at bounding box center [513, 103] width 8 height 8
type input "**********"
click at [589, 72] on button "Select Date" at bounding box center [594, 75] width 11 height 9
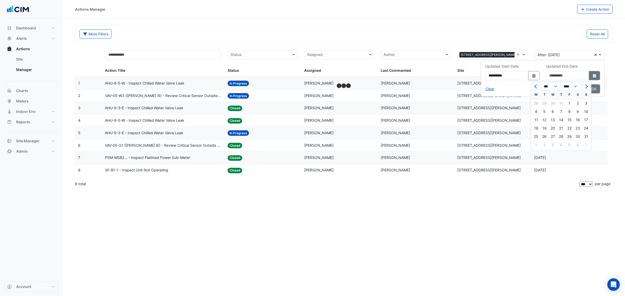
click at [593, 75] on icon "Select Date" at bounding box center [594, 76] width 5 height 4
click at [593, 75] on icon "dropDown" at bounding box center [594, 76] width 3 height 4
click at [537, 86] on span "Previous month" at bounding box center [537, 87] width 4 height 4
click at [536, 86] on span "Previous month" at bounding box center [537, 87] width 4 height 4
select select "*"
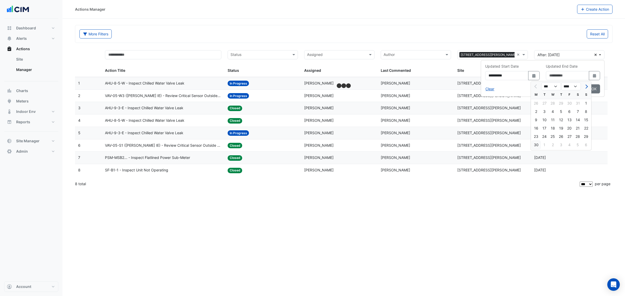
click at [539, 146] on div "30" at bounding box center [536, 145] width 8 height 8
type input "**********"
click at [593, 89] on button "OK" at bounding box center [594, 88] width 12 height 9
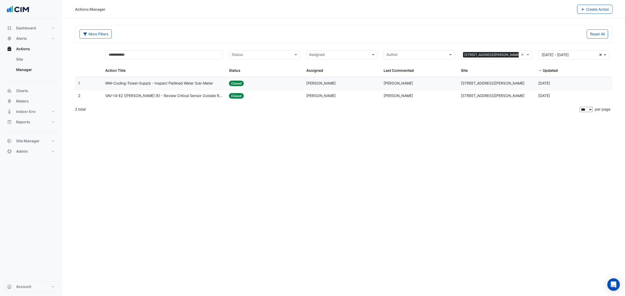
click at [144, 93] on datatable-body-cell "Action Title: VAV-14-E2 (NABERS IE) - Review Critical Sensor Outside Range" at bounding box center [164, 96] width 124 height 12
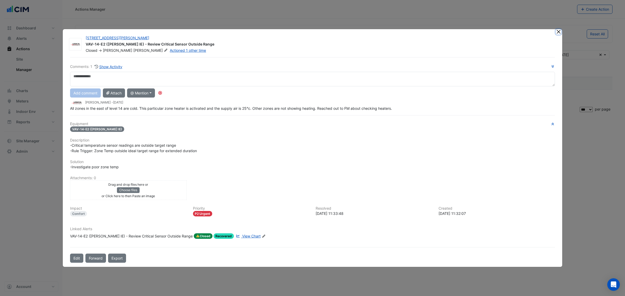
click at [556, 31] on button "Close" at bounding box center [558, 31] width 5 height 5
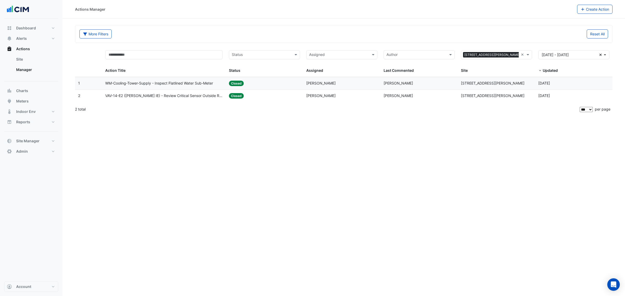
click at [377, 80] on datatable-body-cell "Assigned: Liam Dent" at bounding box center [341, 83] width 77 height 12
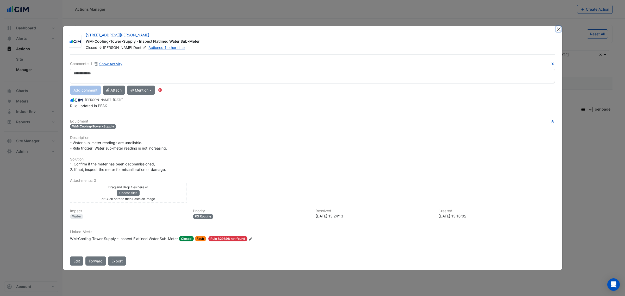
click at [558, 30] on button "Close" at bounding box center [558, 28] width 5 height 5
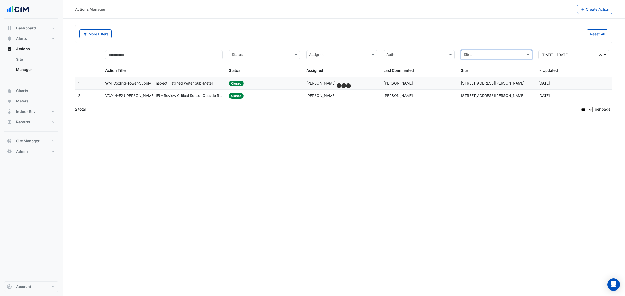
type input "**********"
click at [480, 76] on div "105 Phillip Street" at bounding box center [499, 74] width 76 height 8
click at [448, 29] on div "Reset All" at bounding box center [478, 33] width 268 height 9
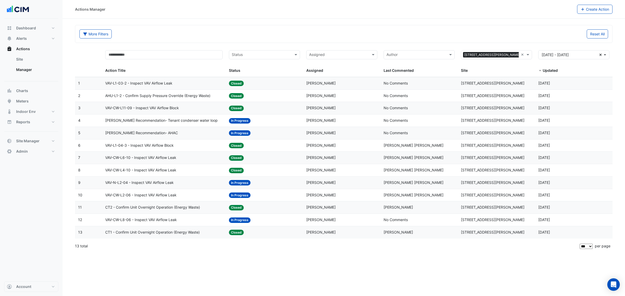
click at [40, 196] on div "Dashboard Portfolio Ratings Performance Alerts Site Rules Templates Actions Sit…" at bounding box center [31, 150] width 54 height 263
click at [516, 55] on input "text" at bounding box center [493, 55] width 59 height 6
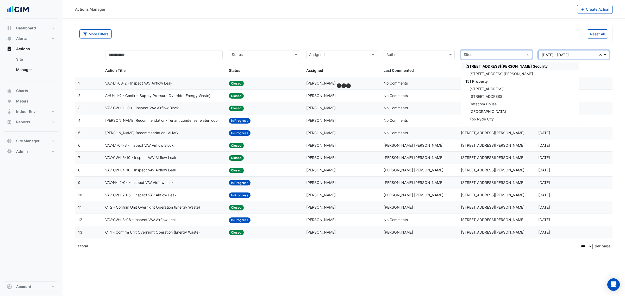
click at [600, 55] on icon "Clear" at bounding box center [600, 55] width 3 height 4
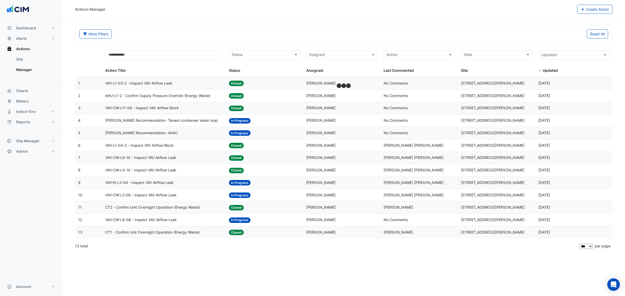
click at [533, 54] on span at bounding box center [534, 62] width 2 height 30
click at [517, 53] on input "text" at bounding box center [493, 55] width 59 height 6
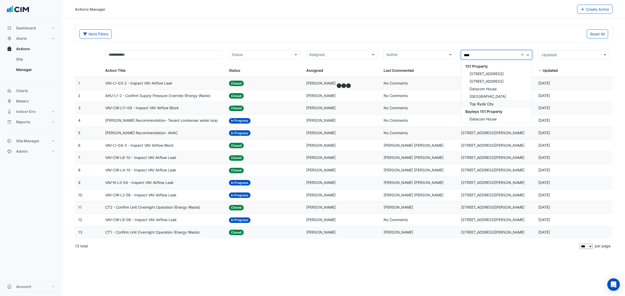
type input "*****"
click at [481, 72] on span "[STREET_ADDRESS]" at bounding box center [487, 74] width 34 height 4
click at [474, 38] on div "Reset All" at bounding box center [478, 33] width 268 height 9
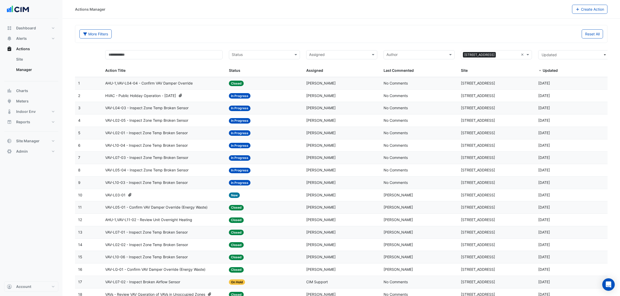
click at [269, 96] on div "Status: In Progress" at bounding box center [264, 96] width 71 height 6
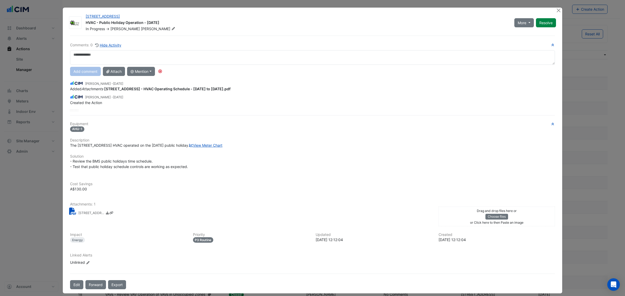
click at [80, 216] on small "151 Macquarie St - HVAC Operating Schedule - 9 Jun 25 to 15 Jun 25.pdf" at bounding box center [91, 213] width 26 height 5
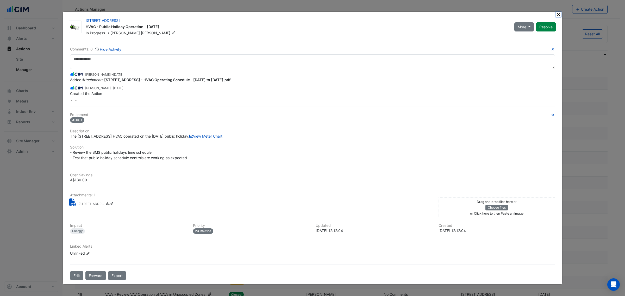
click at [556, 12] on button "Close" at bounding box center [558, 14] width 5 height 5
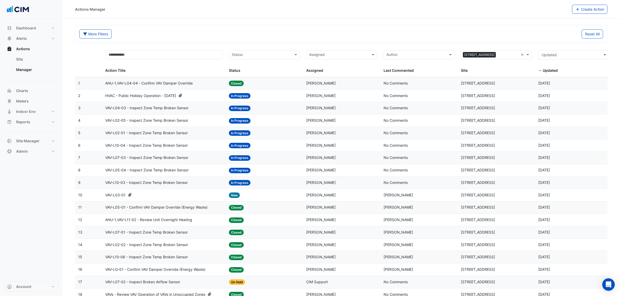
click at [274, 198] on div "Status: New" at bounding box center [264, 196] width 71 height 6
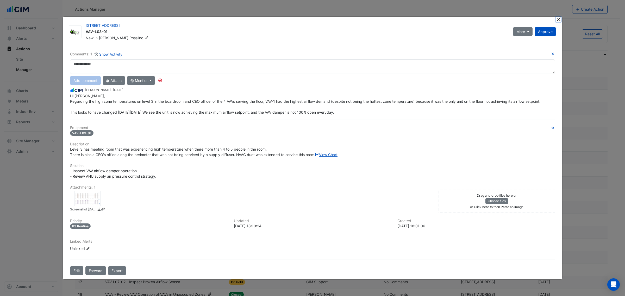
click at [557, 17] on button "Close" at bounding box center [558, 19] width 5 height 5
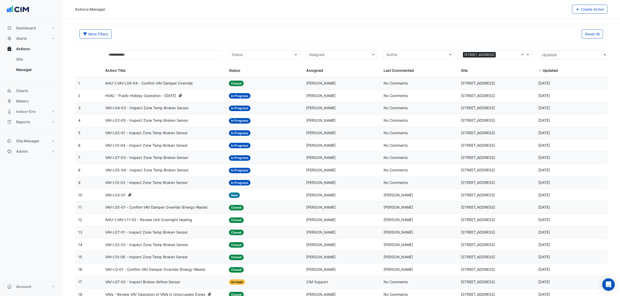
scroll to position [33, 0]
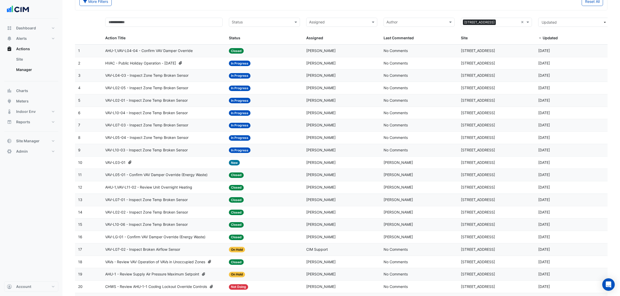
click at [266, 250] on div "Status: On Hold" at bounding box center [264, 250] width 71 height 6
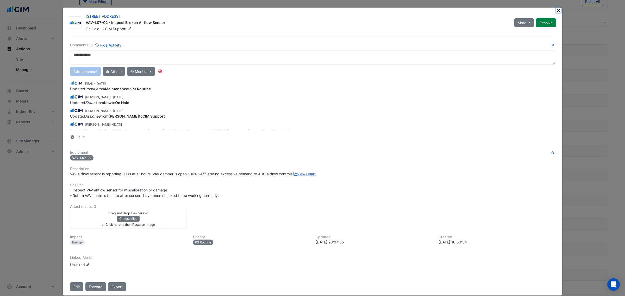
click at [558, 8] on button "Close" at bounding box center [558, 10] width 5 height 5
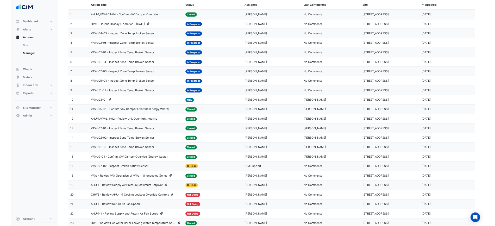
scroll to position [0, 0]
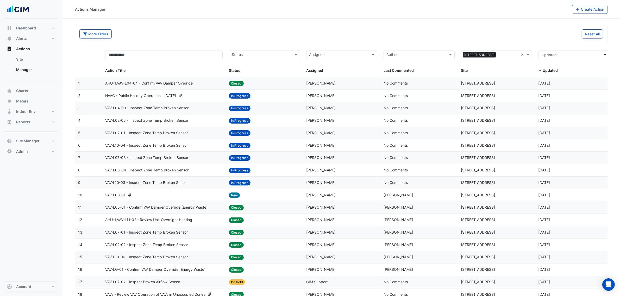
click at [53, 202] on div "Dashboard Portfolio Ratings Performance Alerts Site Rules Templates Actions Sit…" at bounding box center [31, 150] width 54 height 263
click at [26, 195] on div "Dashboard Portfolio Ratings Performance Alerts Site Rules Templates Actions Sit…" at bounding box center [31, 150] width 54 height 263
click at [51, 210] on div "Dashboard Portfolio Ratings Performance Alerts Site Rules Templates Actions Sit…" at bounding box center [31, 150] width 54 height 263
click at [165, 198] on div "VAV-L03-01" at bounding box center [163, 196] width 117 height 6
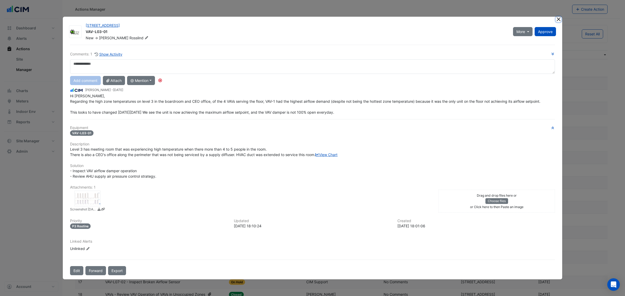
click at [559, 17] on button "Close" at bounding box center [558, 19] width 5 height 5
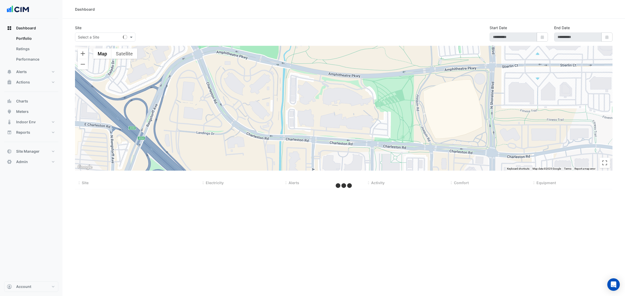
select select "***"
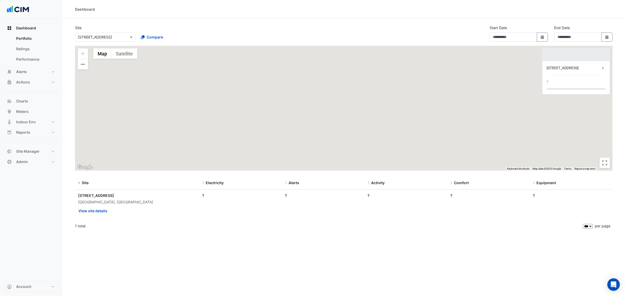
type input "**********"
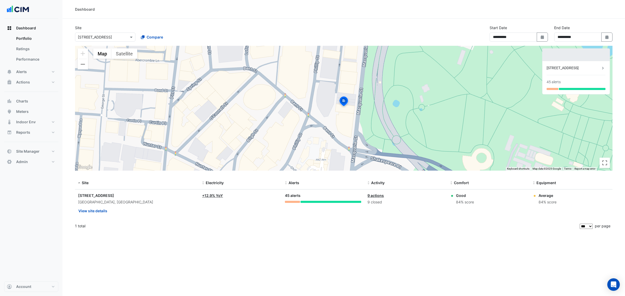
click at [121, 63] on div "To activate drag with keyboard, press Alt + Enter. Once in keyboard drag state,…" at bounding box center [344, 108] width 538 height 125
click at [126, 54] on button "Satellite" at bounding box center [125, 53] width 26 height 10
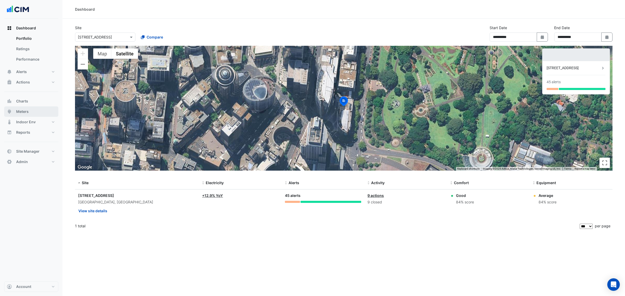
click at [30, 110] on button "Meters" at bounding box center [31, 112] width 54 height 10
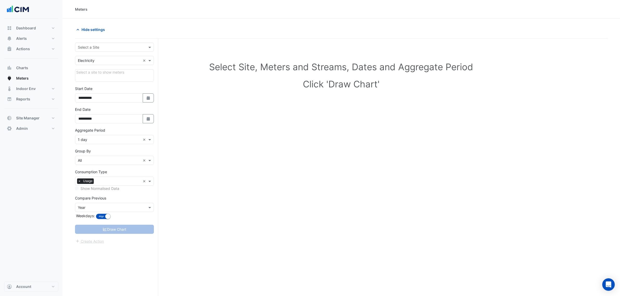
click at [102, 50] on div "Select a Site" at bounding box center [110, 47] width 70 height 5
type input "*******"
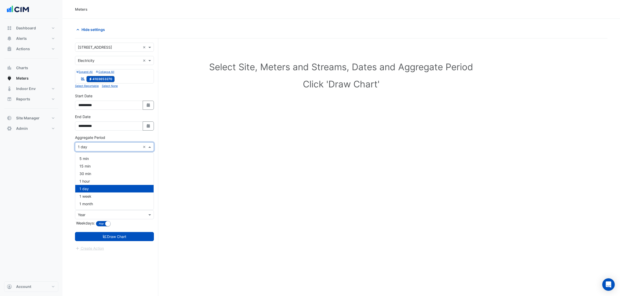
click at [105, 144] on div "Aggregate Period × 1 day ×" at bounding box center [114, 147] width 79 height 9
click at [93, 184] on div "1 hour" at bounding box center [114, 182] width 78 height 8
click at [152, 126] on button "Select Date" at bounding box center [148, 126] width 11 height 9
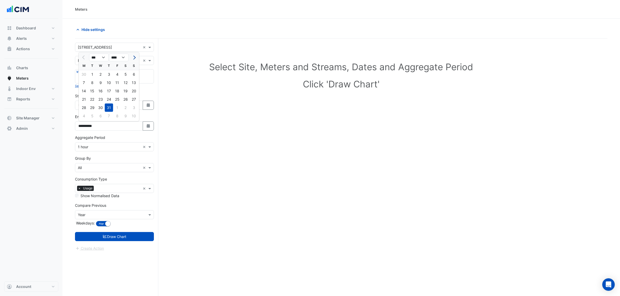
click at [135, 58] on span "Next month" at bounding box center [134, 58] width 4 height 4
select select "*"
drag, startPoint x: 133, startPoint y: 60, endPoint x: 122, endPoint y: 83, distance: 25.6
click at [122, 83] on div "9" at bounding box center [125, 83] width 8 height 8
type input "**********"
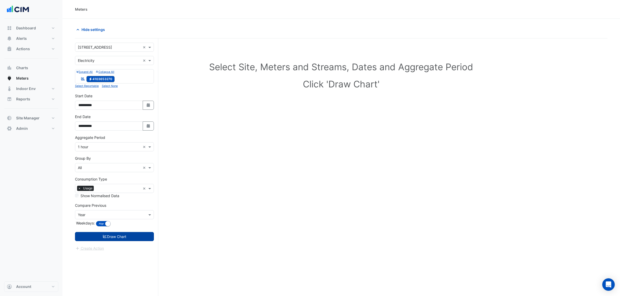
click at [125, 236] on button "Draw Chart" at bounding box center [114, 236] width 79 height 9
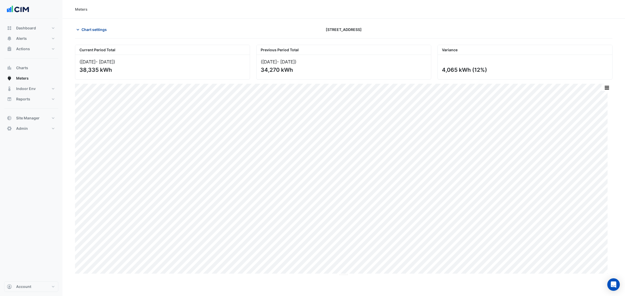
click at [96, 29] on span "Chart settings" at bounding box center [94, 29] width 25 height 5
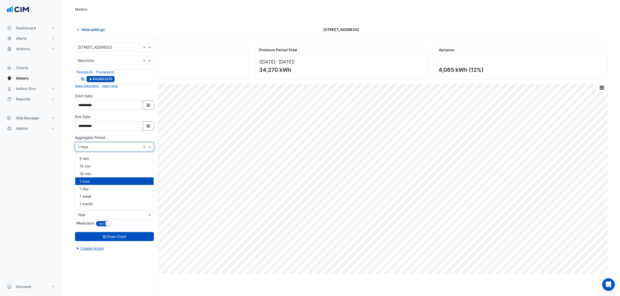
click at [108, 152] on div "Aggregate Period × 1 hour ×" at bounding box center [114, 147] width 79 height 9
drag, startPoint x: 119, startPoint y: 135, endPoint x: 115, endPoint y: 151, distance: 16.1
click at [120, 135] on div "**********" at bounding box center [114, 124] width 85 height 21
click at [107, 189] on input "text" at bounding box center [118, 189] width 45 height 5
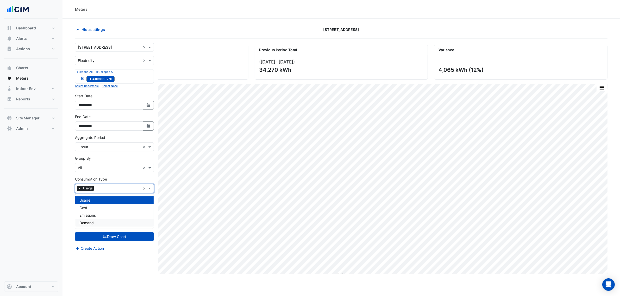
click at [102, 221] on div "Demand" at bounding box center [114, 223] width 78 height 8
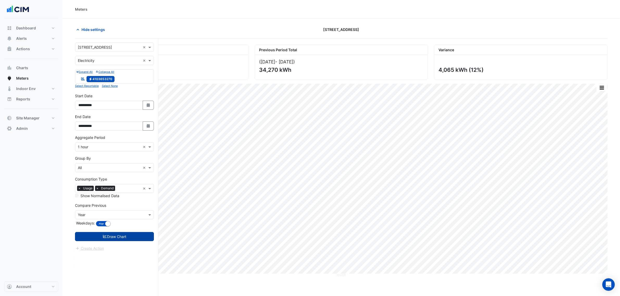
drag, startPoint x: 119, startPoint y: 238, endPoint x: 122, endPoint y: 237, distance: 3.1
click at [119, 239] on button "Draw Chart" at bounding box center [114, 236] width 79 height 9
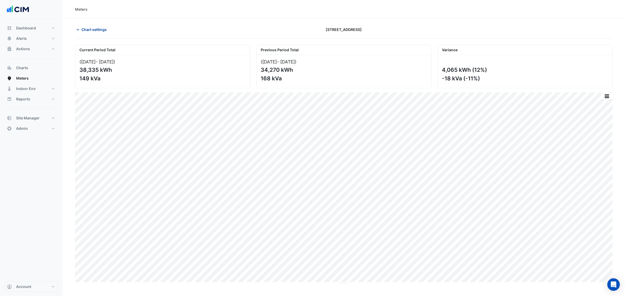
click at [88, 29] on span "Chart settings" at bounding box center [94, 29] width 25 height 5
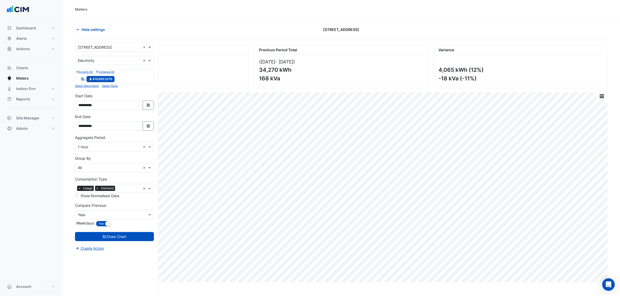
click at [97, 186] on div "Consumption Type × Usage × Demand" at bounding box center [107, 189] width 65 height 8
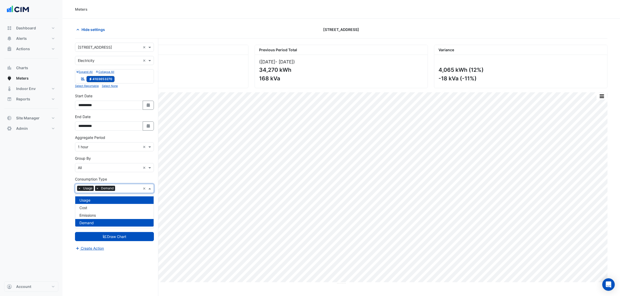
click at [98, 188] on span "×" at bounding box center [97, 188] width 5 height 5
drag, startPoint x: 116, startPoint y: 237, endPoint x: 119, endPoint y: 238, distance: 2.9
click at [117, 238] on button "Draw Chart" at bounding box center [114, 236] width 79 height 9
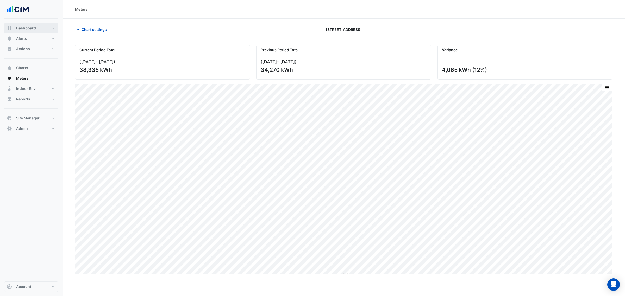
click at [45, 28] on button "Dashboard" at bounding box center [31, 28] width 54 height 10
select select "***"
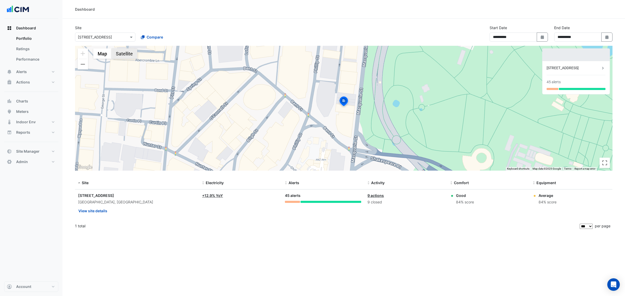
click at [122, 54] on button "Satellite" at bounding box center [125, 53] width 26 height 10
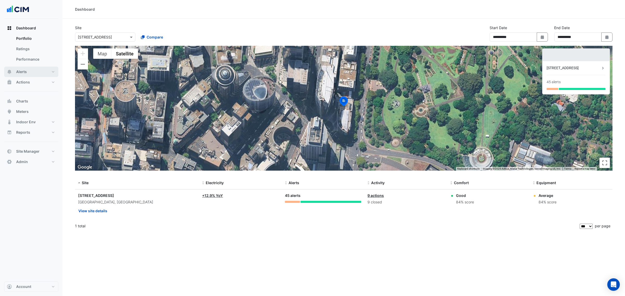
click at [37, 73] on button "Alerts" at bounding box center [31, 72] width 54 height 10
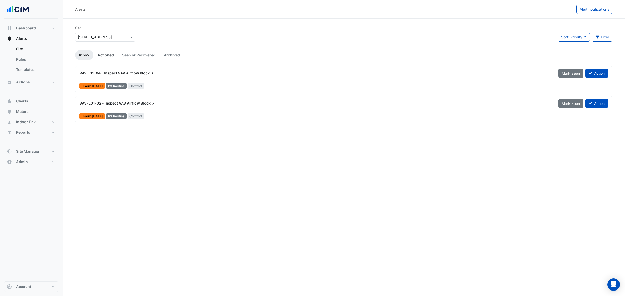
click at [105, 57] on link "Actioned" at bounding box center [106, 55] width 24 height 10
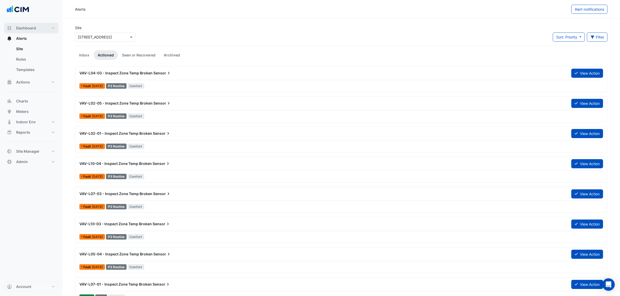
click at [39, 27] on button "Dashboard" at bounding box center [31, 28] width 54 height 10
select select "***"
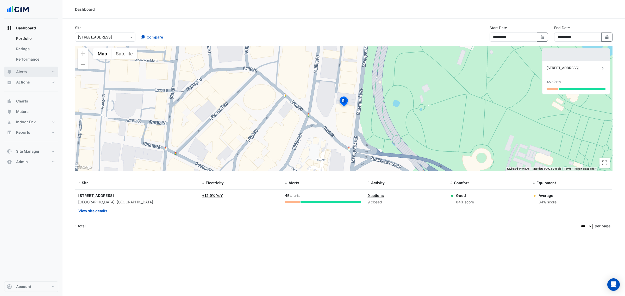
click at [36, 71] on button "Alerts" at bounding box center [31, 72] width 54 height 10
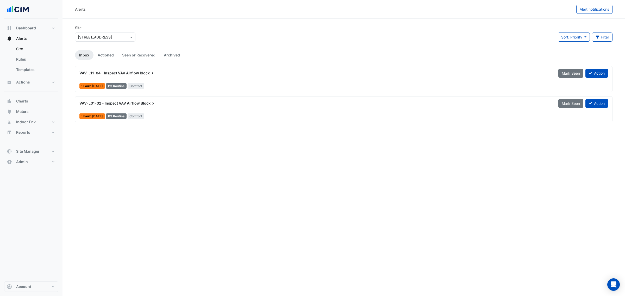
click at [160, 72] on div "VAV-L11-04 - Inspect VAV Airflow Block" at bounding box center [315, 73] width 473 height 5
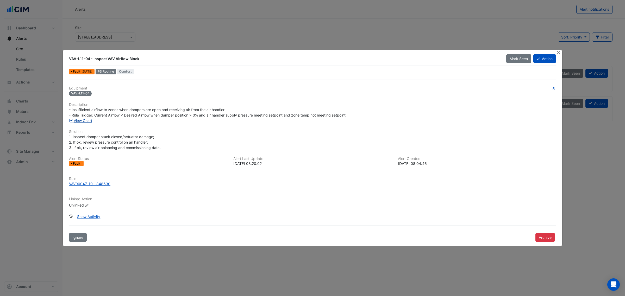
click at [85, 119] on link "View Chart" at bounding box center [80, 121] width 23 height 4
click at [558, 52] on button "Close" at bounding box center [558, 52] width 5 height 5
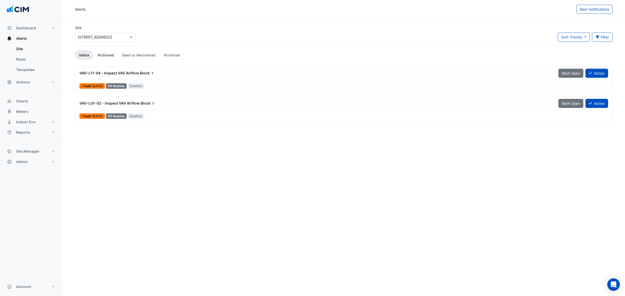
click at [110, 54] on link "Actioned" at bounding box center [106, 55] width 24 height 10
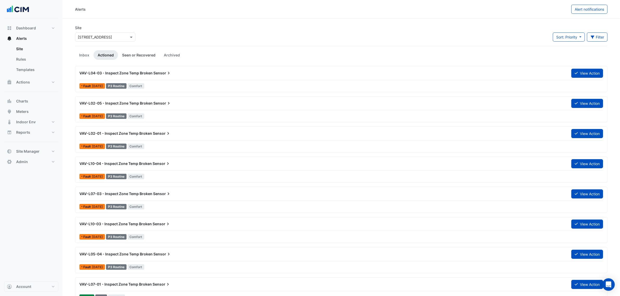
click at [143, 56] on link "Seen or Recovered" at bounding box center [139, 55] width 42 height 10
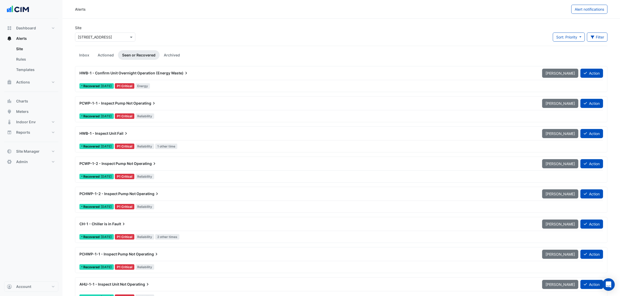
click at [191, 78] on div "HWB-1 - Confirm Unit Overnight Operation (Energy Waste) Mark Unseen Action" at bounding box center [341, 75] width 524 height 12
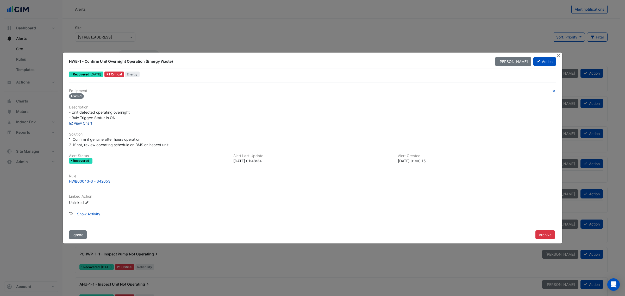
click at [85, 122] on link "View Chart" at bounding box center [80, 123] width 23 height 4
click at [558, 55] on button "Close" at bounding box center [558, 55] width 5 height 5
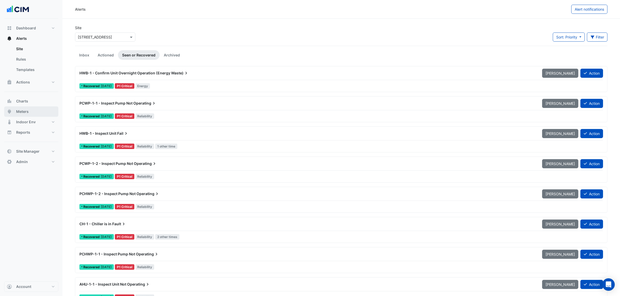
click at [39, 110] on button "Meters" at bounding box center [31, 112] width 54 height 10
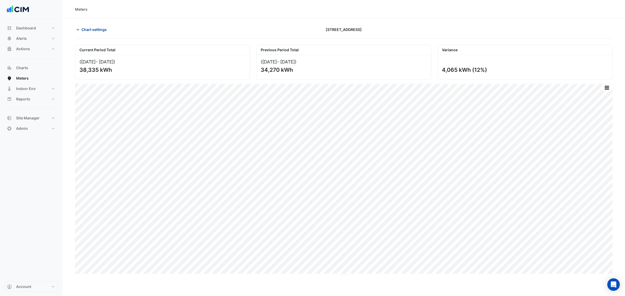
click at [97, 29] on span "Chart settings" at bounding box center [94, 29] width 25 height 5
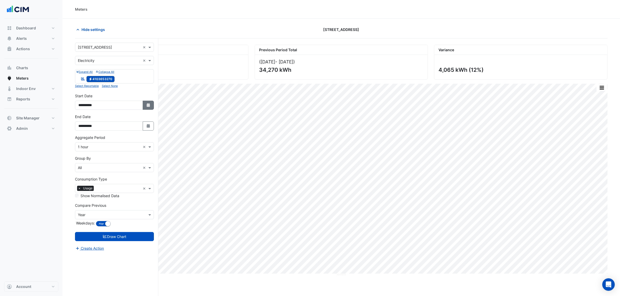
click at [146, 105] on button "Select Date" at bounding box center [148, 105] width 11 height 9
select select "*"
select select "****"
click at [135, 35] on span "Next month" at bounding box center [134, 36] width 4 height 4
select select "*"
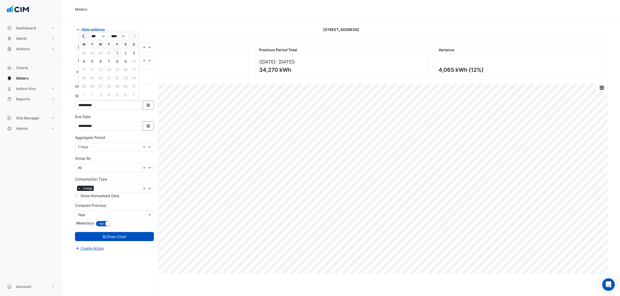
click at [117, 53] on div "1" at bounding box center [117, 53] width 8 height 8
type input "**********"
click at [146, 131] on button "Select Date" at bounding box center [148, 126] width 11 height 9
click at [132, 84] on div "10" at bounding box center [134, 83] width 8 height 8
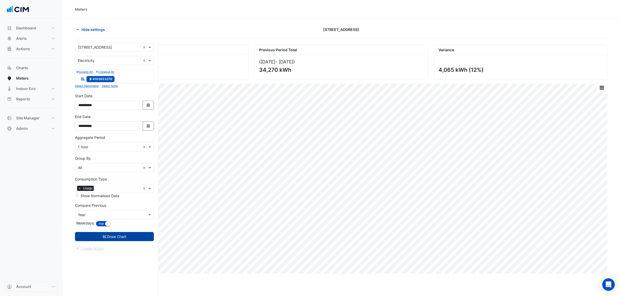
click at [108, 233] on button "Draw Chart" at bounding box center [114, 236] width 79 height 9
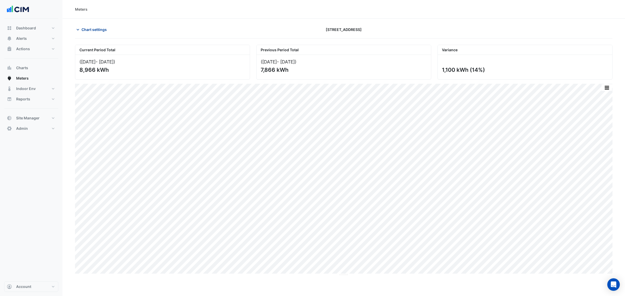
drag, startPoint x: 111, startPoint y: 36, endPoint x: 106, endPoint y: 32, distance: 6.7
click at [110, 36] on div "Chart settings 151 Macquarie Street" at bounding box center [344, 32] width 538 height 14
click at [102, 28] on span "Chart settings" at bounding box center [94, 29] width 25 height 5
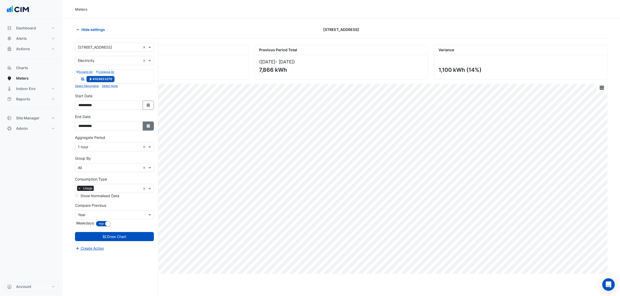
click at [149, 125] on icon "button" at bounding box center [148, 126] width 3 height 4
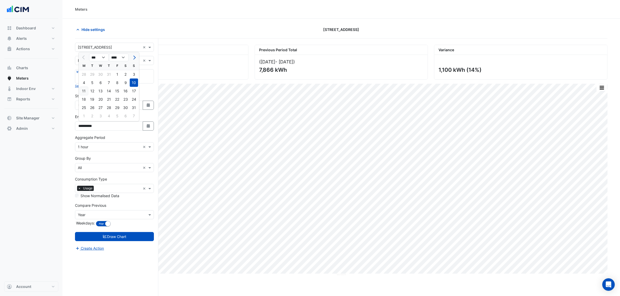
click at [83, 89] on div "11" at bounding box center [84, 91] width 8 height 8
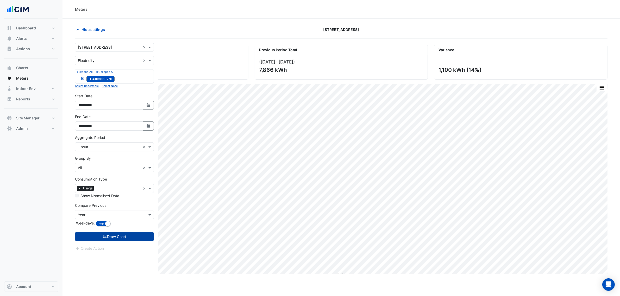
click at [116, 236] on button "Draw Chart" at bounding box center [114, 236] width 79 height 9
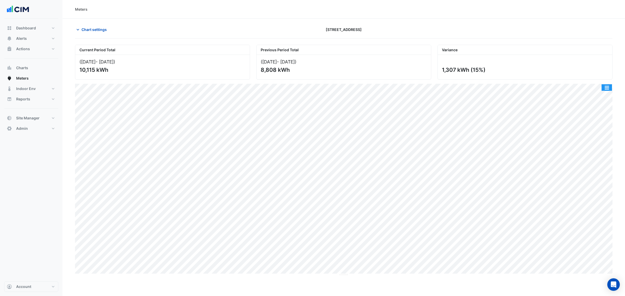
click at [605, 85] on button "button" at bounding box center [607, 87] width 10 height 7
click at [592, 164] on div "Select Chart Type" at bounding box center [596, 162] width 31 height 13
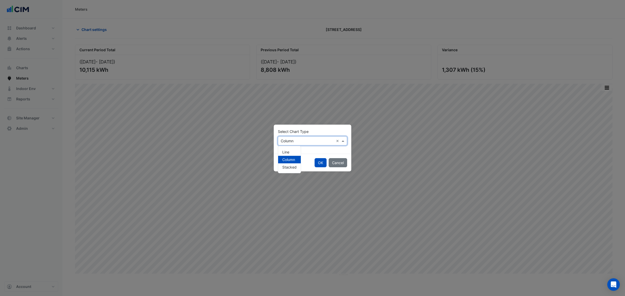
click at [301, 141] on input "text" at bounding box center [307, 141] width 53 height 5
click at [286, 150] on span "Line" at bounding box center [285, 152] width 7 height 4
click at [318, 163] on button "OK" at bounding box center [321, 162] width 12 height 9
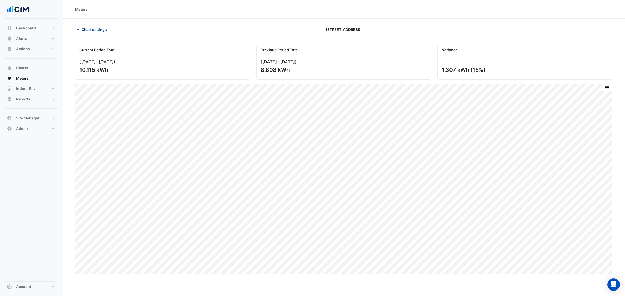
click at [106, 30] on span "Chart settings" at bounding box center [94, 29] width 25 height 5
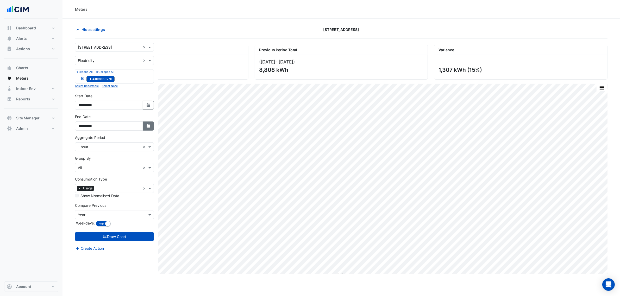
click at [148, 127] on icon "button" at bounding box center [148, 126] width 3 height 4
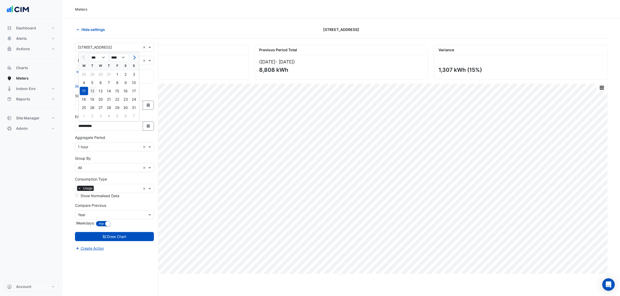
click at [93, 88] on div "12" at bounding box center [92, 91] width 8 height 8
type input "**********"
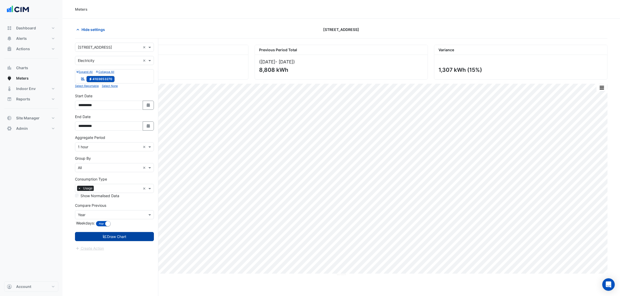
click at [132, 234] on button "Draw Chart" at bounding box center [114, 236] width 79 height 9
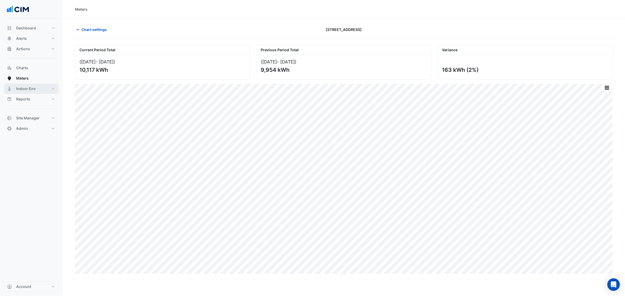
drag, startPoint x: 30, startPoint y: 89, endPoint x: 26, endPoint y: 89, distance: 4.5
click at [30, 89] on span "Indoor Env" at bounding box center [26, 88] width 20 height 5
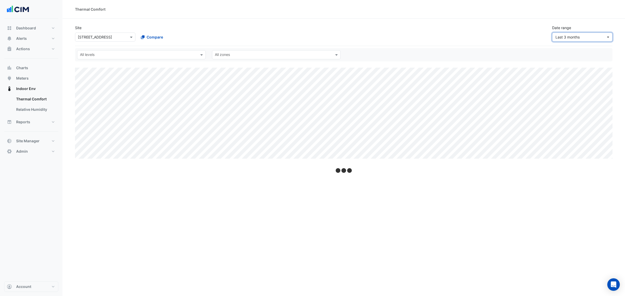
click at [566, 39] on span "Last 3 months" at bounding box center [568, 37] width 24 height 4
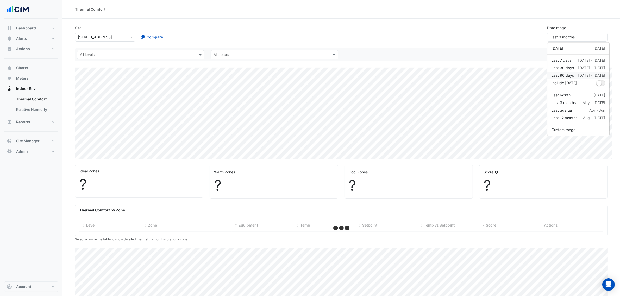
click at [572, 76] on div "Last 90 days" at bounding box center [563, 75] width 22 height 5
select select "***"
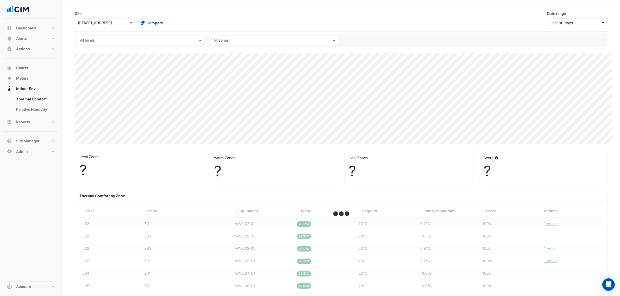
scroll to position [65, 0]
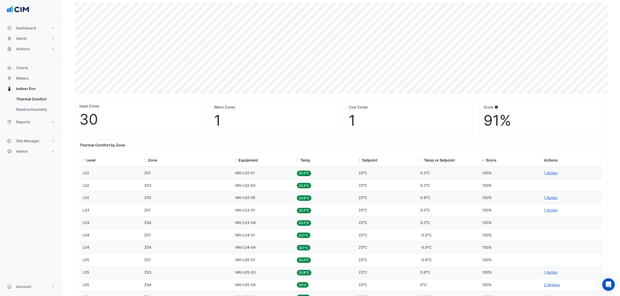
click at [489, 161] on span "Score" at bounding box center [491, 160] width 10 height 4
drag, startPoint x: 263, startPoint y: 187, endPoint x: 231, endPoint y: 186, distance: 31.3
click at [231, 186] on div "Level L11 Zone Z04 Equipment VAV-L11-04 Temp 26.4°C Setpoint 23°C Temp vs Setpo…" at bounding box center [341, 186] width 524 height 12
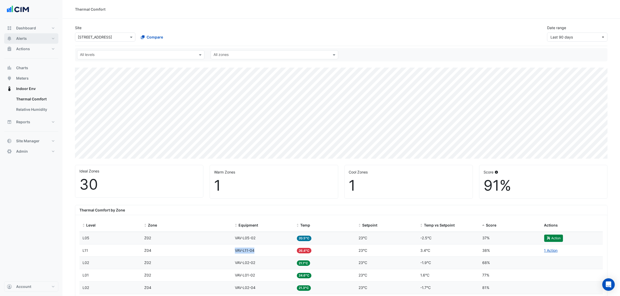
click at [51, 37] on button "Alerts" at bounding box center [31, 38] width 54 height 10
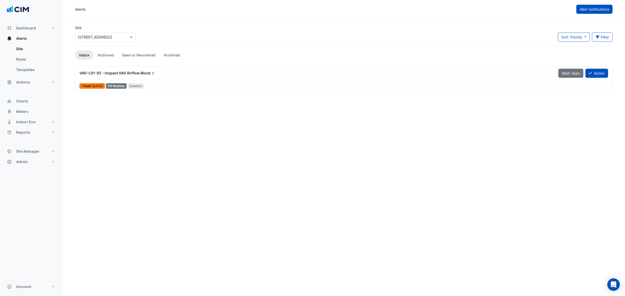
click at [587, 10] on span "Alert notifications" at bounding box center [594, 9] width 29 height 4
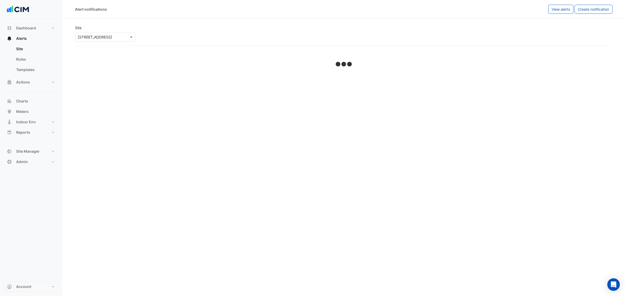
select select "******"
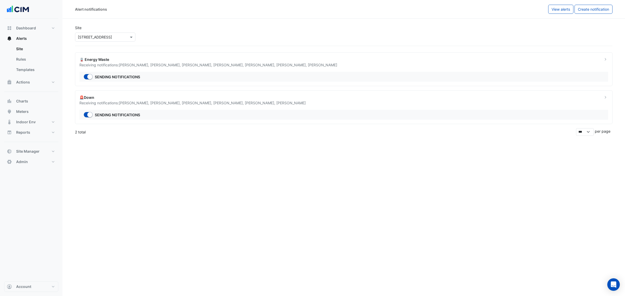
click at [206, 61] on div "🪫 Energy Waste" at bounding box center [337, 59] width 517 height 5
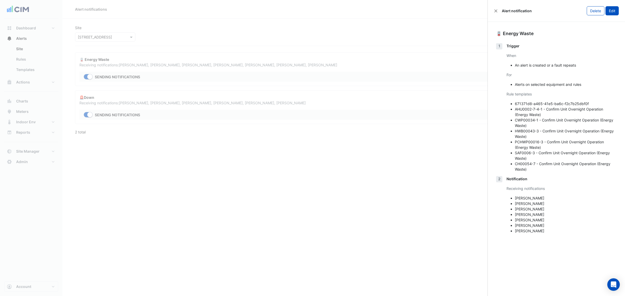
click at [613, 12] on button "Edit" at bounding box center [612, 10] width 13 height 9
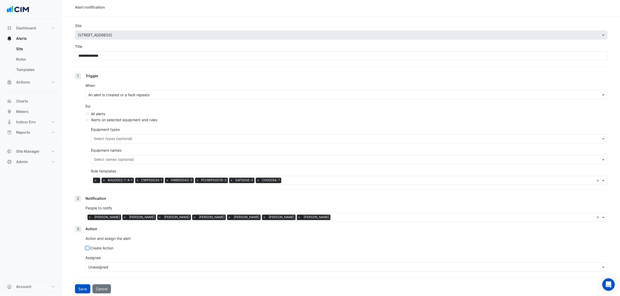
scroll to position [4, 0]
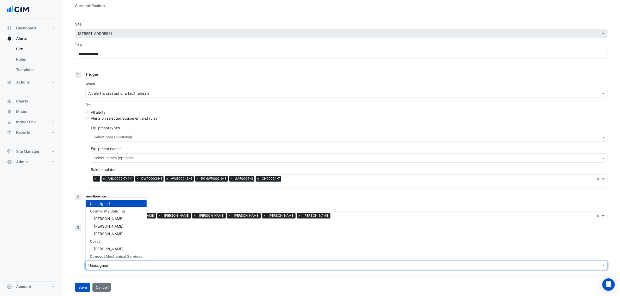
click at [123, 265] on input "text" at bounding box center [341, 265] width 506 height 5
click at [166, 250] on div "Action Action and assign the alert Create Action Assignee Unassigned Unassigned…" at bounding box center [346, 250] width 522 height 50
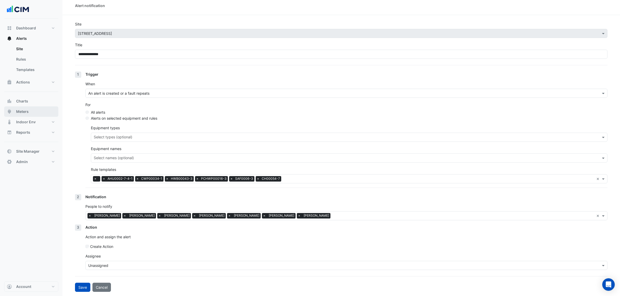
click at [48, 110] on button "Meters" at bounding box center [31, 112] width 54 height 10
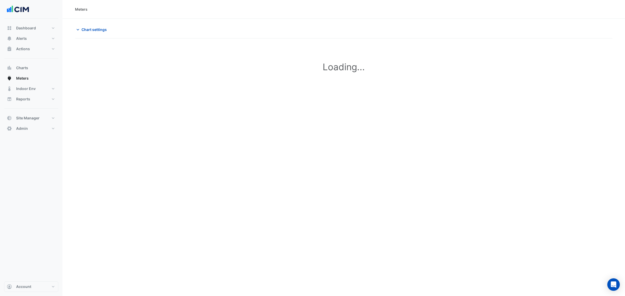
type input "**********"
click at [94, 29] on span "Chart settings" at bounding box center [94, 29] width 25 height 5
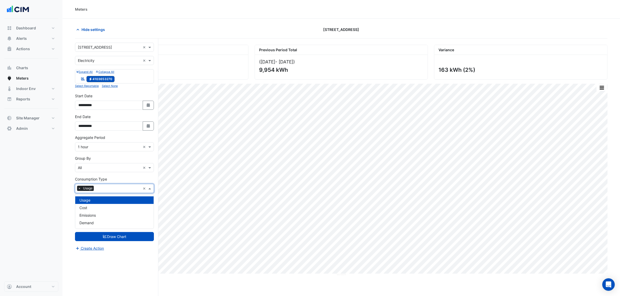
click at [106, 189] on input "text" at bounding box center [118, 189] width 45 height 5
click at [107, 220] on div "Demand" at bounding box center [114, 223] width 78 height 8
click at [79, 189] on span "×" at bounding box center [79, 188] width 5 height 5
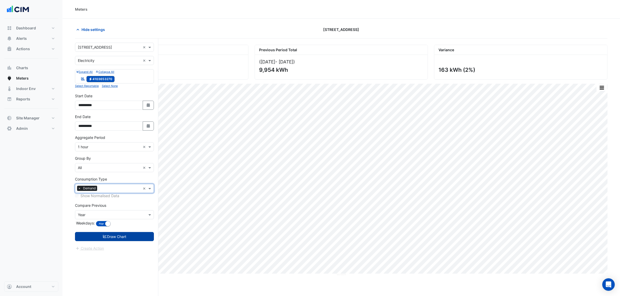
click at [111, 238] on button "Draw Chart" at bounding box center [114, 236] width 79 height 9
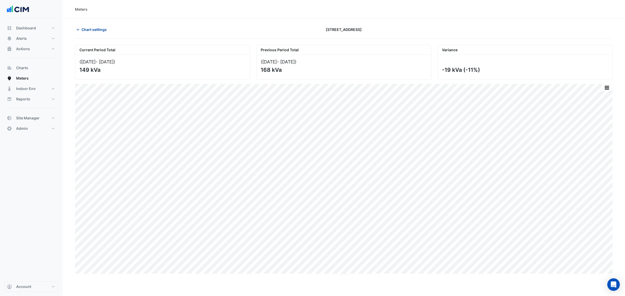
click at [96, 33] on button "Chart settings" at bounding box center [92, 29] width 35 height 9
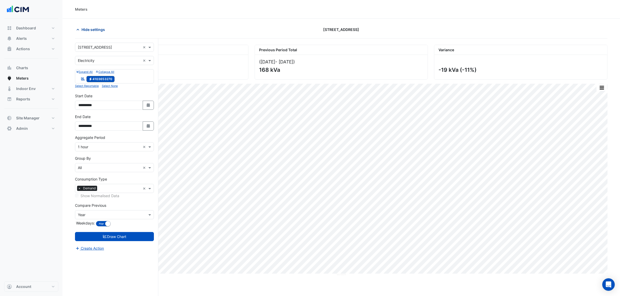
click at [98, 30] on span "Hide settings" at bounding box center [93, 29] width 23 height 5
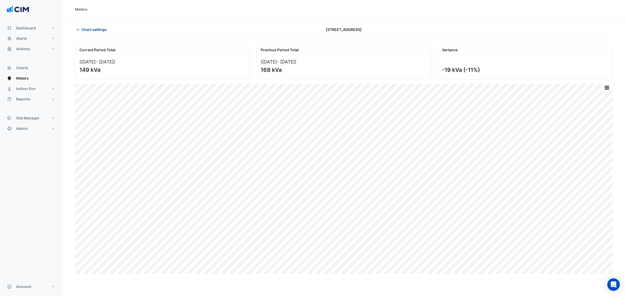
click at [101, 27] on span "Chart settings" at bounding box center [94, 29] width 25 height 5
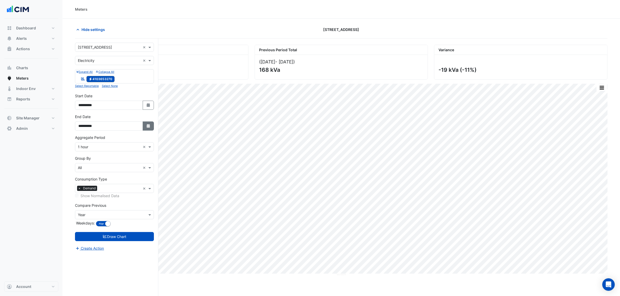
click at [145, 125] on button "Select Date" at bounding box center [148, 126] width 11 height 9
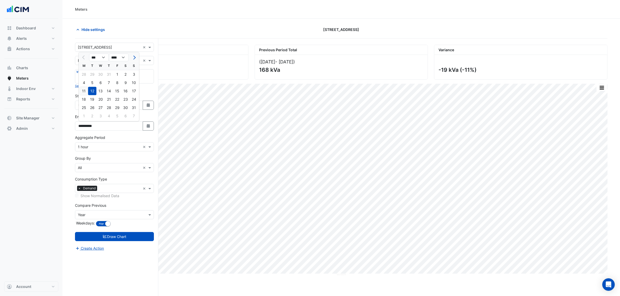
click at [85, 90] on div "11" at bounding box center [84, 91] width 8 height 8
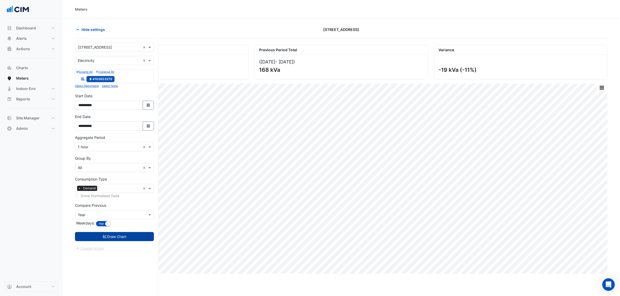
click at [132, 238] on button "Draw Chart" at bounding box center [114, 236] width 79 height 9
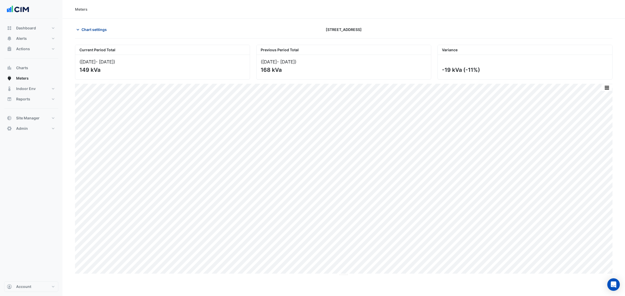
click at [92, 30] on span "Chart settings" at bounding box center [94, 29] width 25 height 5
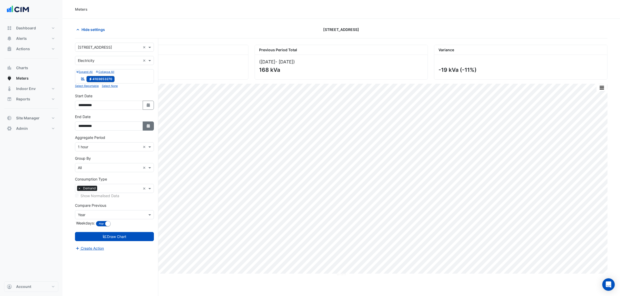
click at [147, 128] on icon "Select Date" at bounding box center [148, 126] width 5 height 4
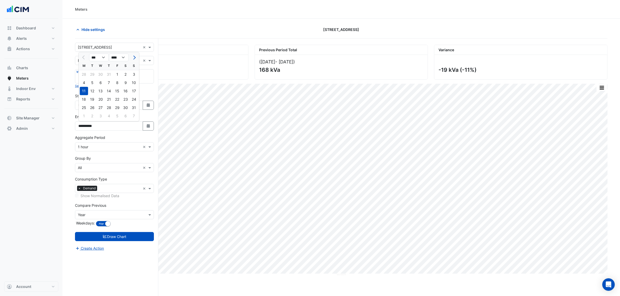
click at [137, 80] on div "10" at bounding box center [134, 83] width 8 height 8
type input "**********"
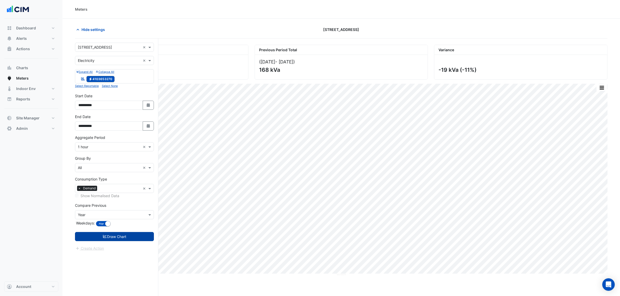
click at [128, 233] on button "Draw Chart" at bounding box center [114, 236] width 79 height 9
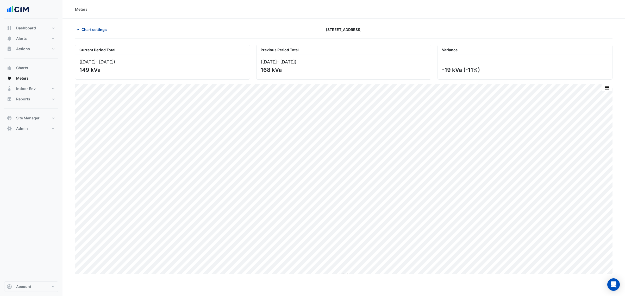
click at [95, 34] on button "Chart settings" at bounding box center [92, 29] width 35 height 9
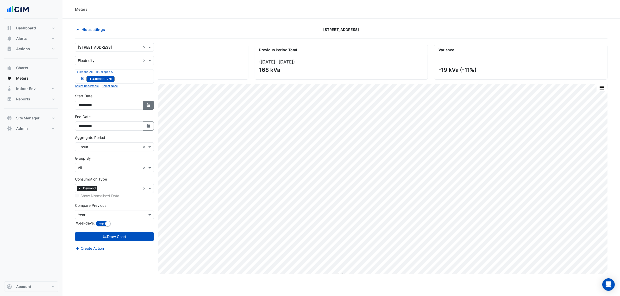
click at [149, 107] on icon "button" at bounding box center [148, 105] width 3 height 4
select select "*"
select select "****"
click at [99, 40] on select "*** *** *** *** *** *** *** ***" at bounding box center [99, 37] width 20 height 8
select select "*"
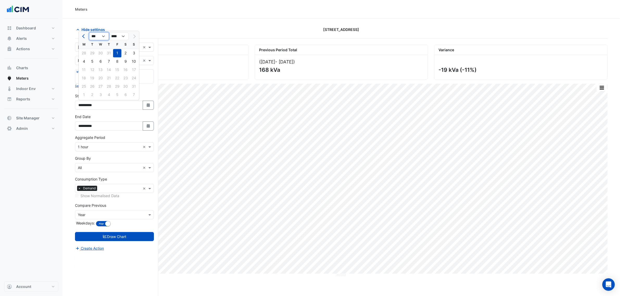
click at [89, 33] on select "*** *** *** *** *** *** *** ***" at bounding box center [99, 37] width 20 height 8
click at [145, 126] on button "Select Date" at bounding box center [148, 126] width 11 height 9
click at [85, 57] on div at bounding box center [84, 57] width 10 height 8
click at [93, 58] on select "*** *** *** *** ***" at bounding box center [99, 58] width 20 height 8
drag, startPoint x: 82, startPoint y: 57, endPoint x: 90, endPoint y: 58, distance: 8.9
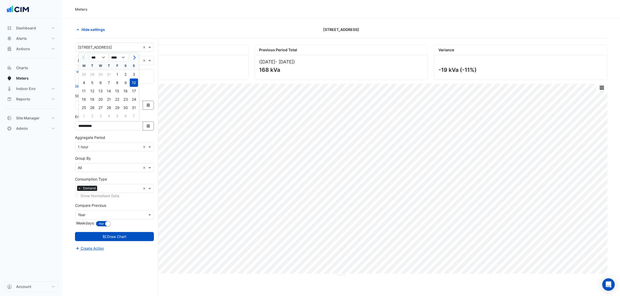
click at [82, 57] on div at bounding box center [84, 57] width 10 height 8
click at [184, 30] on div "Hide settings" at bounding box center [162, 29] width 180 height 9
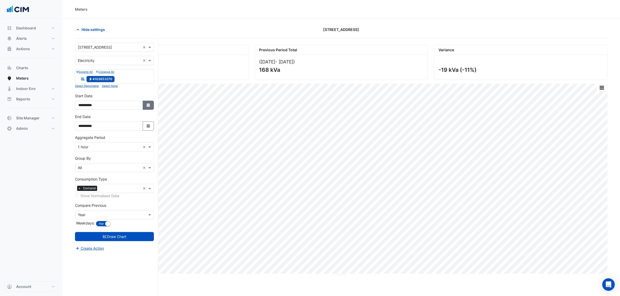
click at [146, 102] on button "Select Date" at bounding box center [148, 105] width 11 height 9
select select "*"
select select "****"
click at [99, 39] on select "*** *** *** *** *** *** *** ***" at bounding box center [99, 37] width 20 height 8
select select "*"
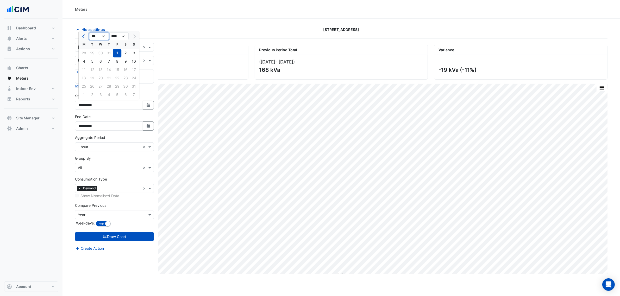
click at [89, 33] on select "*** *** *** *** *** *** *** ***" at bounding box center [99, 37] width 20 height 8
click at [101, 54] on div "1" at bounding box center [100, 53] width 8 height 8
type input "**********"
drag, startPoint x: 117, startPoint y: 146, endPoint x: 113, endPoint y: 149, distance: 5.5
click at [117, 146] on input "text" at bounding box center [109, 147] width 63 height 5
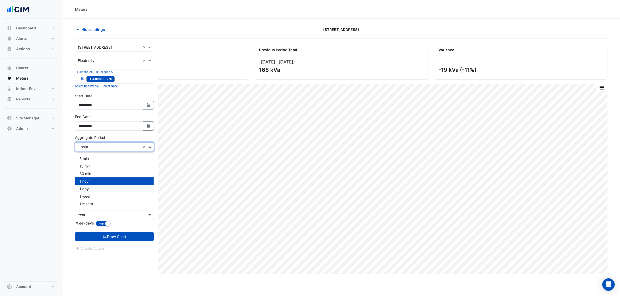
click at [95, 189] on div "1 day" at bounding box center [114, 189] width 78 height 8
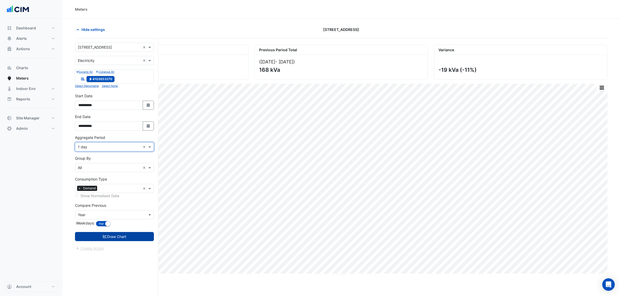
click at [123, 235] on button "Draw Chart" at bounding box center [114, 236] width 79 height 9
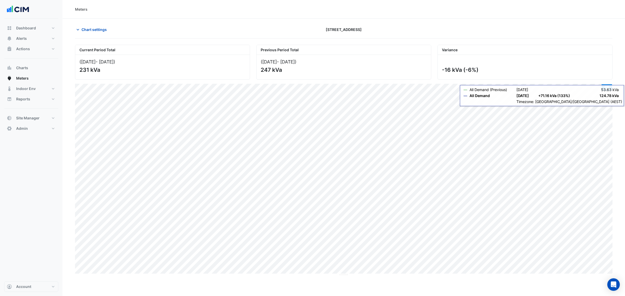
click at [608, 89] on button "button" at bounding box center [607, 87] width 10 height 7
click at [593, 161] on div "Select Chart Type" at bounding box center [596, 162] width 31 height 13
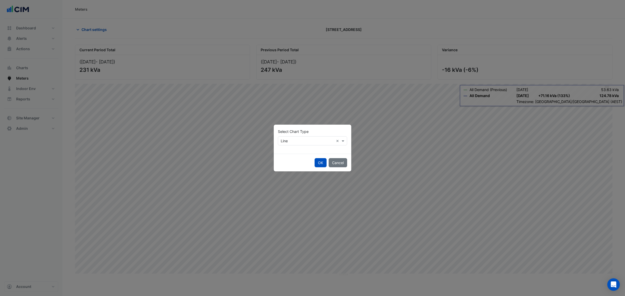
drag, startPoint x: 294, startPoint y: 134, endPoint x: 294, endPoint y: 140, distance: 5.3
click at [294, 135] on div "Select Chart Type Select Chart Type × Line ×" at bounding box center [312, 137] width 69 height 17
click at [294, 140] on input "text" at bounding box center [307, 141] width 53 height 5
click at [334, 160] on button "Cancel" at bounding box center [338, 162] width 18 height 9
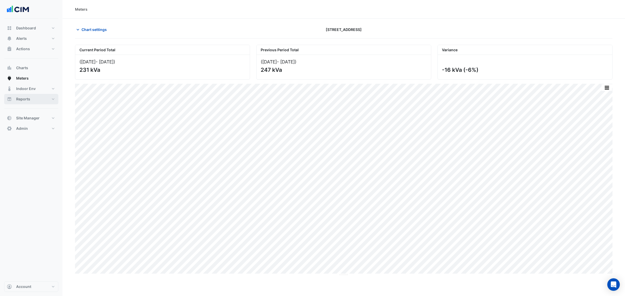
click at [32, 98] on button "Reports" at bounding box center [31, 99] width 54 height 10
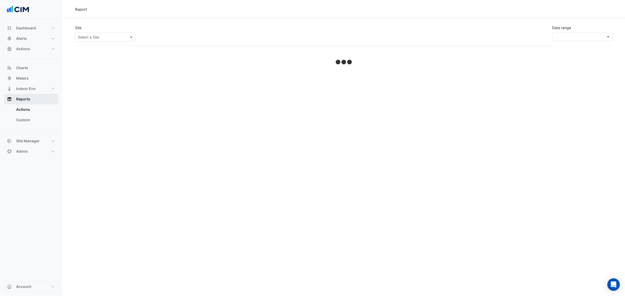
select select "***"
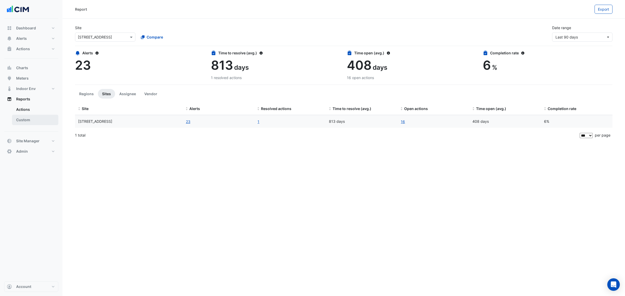
click at [32, 120] on link "Custom" at bounding box center [35, 120] width 46 height 10
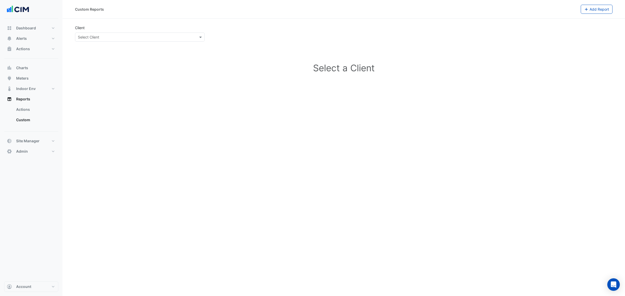
click at [106, 37] on input "text" at bounding box center [135, 37] width 114 height 5
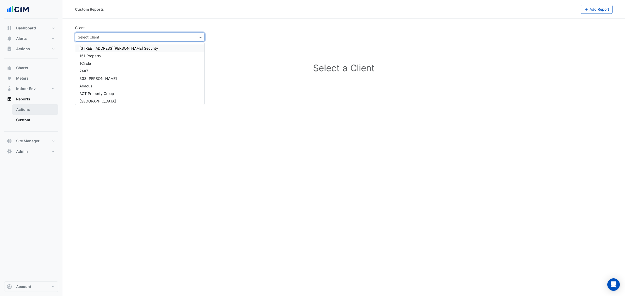
click at [26, 106] on link "Actions" at bounding box center [35, 109] width 46 height 10
select select "***"
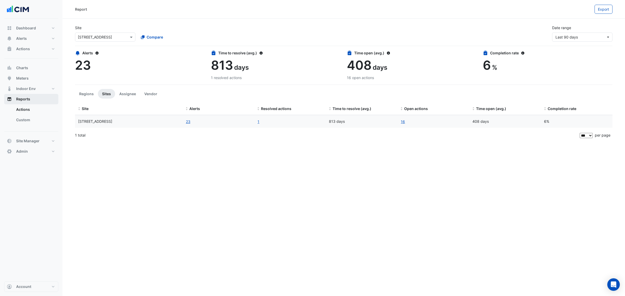
click at [33, 98] on button "Reports" at bounding box center [31, 99] width 54 height 10
click at [32, 110] on link "Actions" at bounding box center [35, 109] width 46 height 10
click at [123, 92] on button "Assignee" at bounding box center [127, 94] width 25 height 10
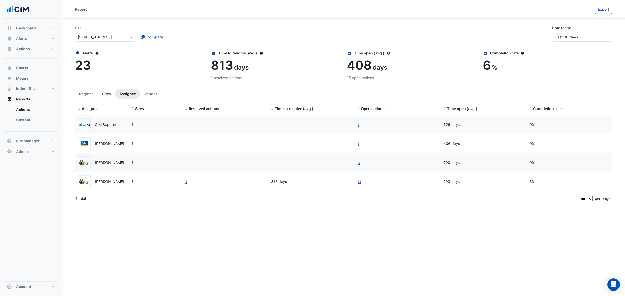
click at [107, 95] on button "Sites" at bounding box center [106, 94] width 17 height 10
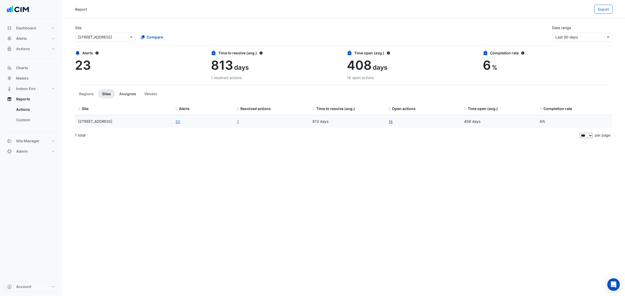
click at [127, 96] on button "Assignee" at bounding box center [127, 94] width 25 height 10
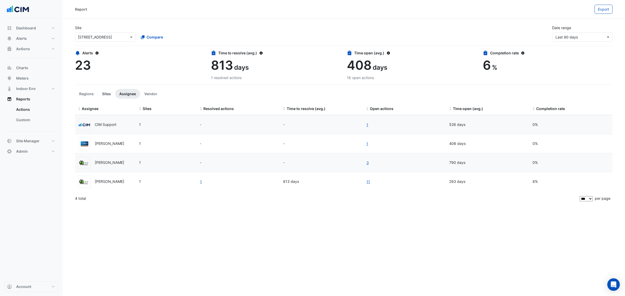
click at [105, 96] on button "Sites" at bounding box center [106, 94] width 17 height 10
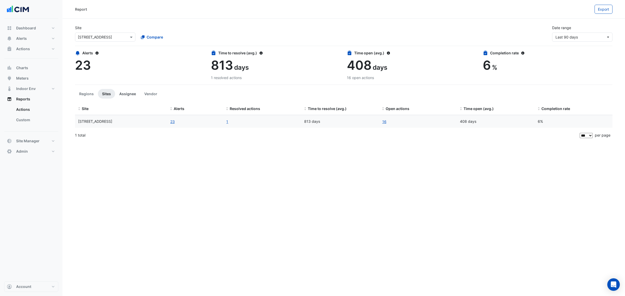
click at [122, 96] on button "Assignee" at bounding box center [127, 94] width 25 height 10
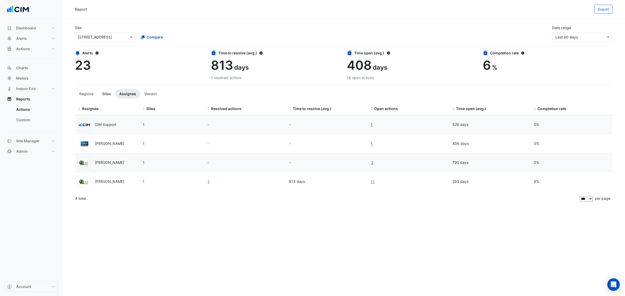
click at [108, 90] on button "Sites" at bounding box center [106, 94] width 17 height 10
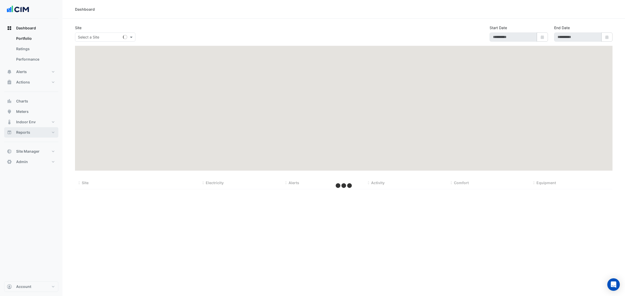
click at [39, 135] on button "Reports" at bounding box center [31, 132] width 54 height 10
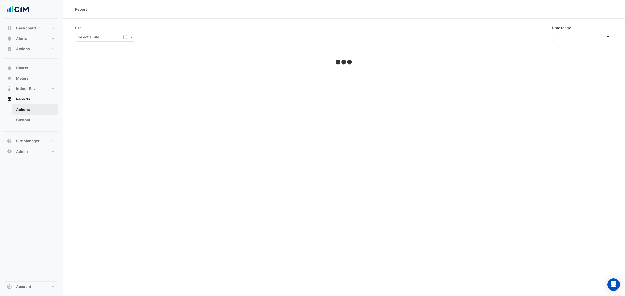
click at [39, 112] on link "Actions" at bounding box center [35, 109] width 46 height 10
select select "***"
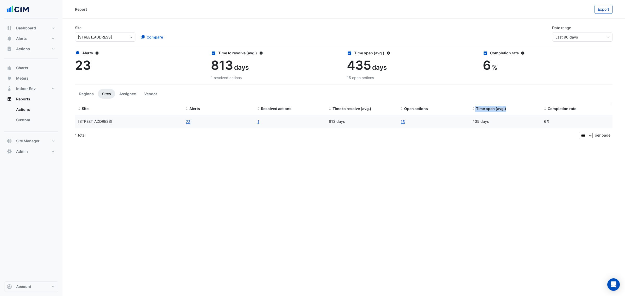
drag, startPoint x: 472, startPoint y: 111, endPoint x: 556, endPoint y: 111, distance: 83.6
click at [541, 109] on div "Site Alerts Resolved actions Time to resolve (avg.) Open actions Time open (avg…" at bounding box center [344, 109] width 538 height 13
click at [580, 111] on div "Completion rate" at bounding box center [576, 109] width 65 height 6
drag, startPoint x: 581, startPoint y: 110, endPoint x: 531, endPoint y: 109, distance: 50.3
click at [531, 109] on div "Site Alerts Resolved actions Time to resolve (avg.) Open actions Time open (avg…" at bounding box center [344, 109] width 538 height 13
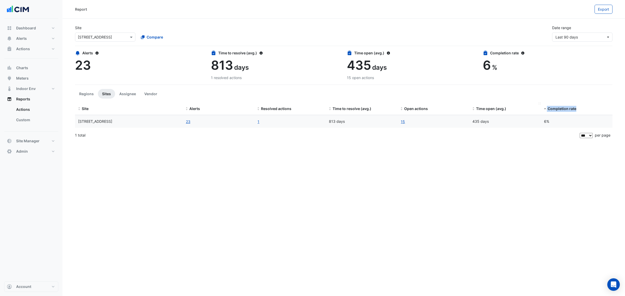
click at [531, 109] on div "Time open (avg.)" at bounding box center [505, 109] width 65 height 6
click at [33, 29] on span "Dashboard" at bounding box center [26, 28] width 20 height 5
select select "***"
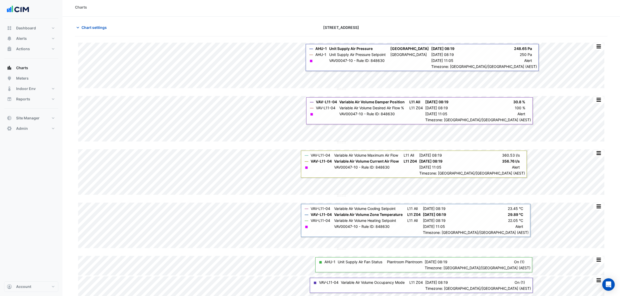
scroll to position [3, 0]
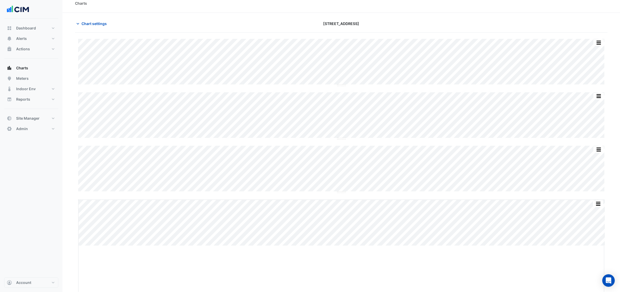
drag, startPoint x: 342, startPoint y: 248, endPoint x: 344, endPoint y: 309, distance: 60.8
click at [344, 292] on html "Charts Chart settings [STREET_ADDRESS] Split by Equip Split All Split None Prin…" at bounding box center [310, 143] width 620 height 298
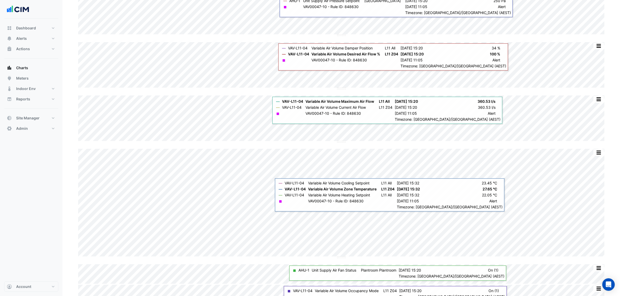
scroll to position [65, 0]
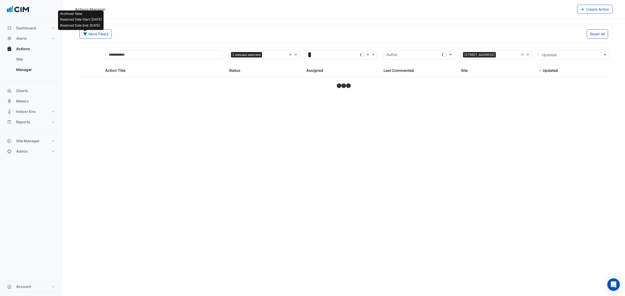
select select "***"
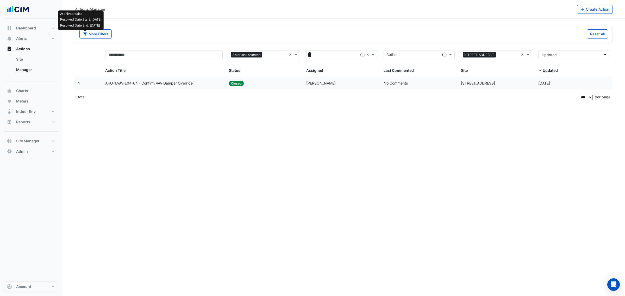
click at [285, 86] on div "Status: Closed" at bounding box center [264, 84] width 71 height 6
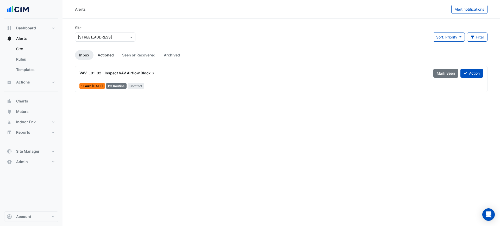
click at [108, 55] on link "Actioned" at bounding box center [106, 55] width 24 height 10
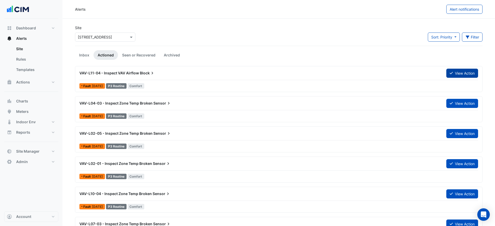
click at [458, 76] on button "View Action" at bounding box center [463, 73] width 32 height 9
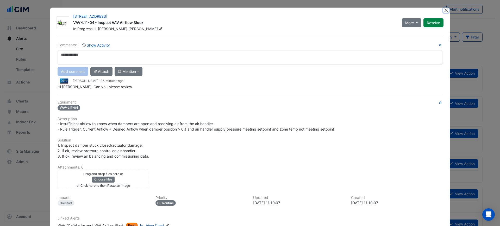
click at [443, 10] on button "Close" at bounding box center [445, 10] width 5 height 5
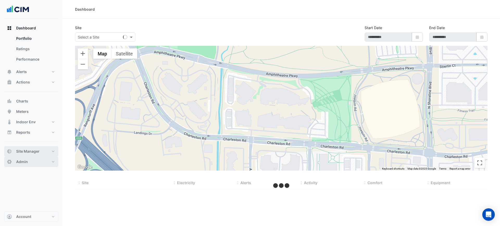
click at [35, 157] on button "Admin" at bounding box center [31, 162] width 54 height 10
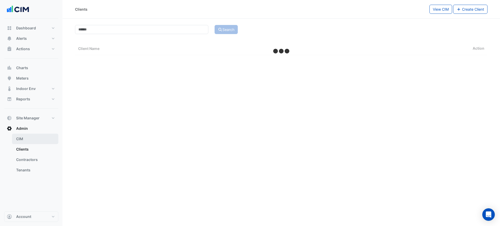
select select "***"
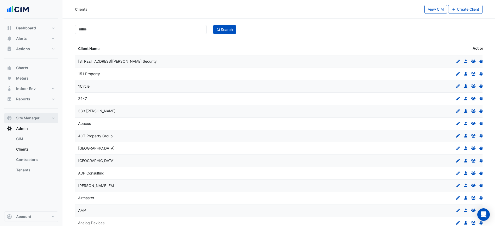
click at [30, 117] on span "Site Manager" at bounding box center [27, 118] width 23 height 5
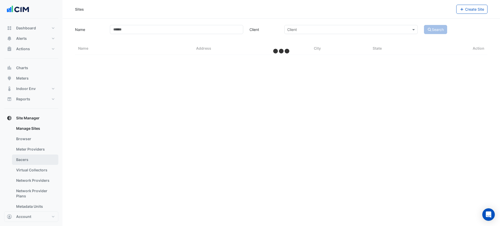
click at [32, 162] on link "Bacers" at bounding box center [35, 160] width 46 height 10
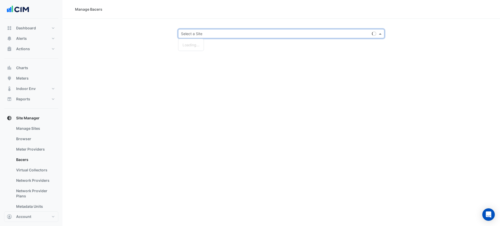
click at [196, 34] on input "text" at bounding box center [276, 33] width 190 height 5
type input "**********"
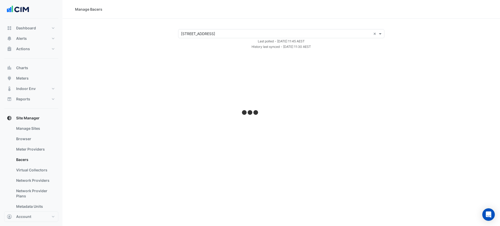
select select "***"
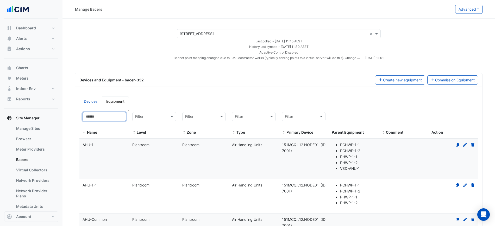
click at [112, 116] on input at bounding box center [105, 116] width 44 height 9
type input "*"
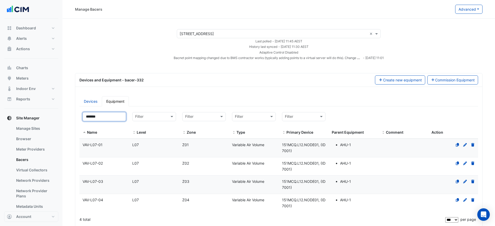
type input "*******"
click at [117, 194] on datatable-body-cell "Name VAV-L07-04" at bounding box center [104, 203] width 50 height 18
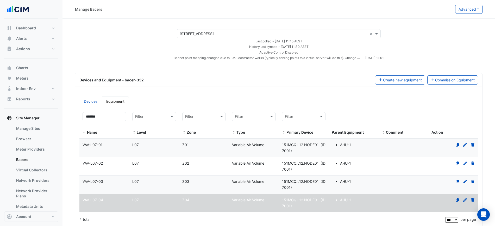
scroll to position [59, 0]
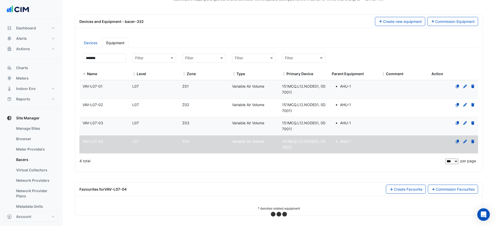
click at [211, 129] on datatable-body-cell "Zone Z03" at bounding box center [204, 126] width 50 height 18
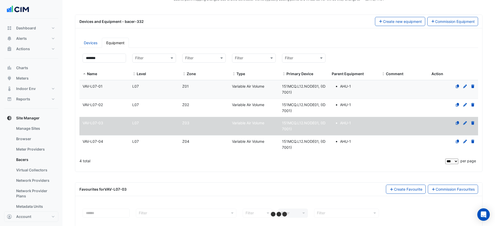
scroll to position [94, 0]
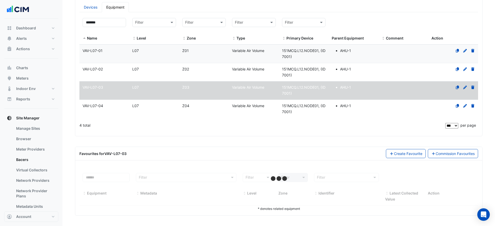
select select "***"
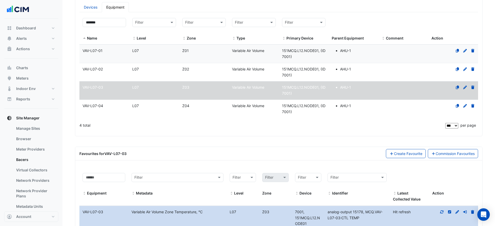
scroll to position [177, 0]
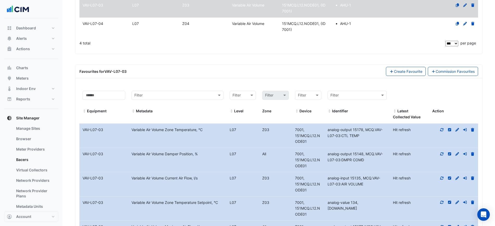
click at [439, 125] on datatable-body-cell "Action" at bounding box center [453, 136] width 49 height 24
click at [439, 126] on datatable-body-cell "Action" at bounding box center [453, 136] width 49 height 24
click at [443, 130] on icon at bounding box center [442, 129] width 3 height 3
click at [442, 151] on div at bounding box center [453, 154] width 49 height 6
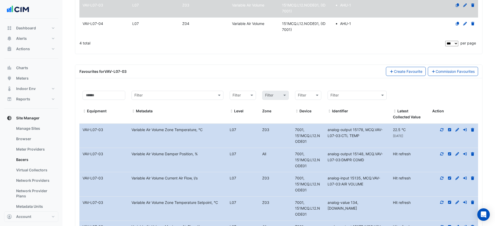
click at [443, 156] on fa-icon at bounding box center [442, 154] width 5 height 4
click at [441, 178] on icon at bounding box center [442, 179] width 5 height 4
click at [440, 201] on icon at bounding box center [442, 203] width 5 height 4
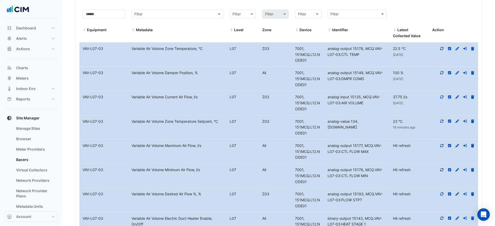
scroll to position [257, 0]
click at [441, 147] on icon at bounding box center [442, 146] width 3 height 3
click at [443, 170] on icon at bounding box center [442, 171] width 5 height 4
click at [442, 194] on icon at bounding box center [442, 195] width 5 height 4
click at [442, 219] on icon at bounding box center [442, 219] width 5 height 4
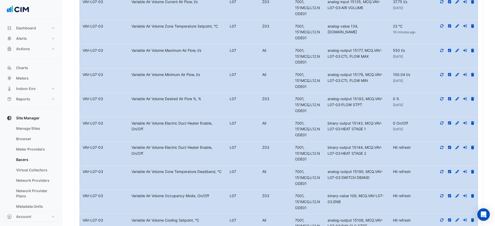
scroll to position [354, 0]
click at [441, 148] on icon at bounding box center [442, 147] width 3 height 3
click at [442, 170] on icon at bounding box center [442, 172] width 5 height 4
click at [442, 197] on icon at bounding box center [442, 195] width 3 height 3
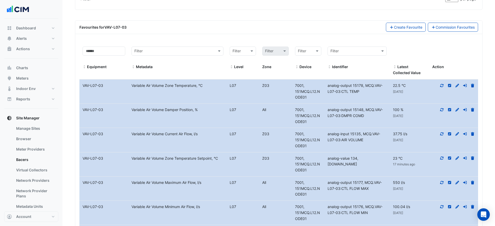
scroll to position [264, 0]
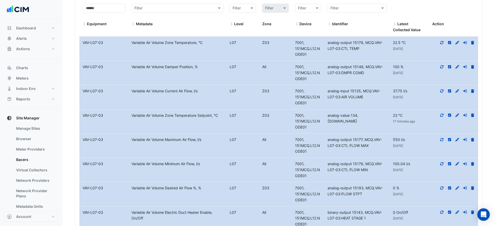
click at [391, 51] on div "22.5 °C 19 days ago" at bounding box center [409, 46] width 39 height 12
drag, startPoint x: 363, startPoint y: 51, endPoint x: 344, endPoint y: 57, distance: 19.6
click at [344, 57] on datatable-body-cell "Identifier analog-output 15178, MCQ.VAV-L07-03:CTL TEMP" at bounding box center [357, 49] width 65 height 24
click at [379, 79] on datatable-body-cell "Identifier analog-output 15148, MCQ.VAV-L07-03:DMPR COMD" at bounding box center [357, 73] width 65 height 24
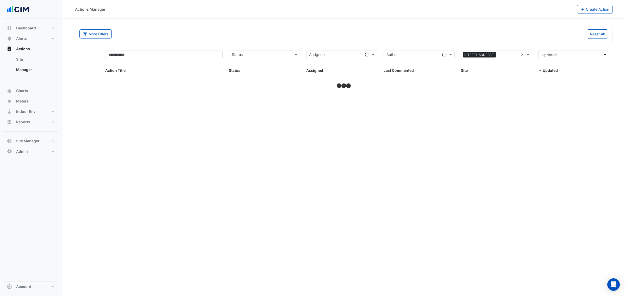
select select "***"
